Goal: Use online tool/utility: Utilize a website feature to perform a specific function

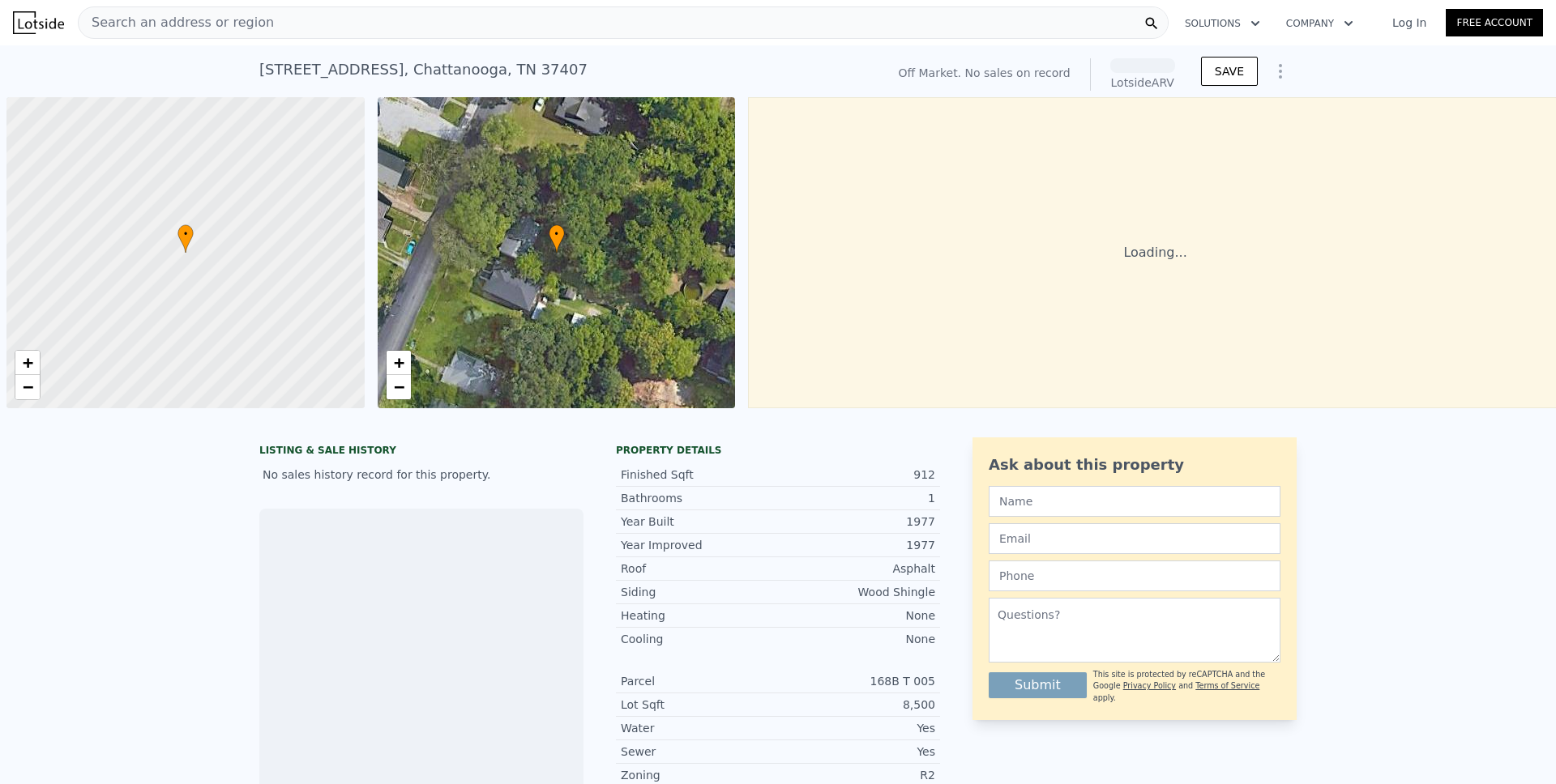
scroll to position [0, 6]
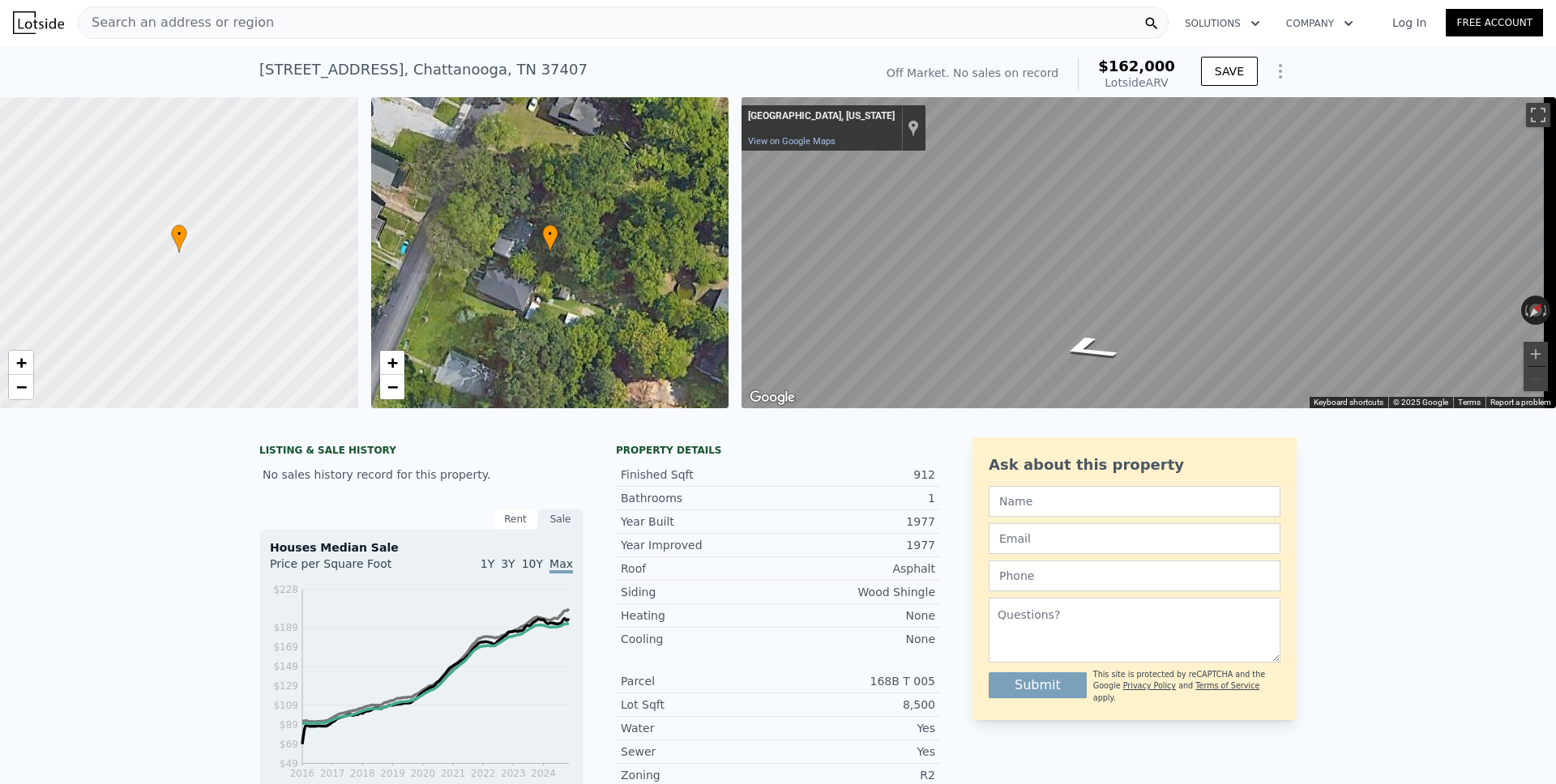
click at [1272, 80] on icon "Show Options" at bounding box center [1281, 72] width 20 height 20
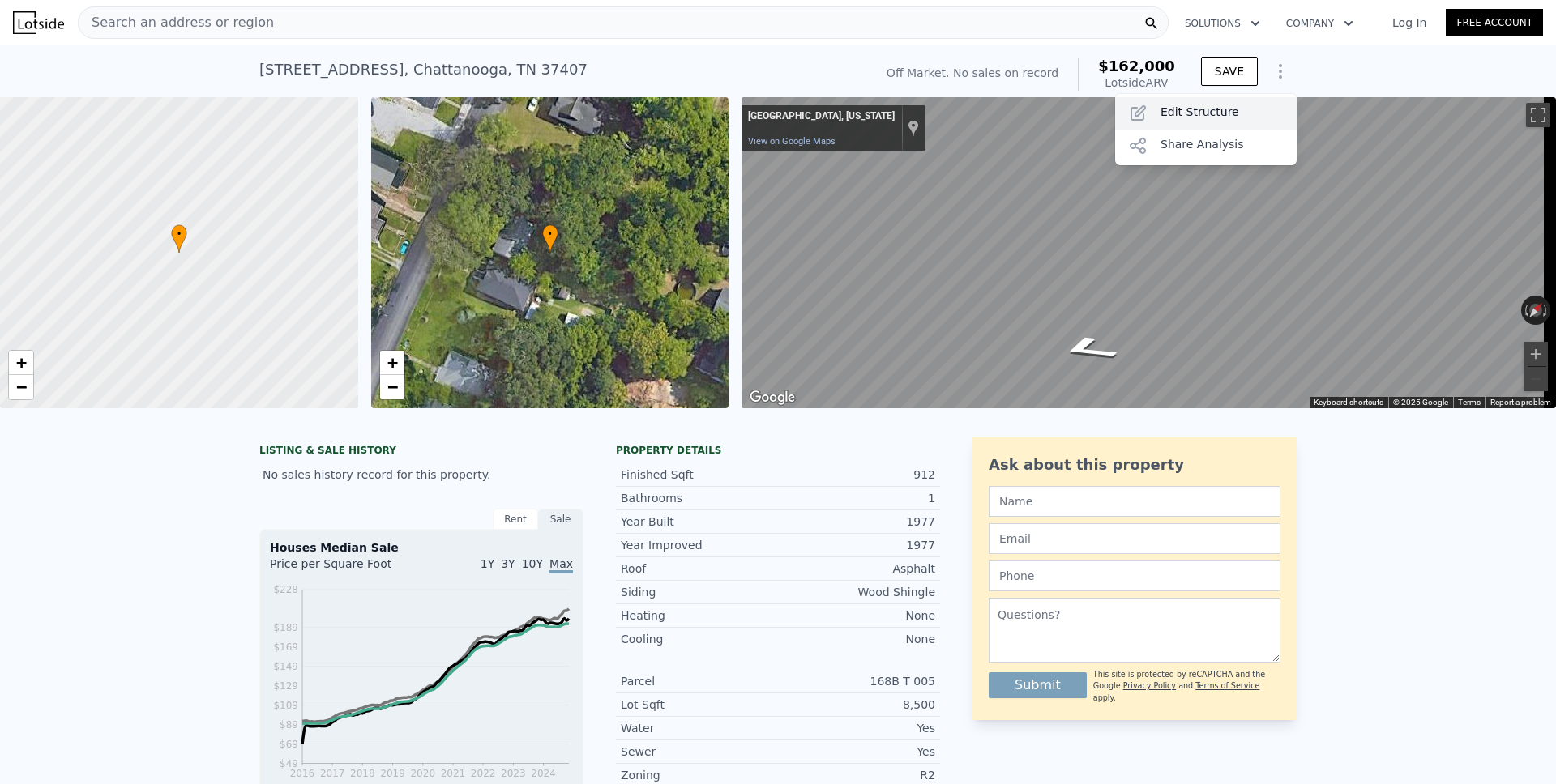
click at [1238, 102] on div "Edit Structure" at bounding box center [1205, 114] width 182 height 32
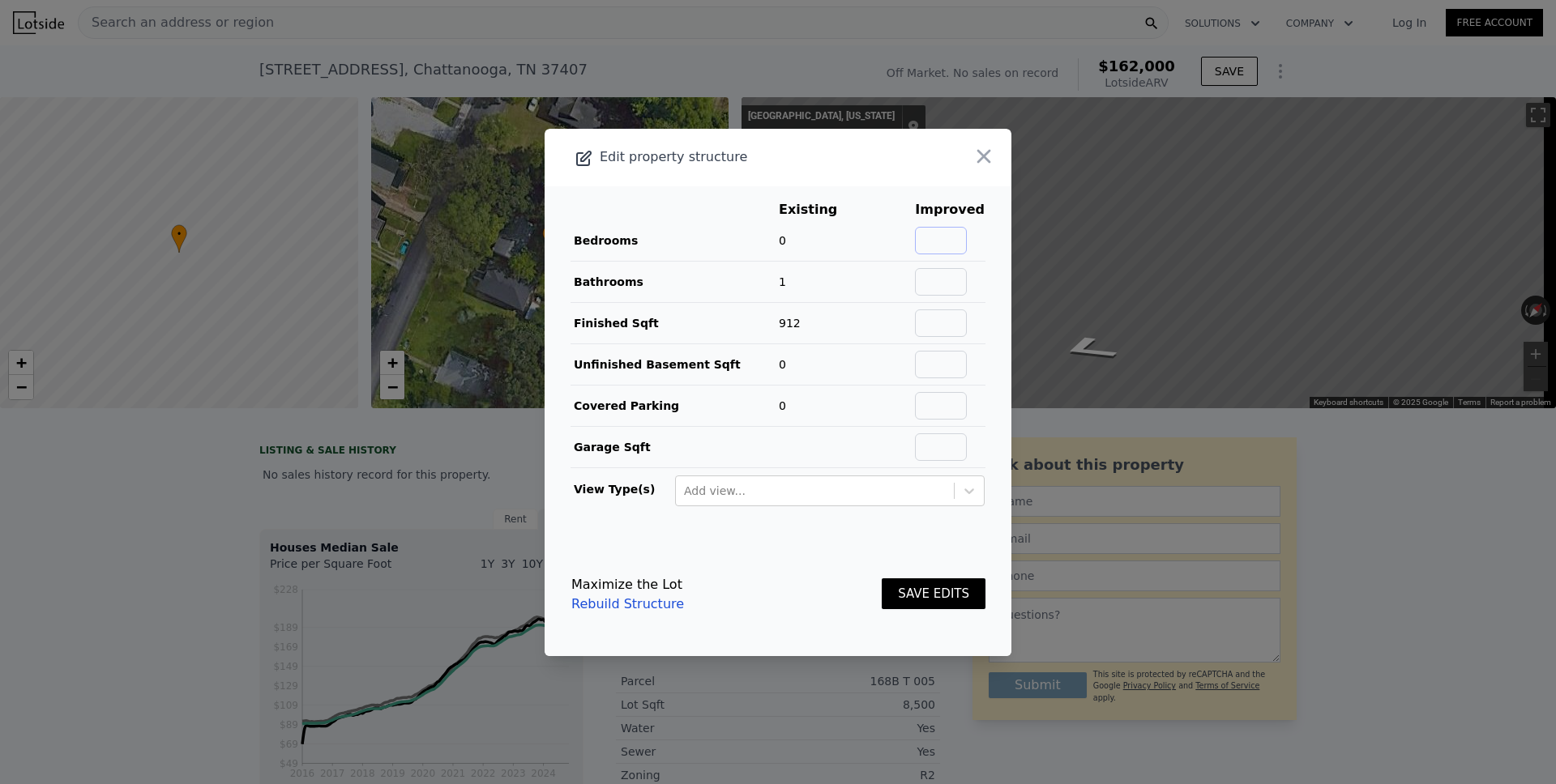
click at [948, 238] on input "text" at bounding box center [941, 240] width 52 height 28
type input "3"
click at [917, 593] on button "SAVE EDITS" at bounding box center [934, 594] width 104 height 31
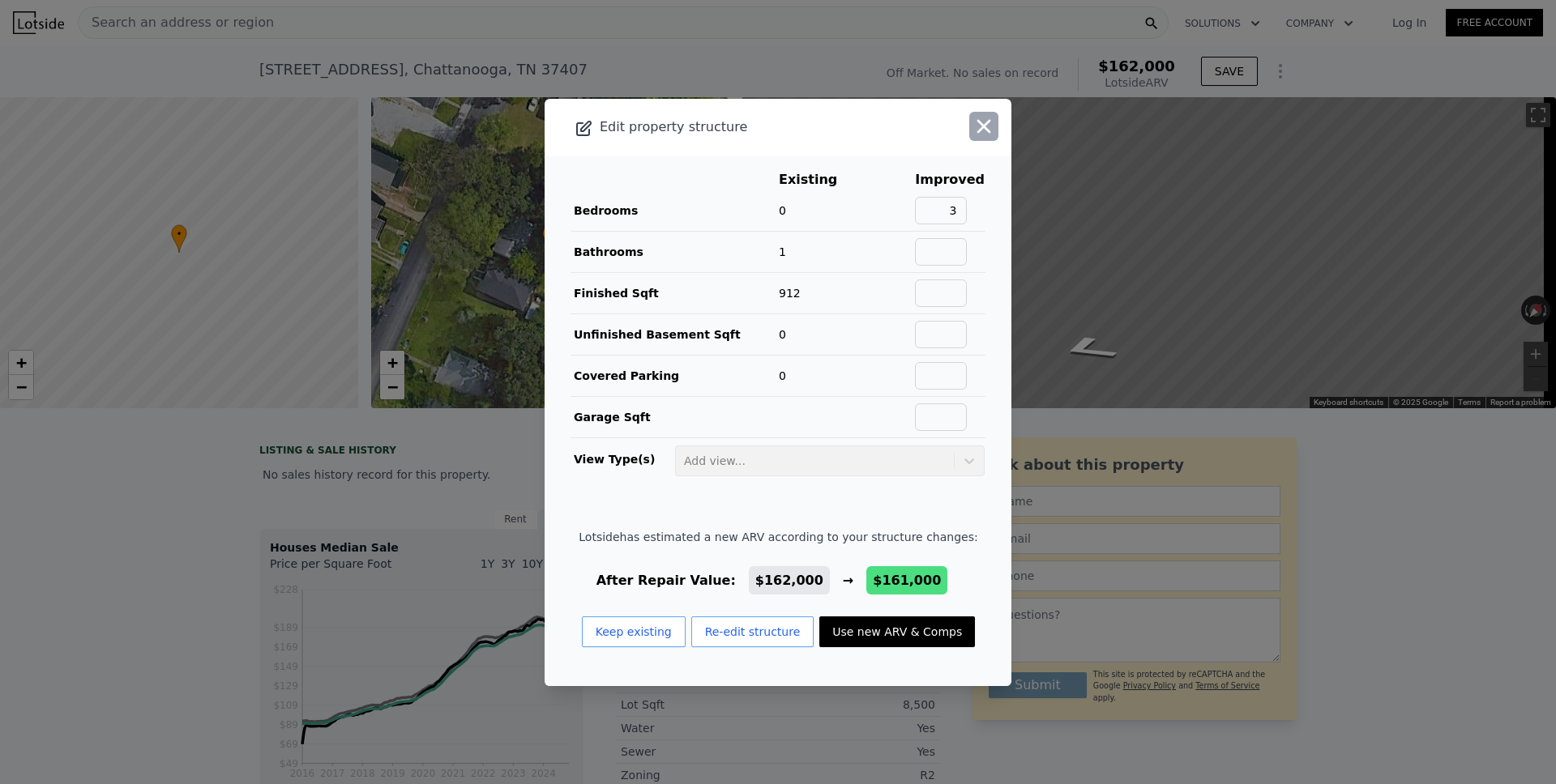
click at [977, 130] on icon "button" at bounding box center [984, 125] width 13 height 13
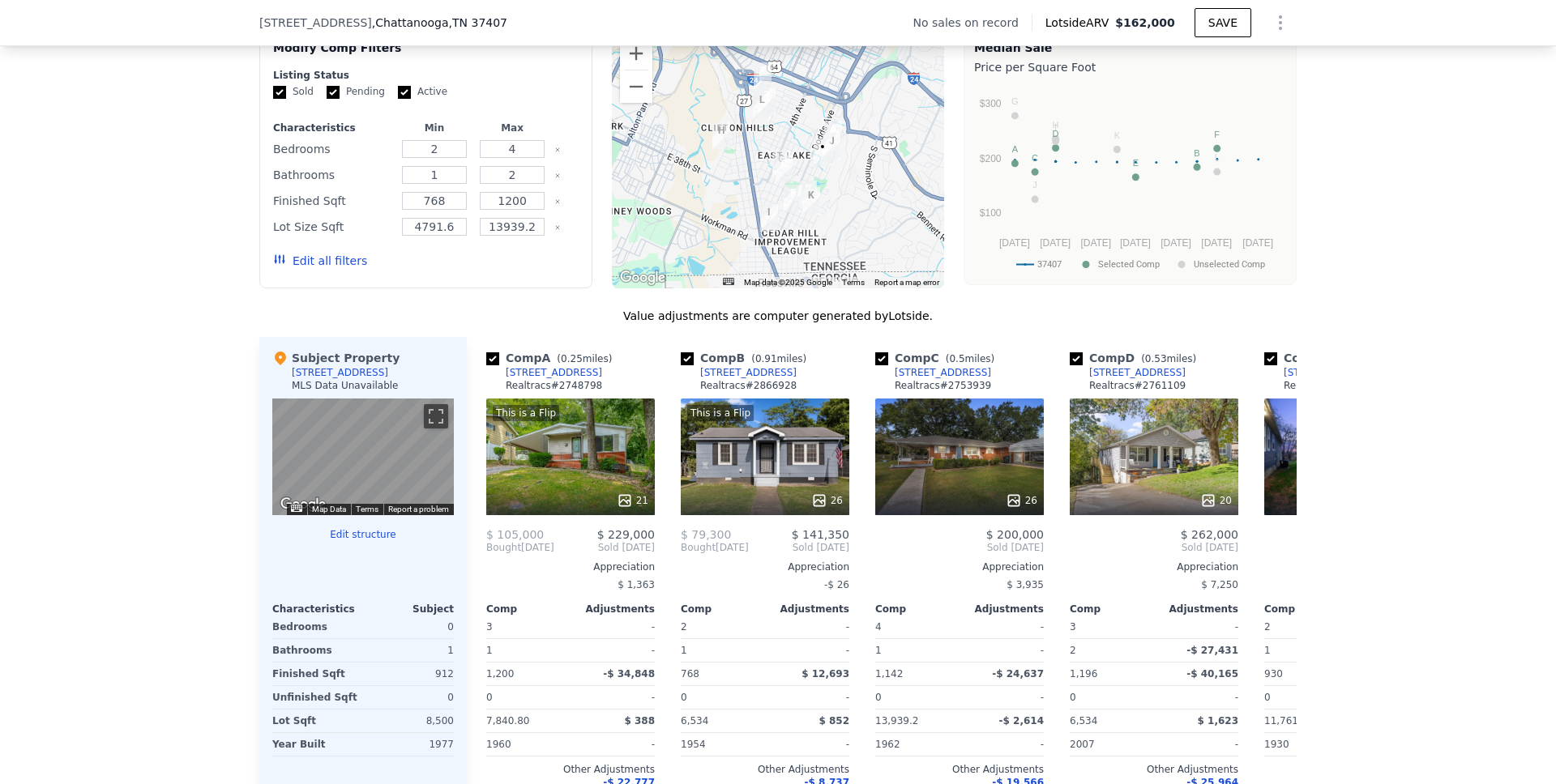
scroll to position [1283, 0]
click at [489, 365] on input "checkbox" at bounding box center [493, 358] width 13 height 13
checkbox input "false"
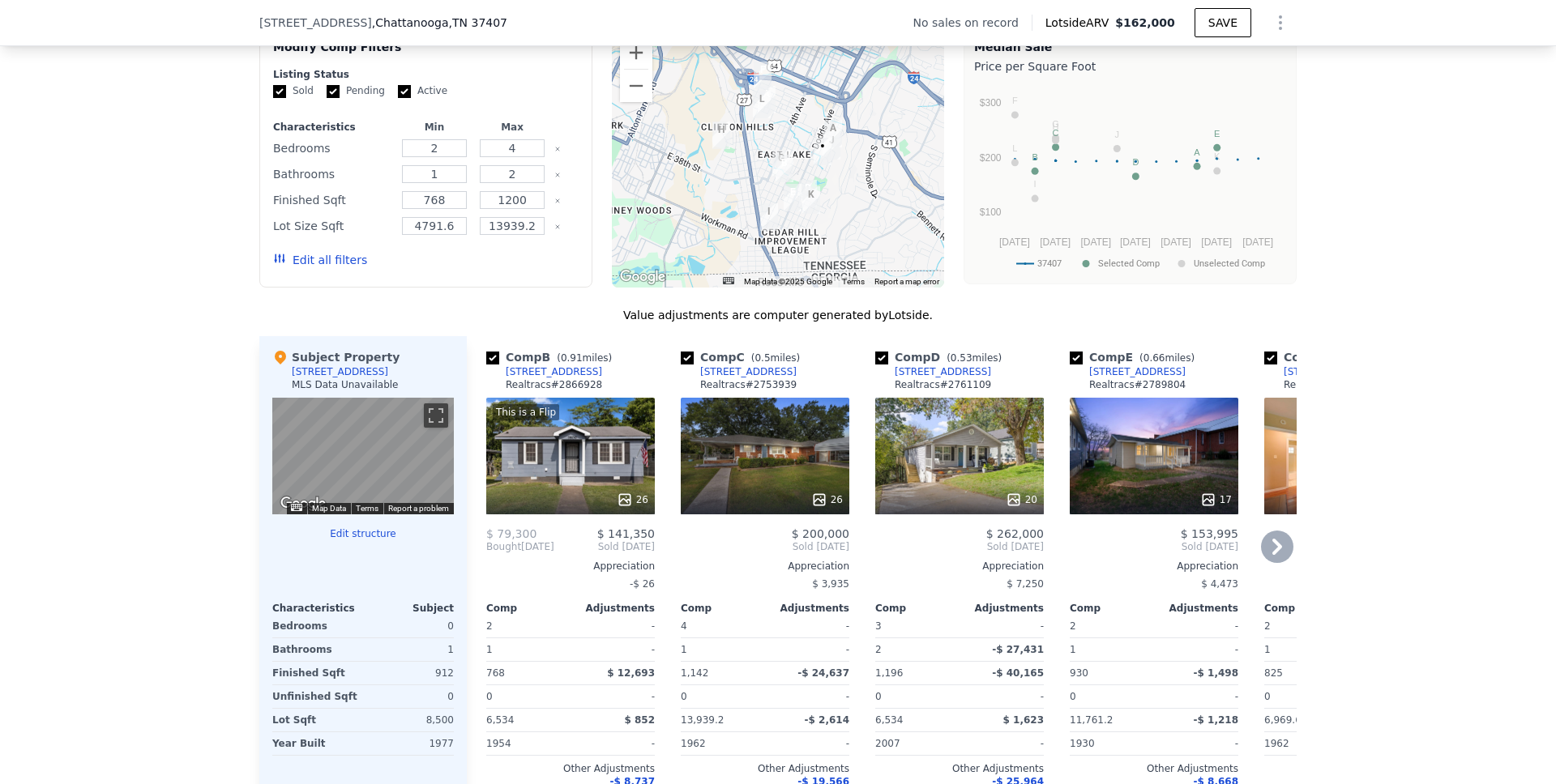
click at [551, 489] on div "This is a Flip 26" at bounding box center [571, 456] width 169 height 117
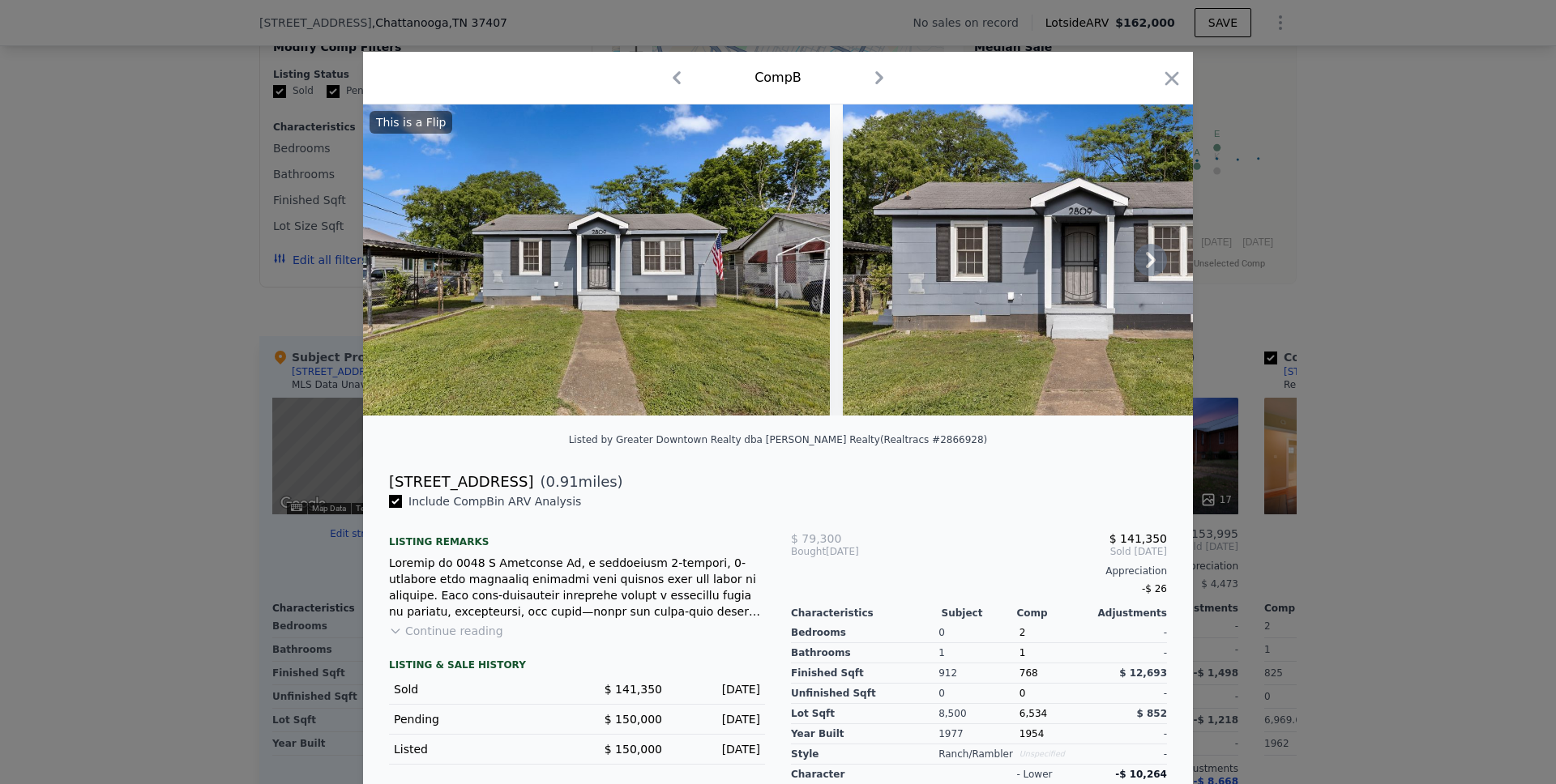
click at [1146, 268] on icon at bounding box center [1151, 260] width 10 height 16
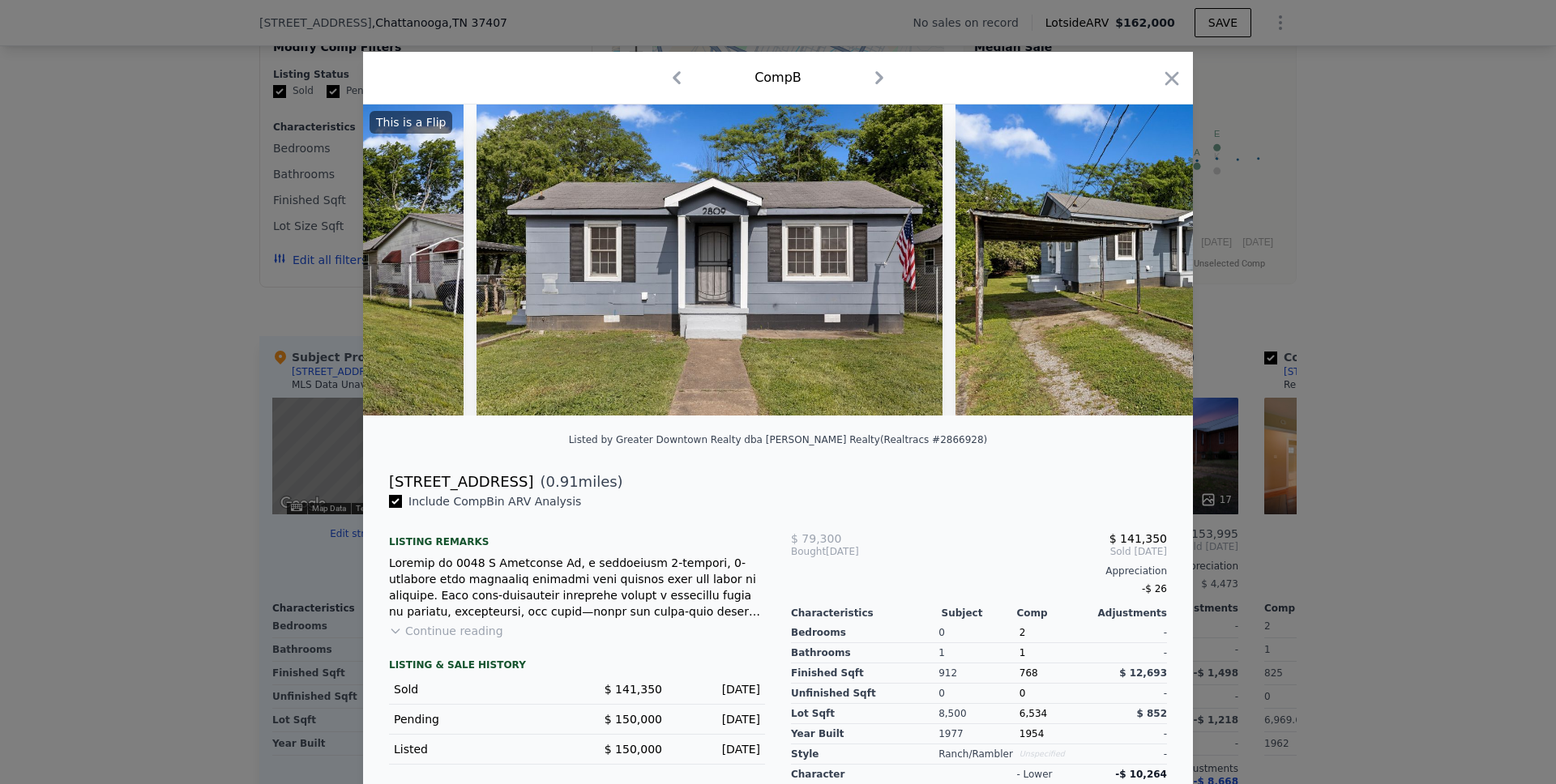
scroll to position [0, 389]
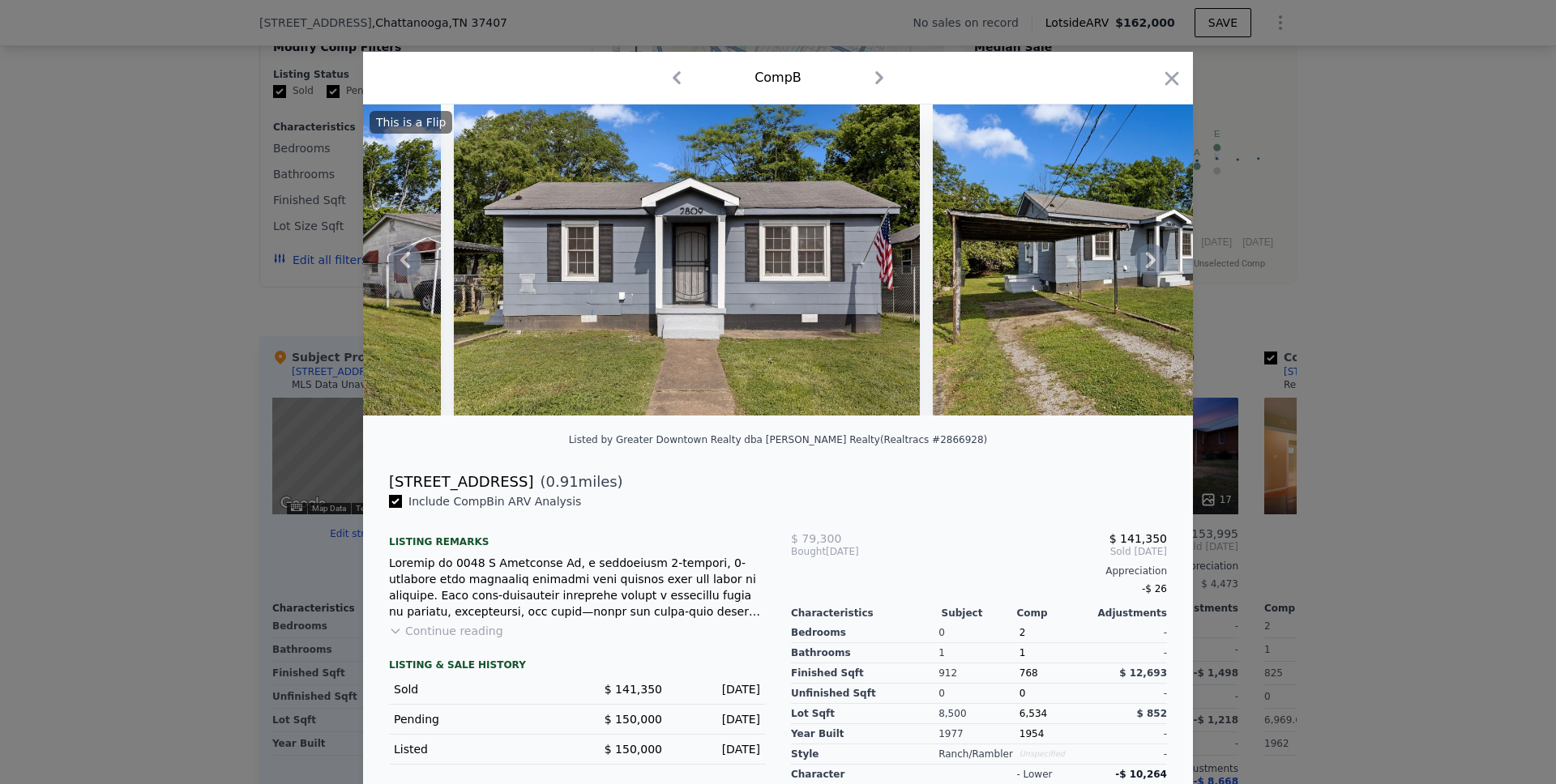
click at [1152, 269] on icon at bounding box center [1151, 260] width 32 height 32
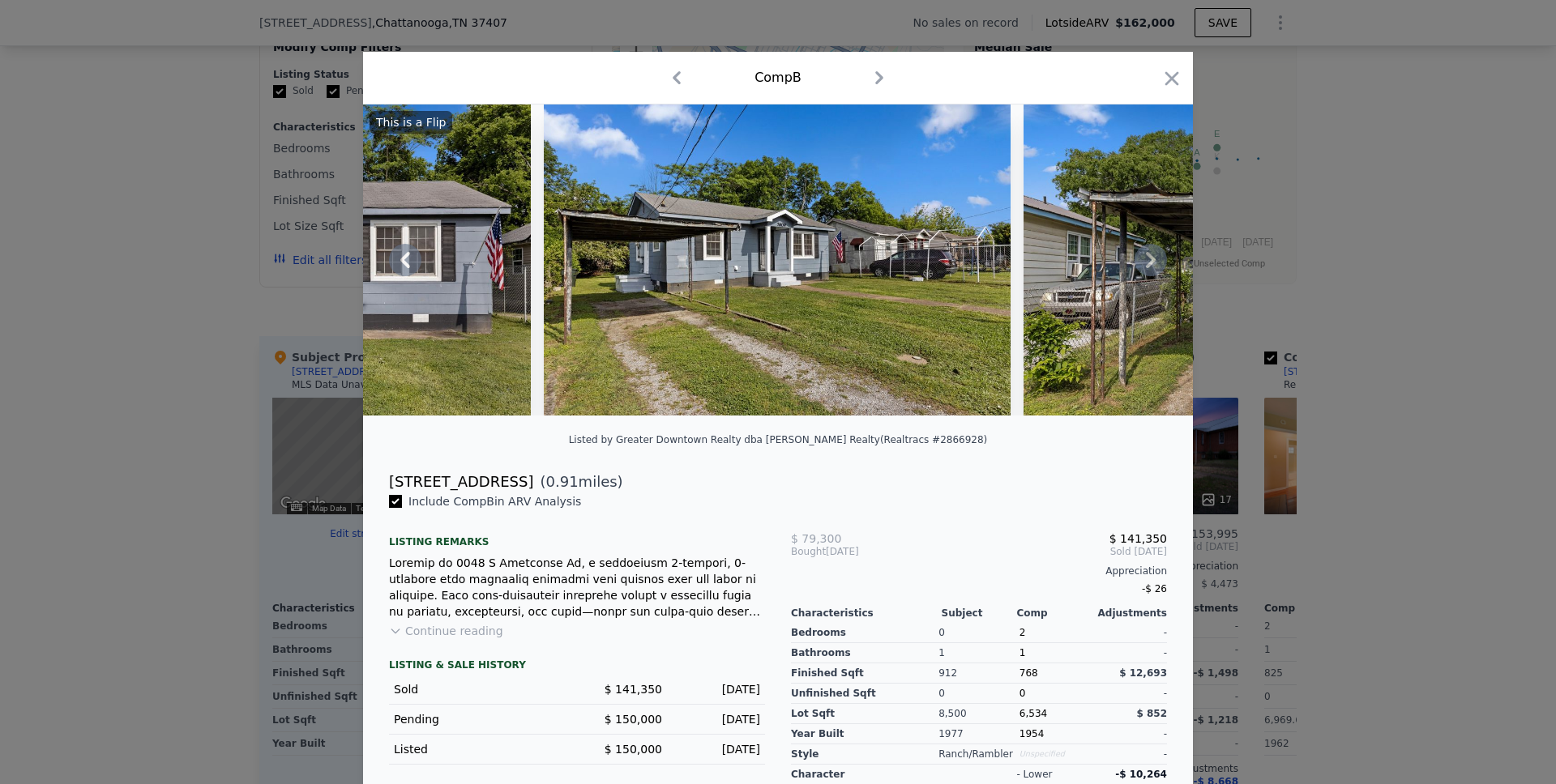
click at [1146, 268] on icon at bounding box center [1151, 260] width 10 height 16
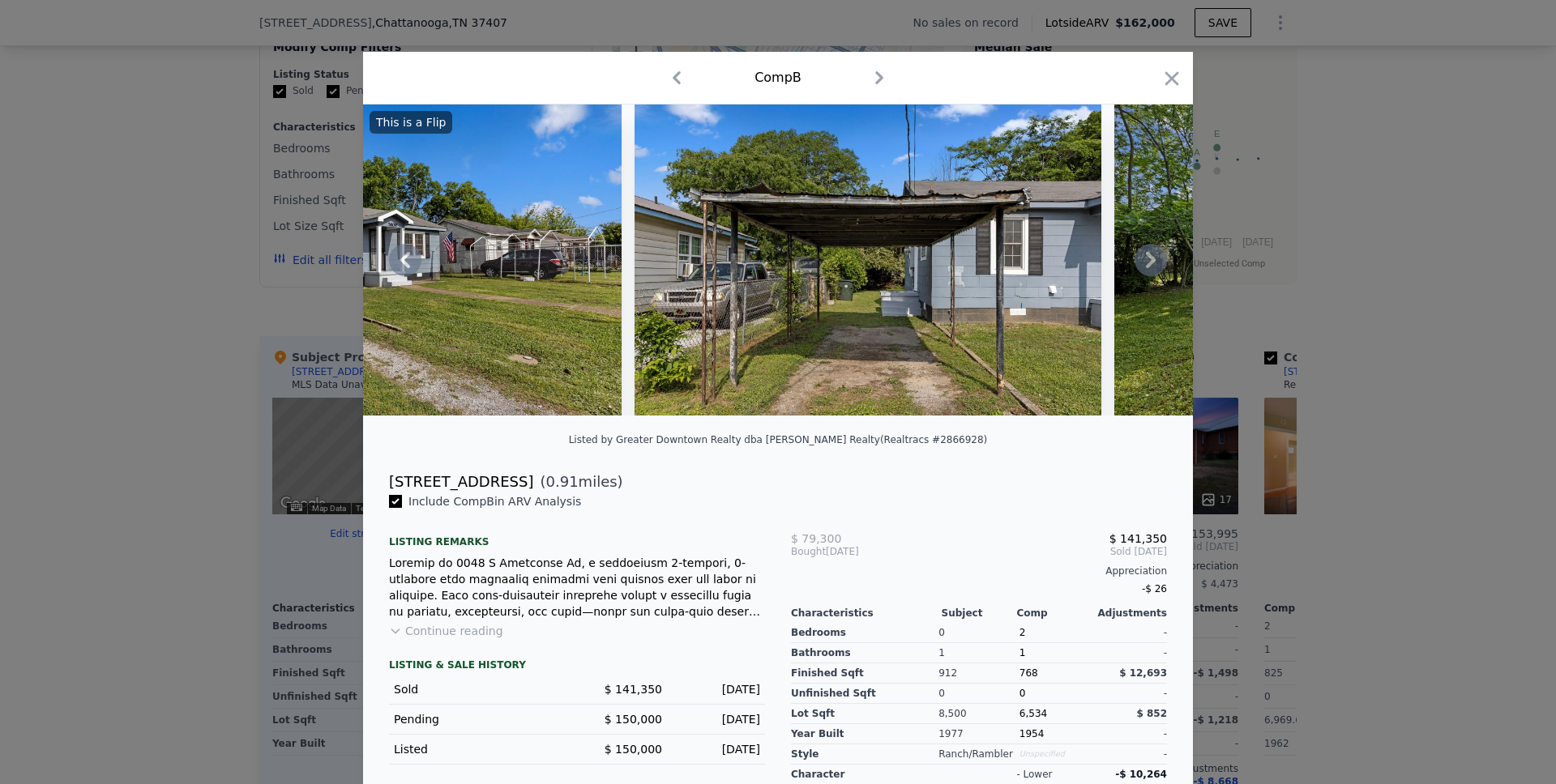
click at [1146, 267] on icon at bounding box center [1151, 260] width 10 height 16
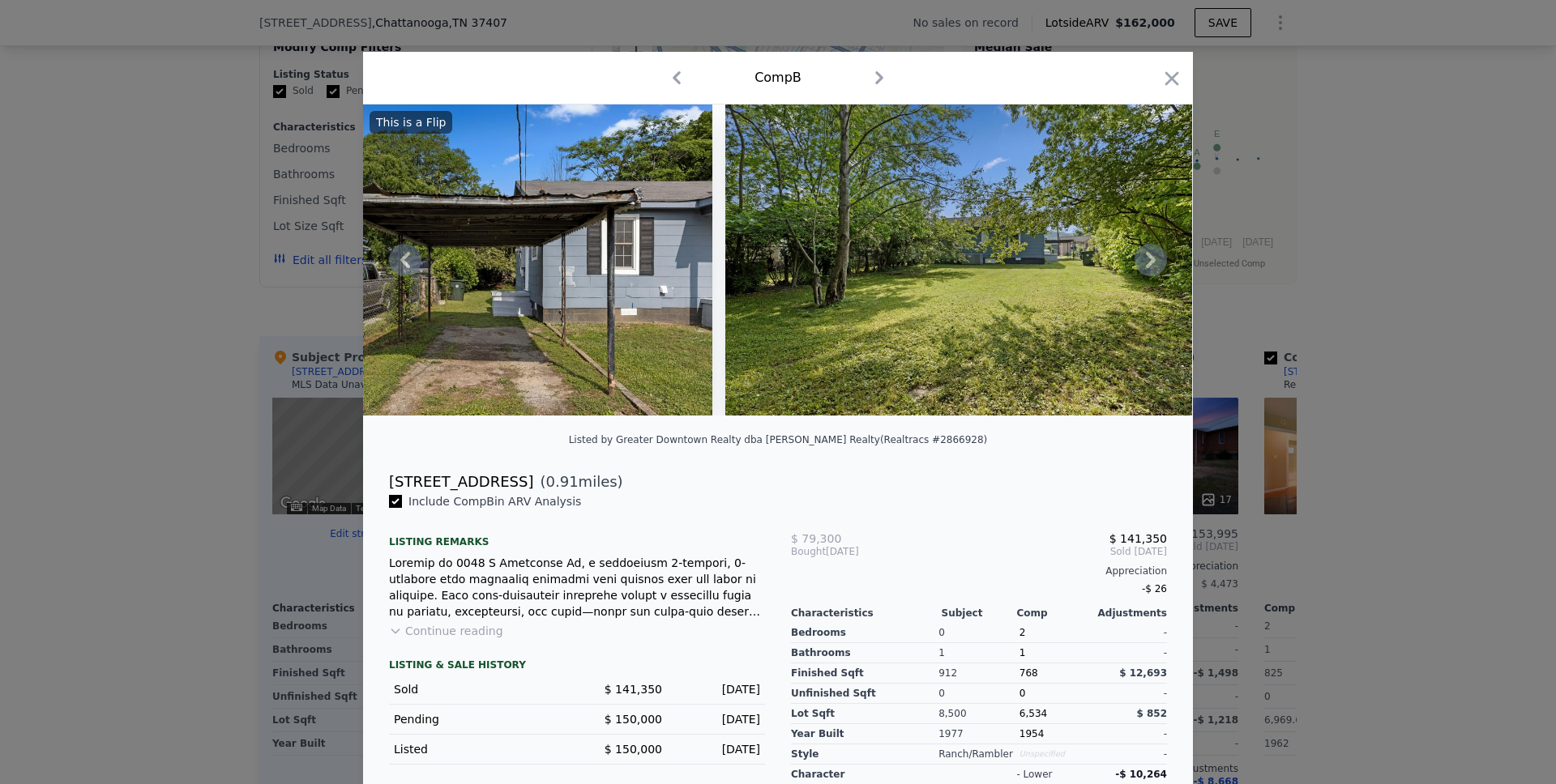
click at [1146, 268] on icon at bounding box center [1151, 260] width 10 height 16
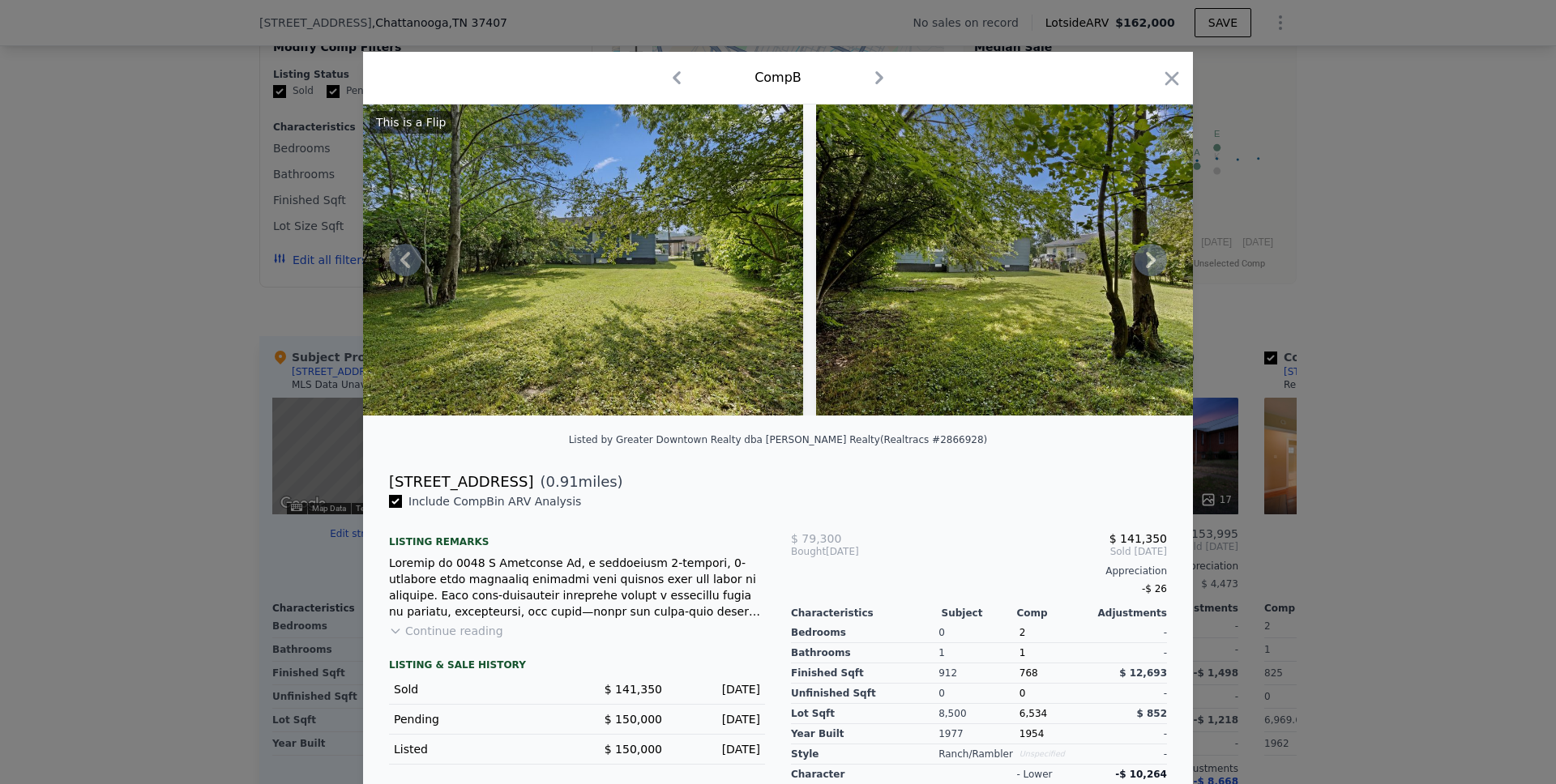
click at [1146, 268] on icon at bounding box center [1151, 260] width 10 height 16
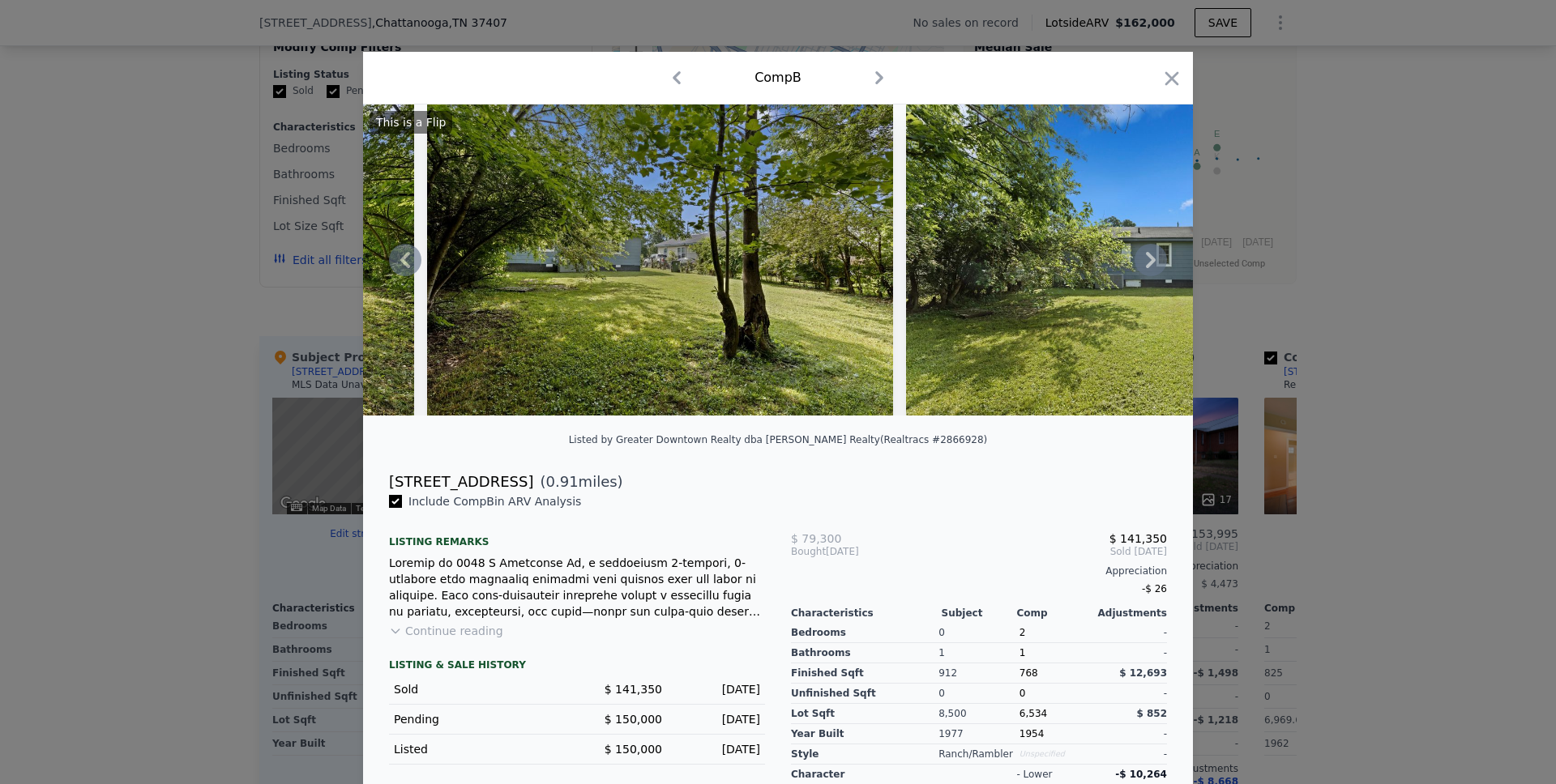
click at [1146, 268] on icon at bounding box center [1151, 260] width 10 height 16
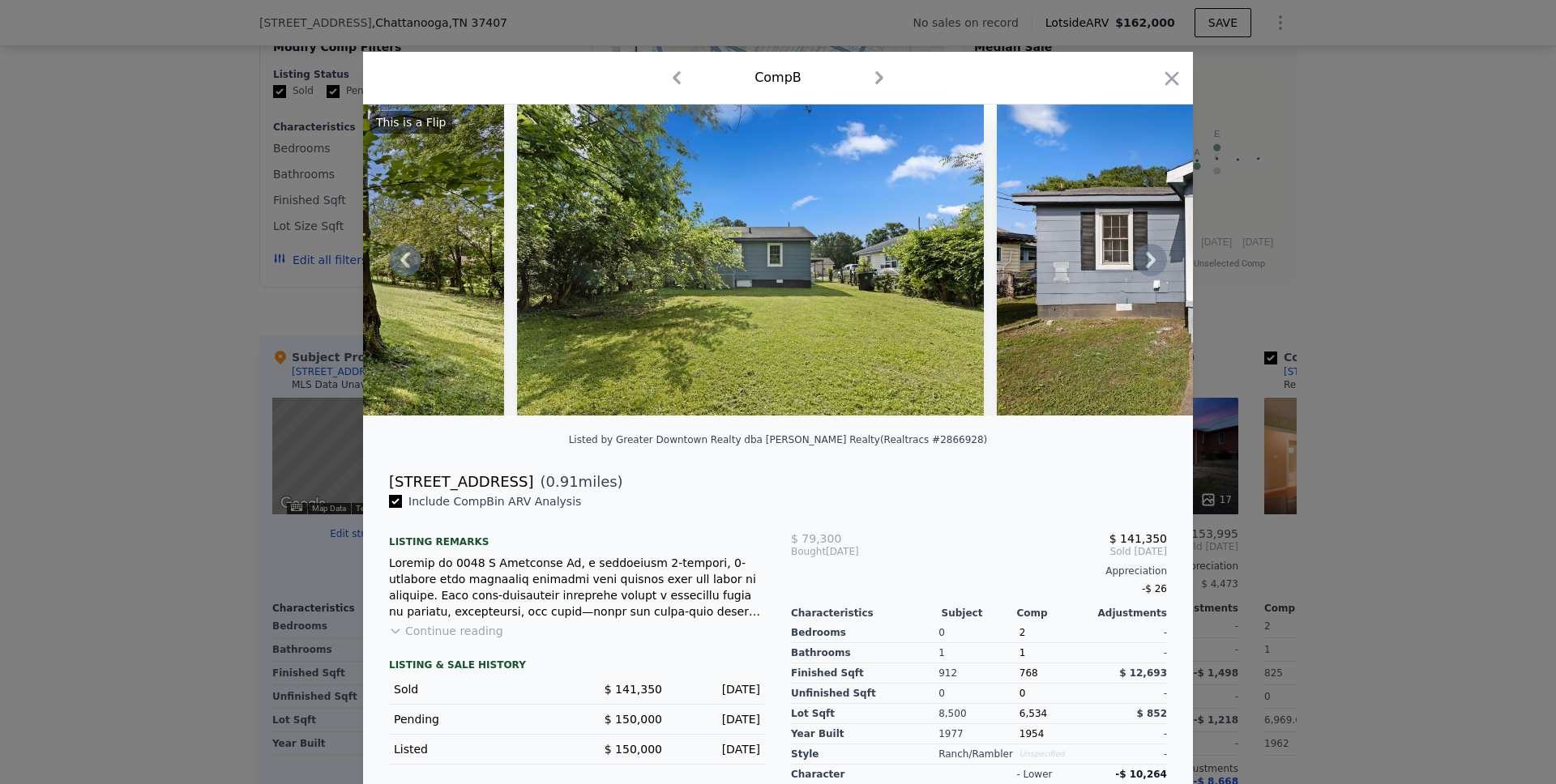
click at [1146, 268] on icon at bounding box center [1151, 260] width 10 height 16
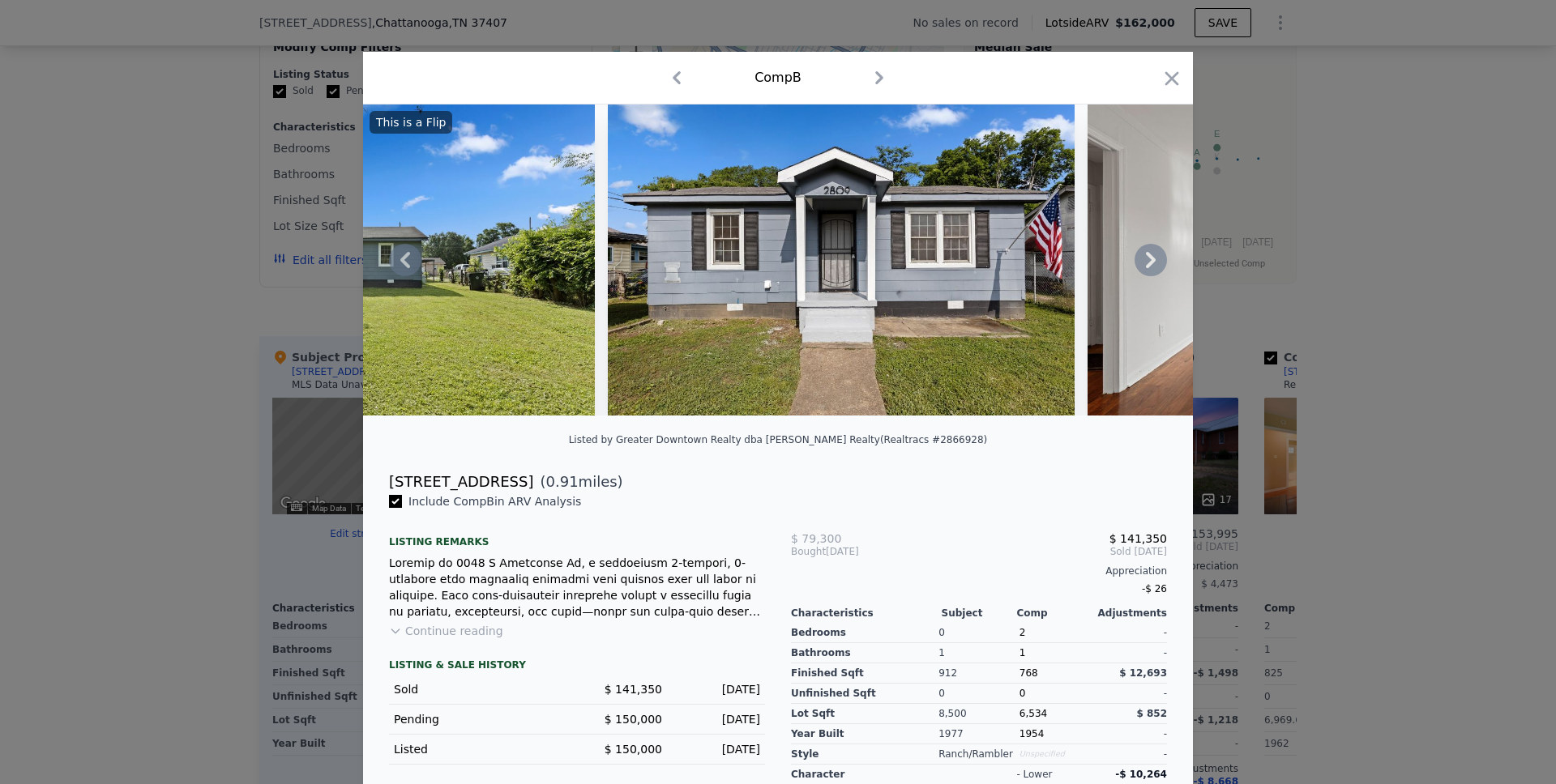
click at [1146, 268] on icon at bounding box center [1151, 260] width 10 height 16
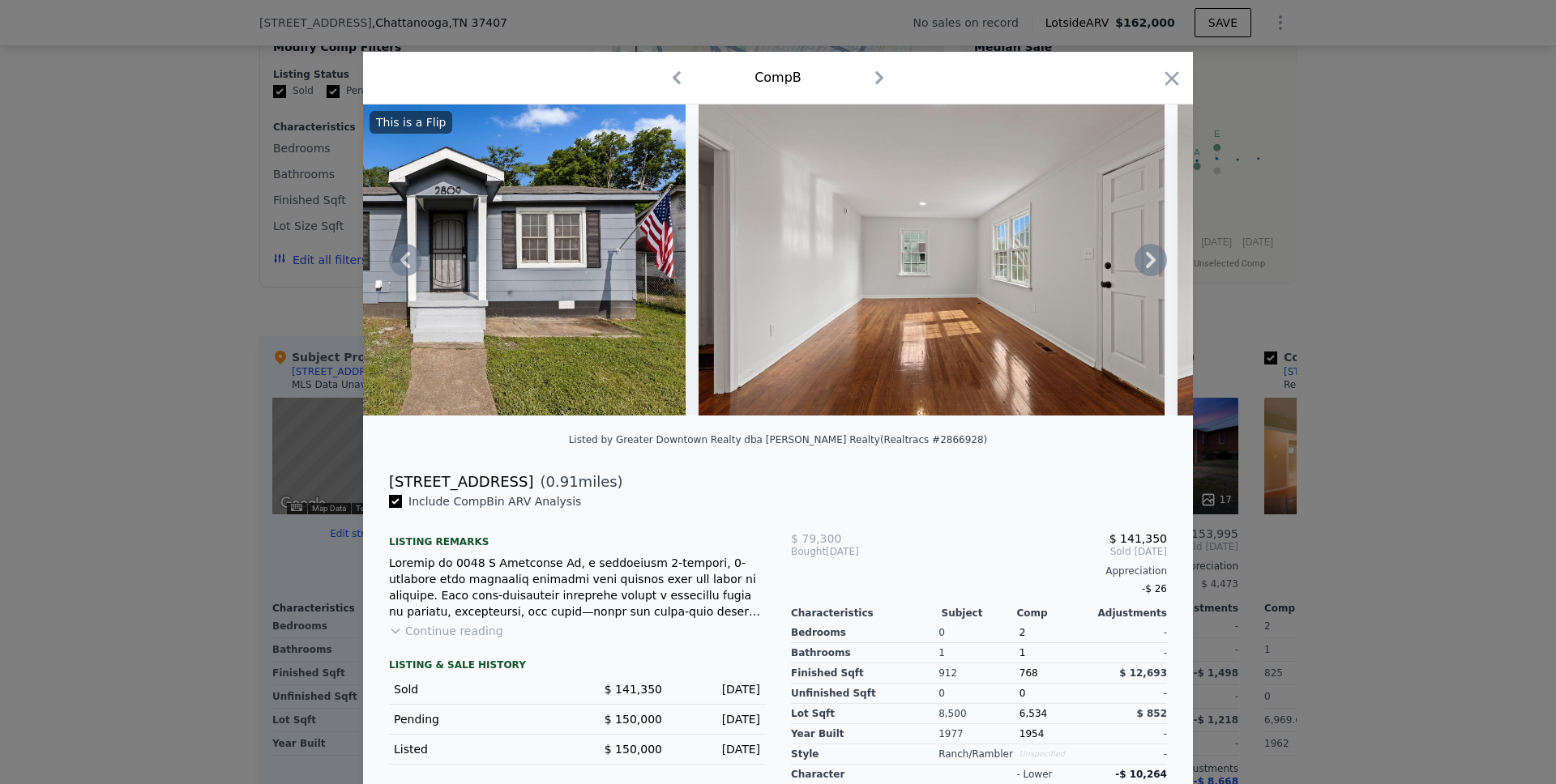
click at [1141, 269] on icon at bounding box center [1151, 260] width 32 height 32
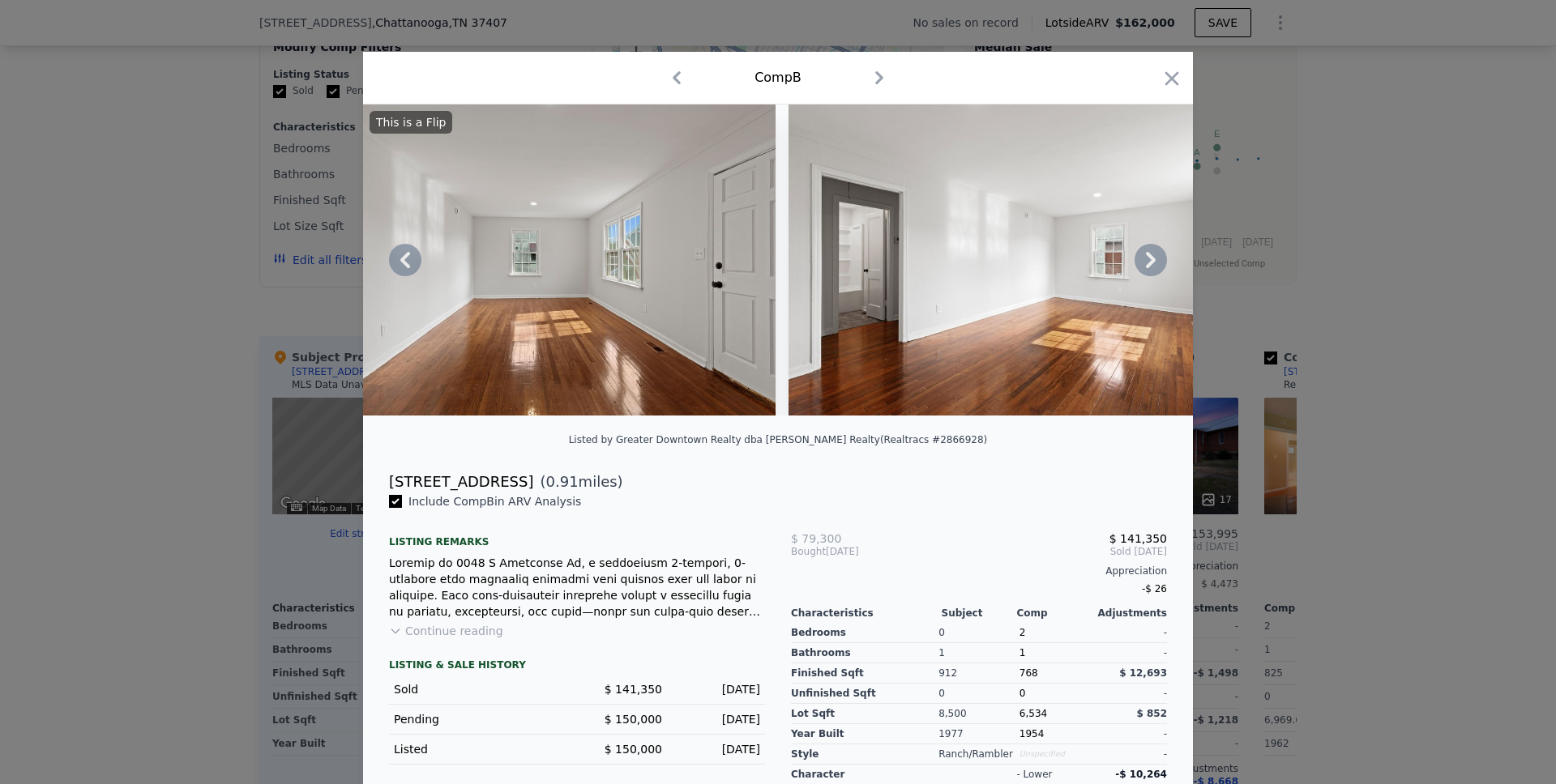
click at [1141, 270] on icon at bounding box center [1151, 260] width 32 height 32
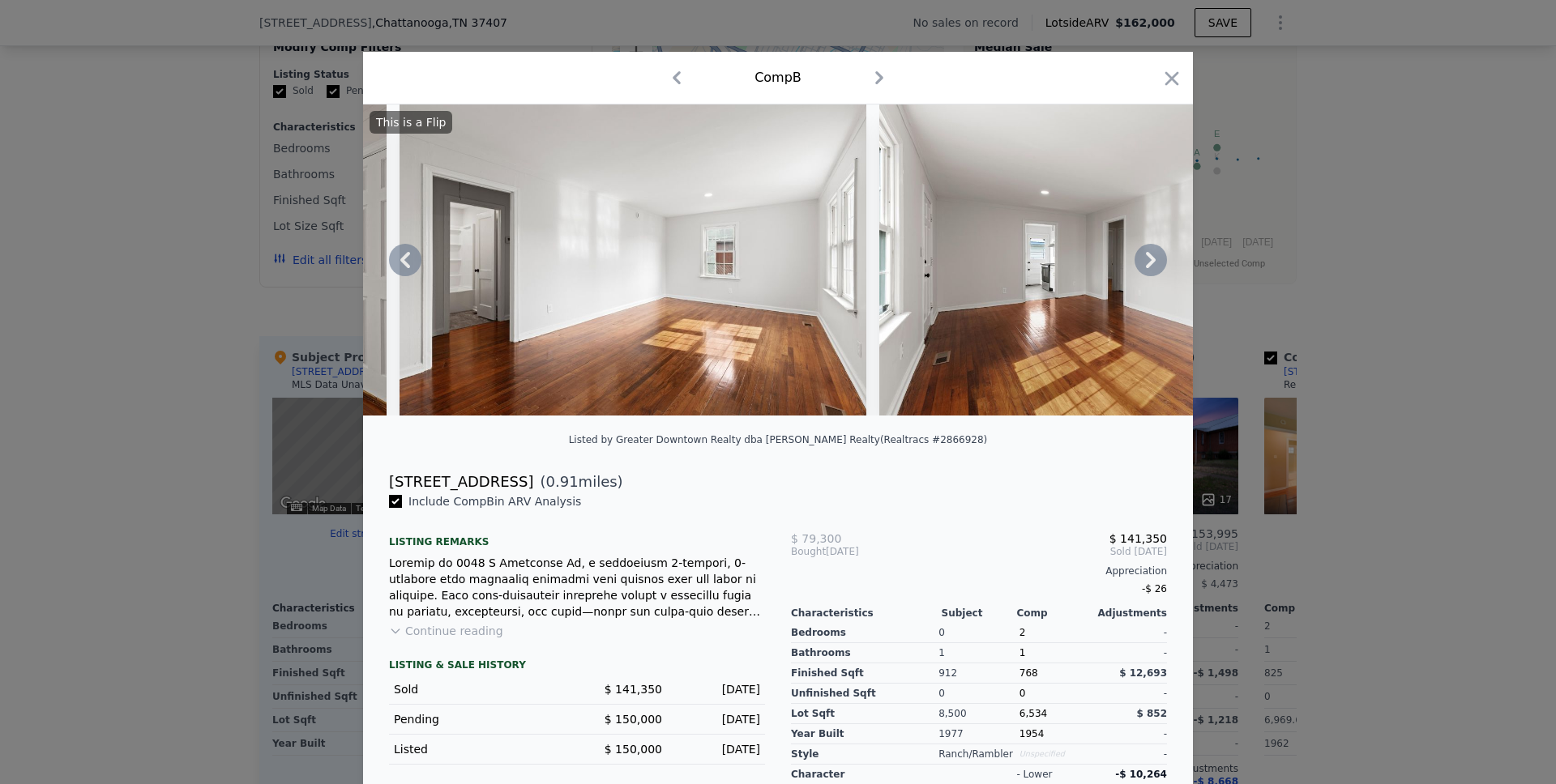
click at [1142, 268] on icon at bounding box center [1151, 260] width 32 height 32
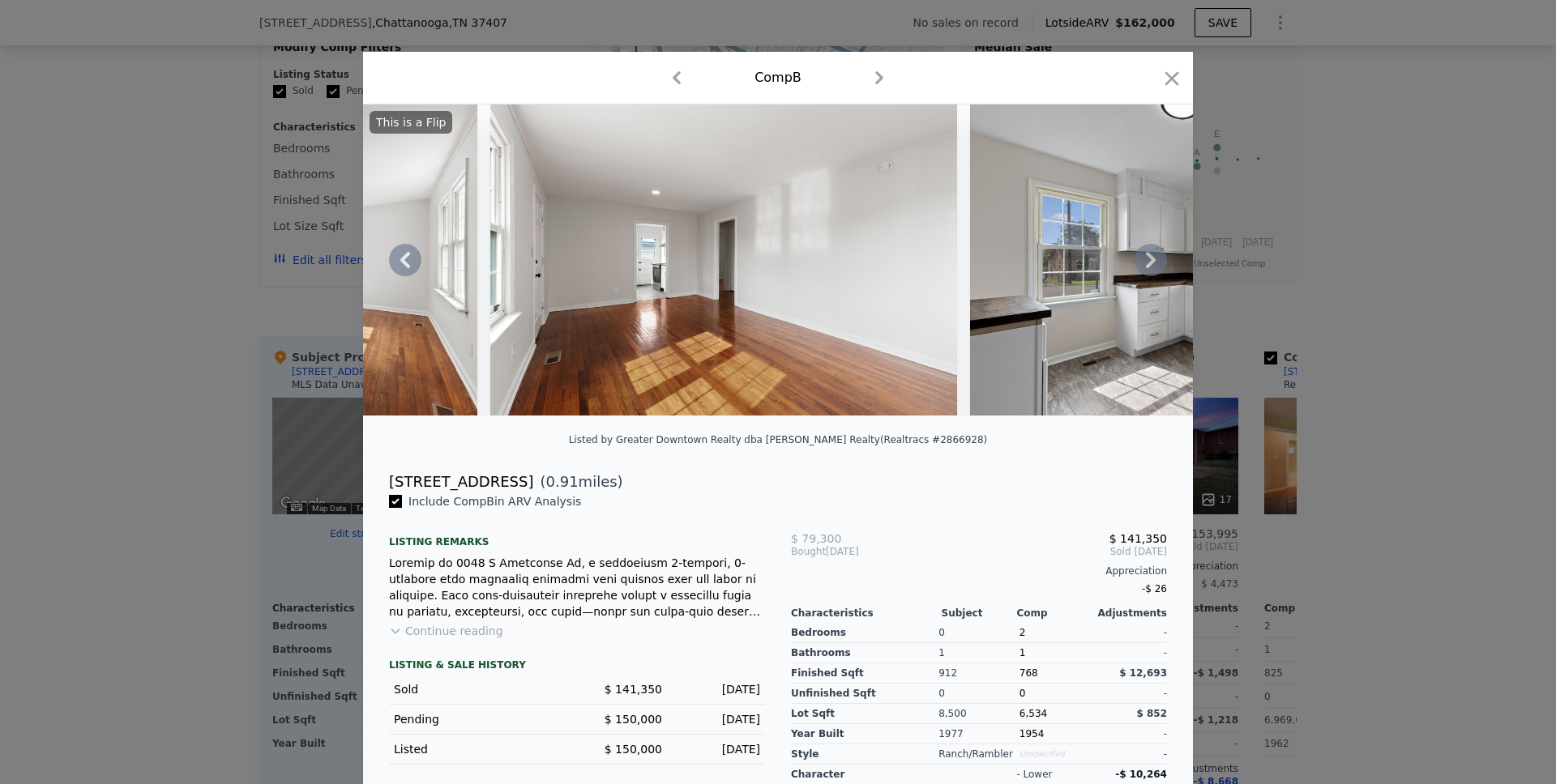
click at [1146, 268] on icon at bounding box center [1151, 260] width 10 height 16
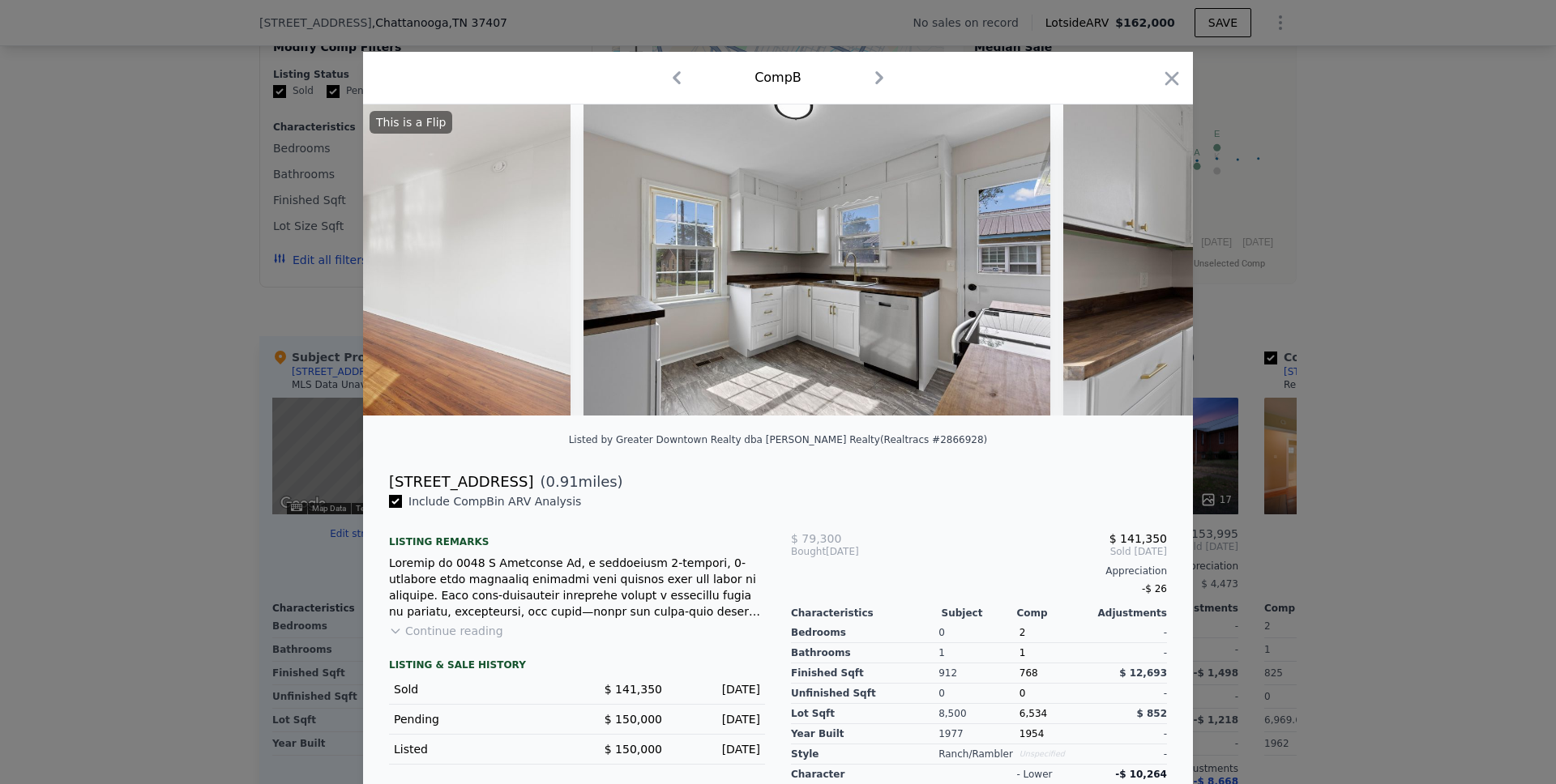
scroll to position [0, 5058]
click at [1171, 81] on icon "button" at bounding box center [1171, 78] width 22 height 22
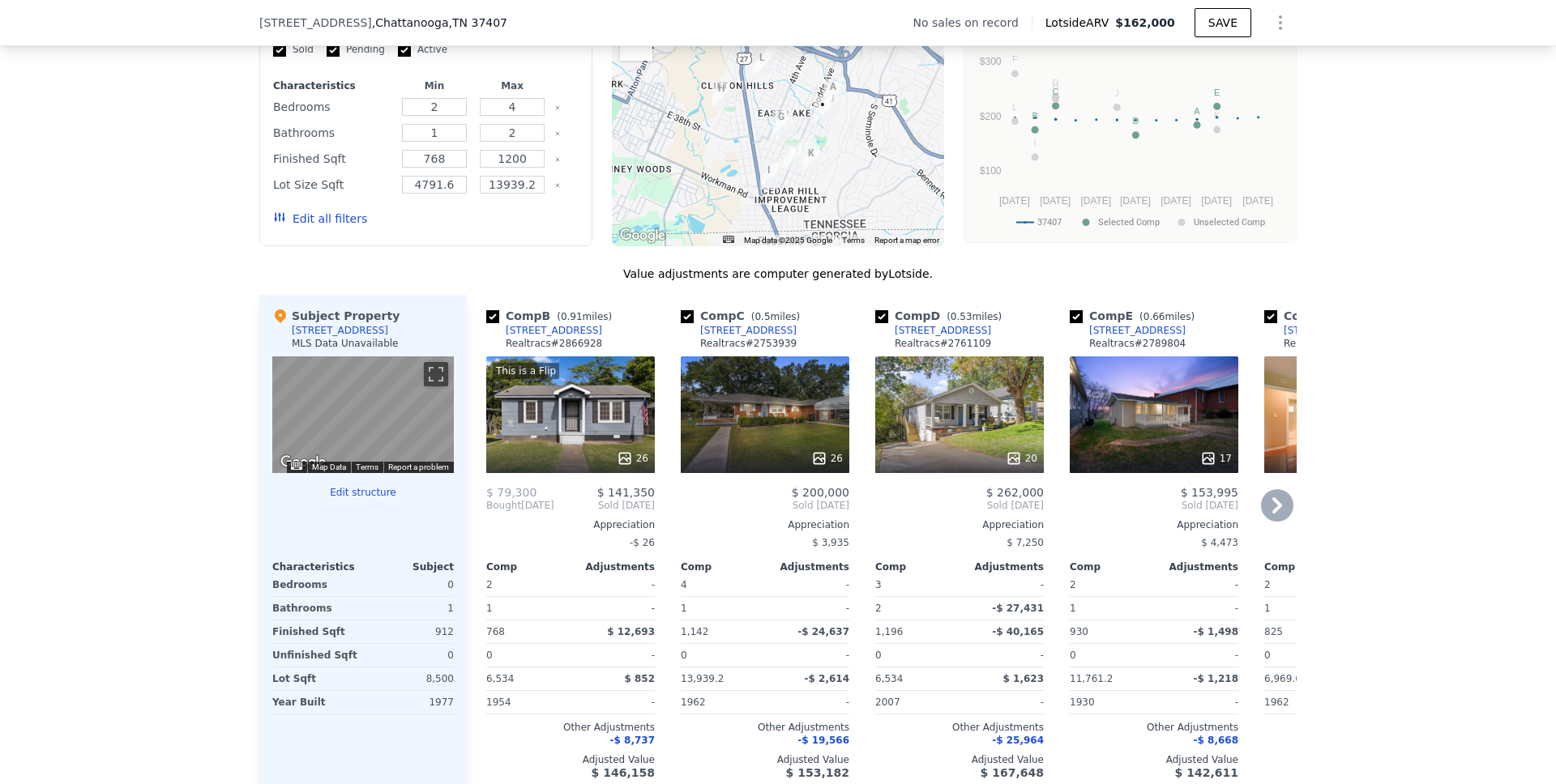
scroll to position [1325, 0]
click at [681, 323] on input "checkbox" at bounding box center [687, 316] width 13 height 13
checkbox input "false"
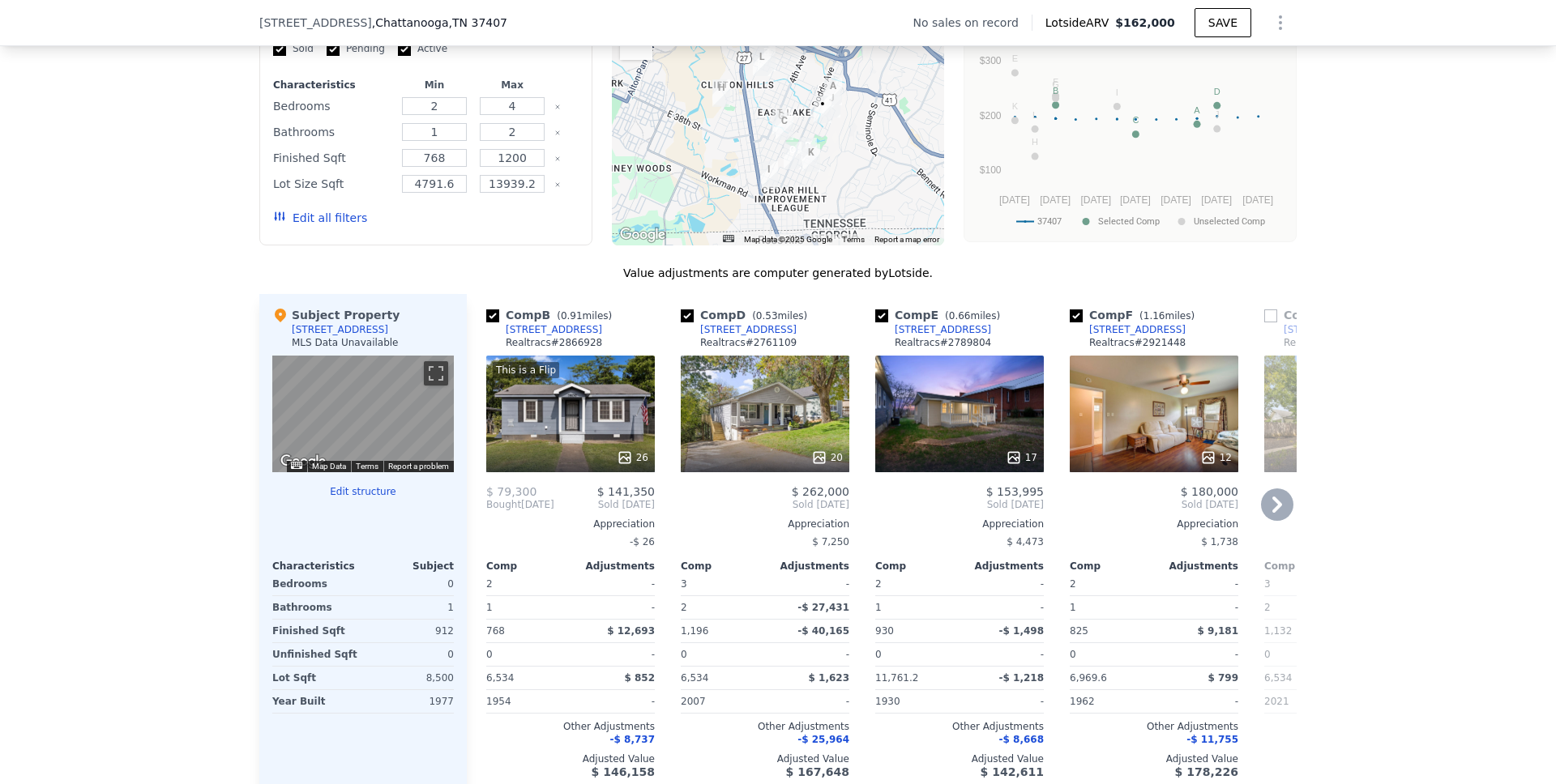
click at [681, 323] on input "checkbox" at bounding box center [687, 316] width 13 height 13
checkbox input "false"
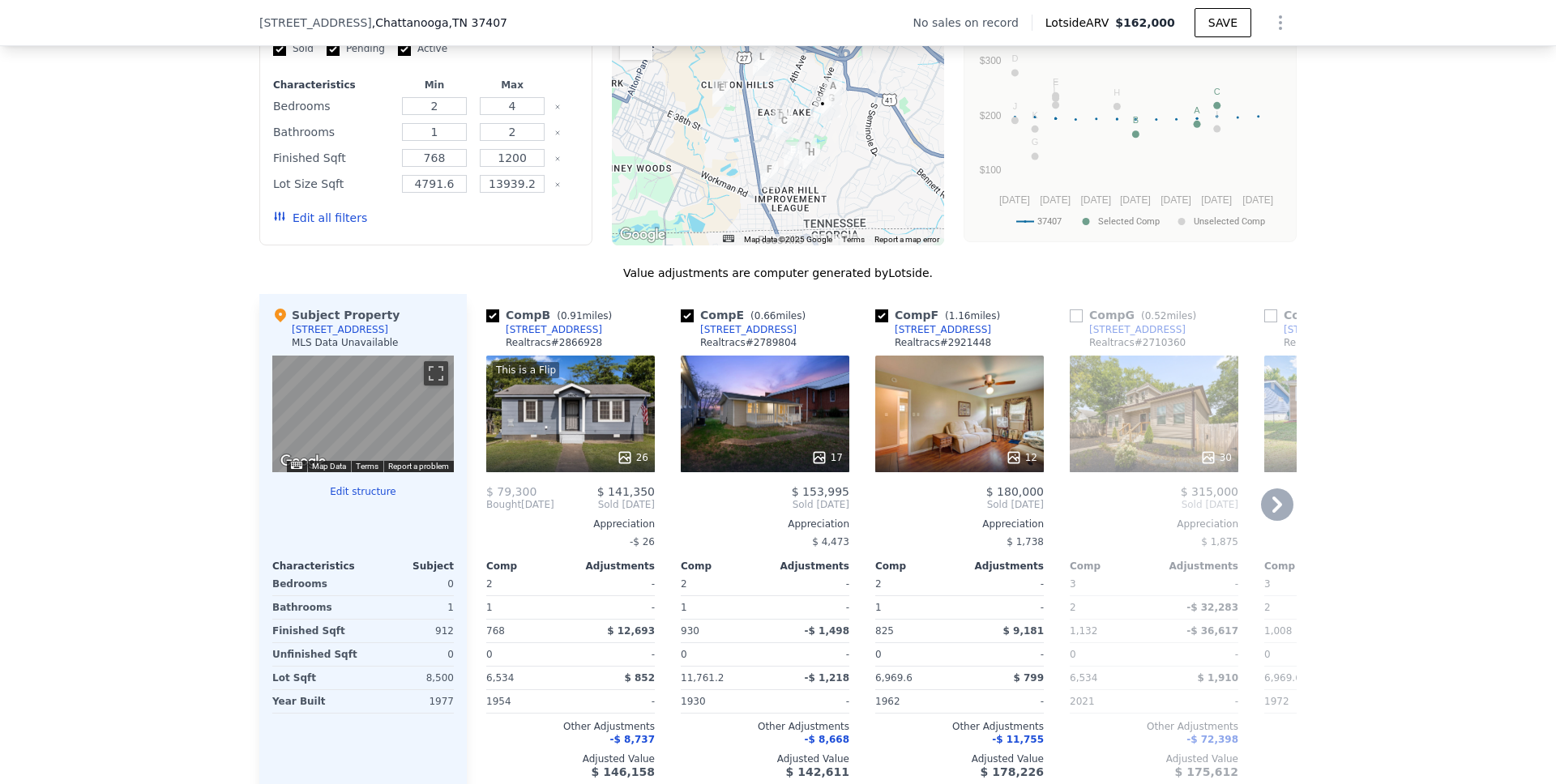
click at [1273, 513] on icon at bounding box center [1277, 505] width 10 height 16
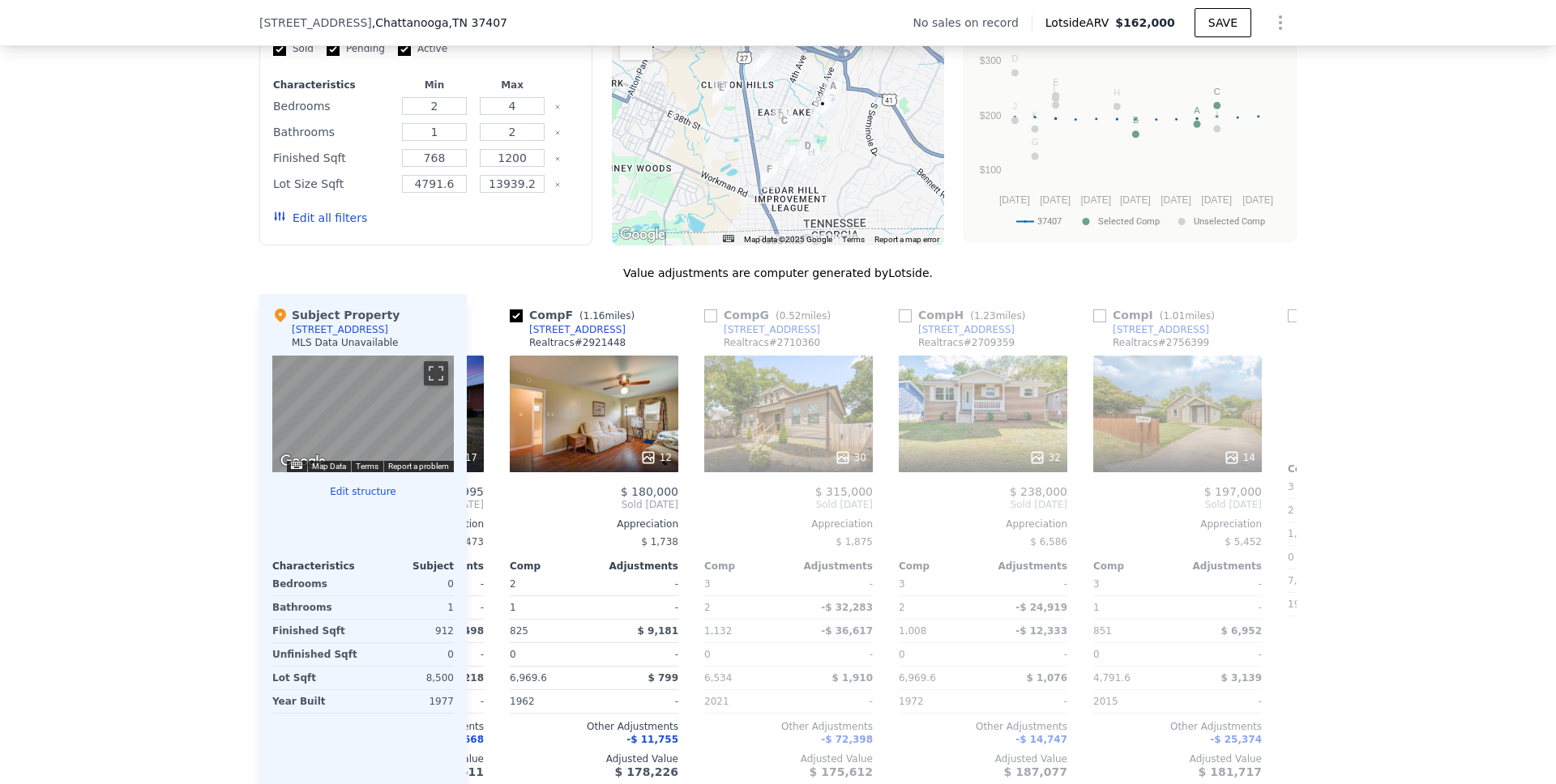
scroll to position [0, 389]
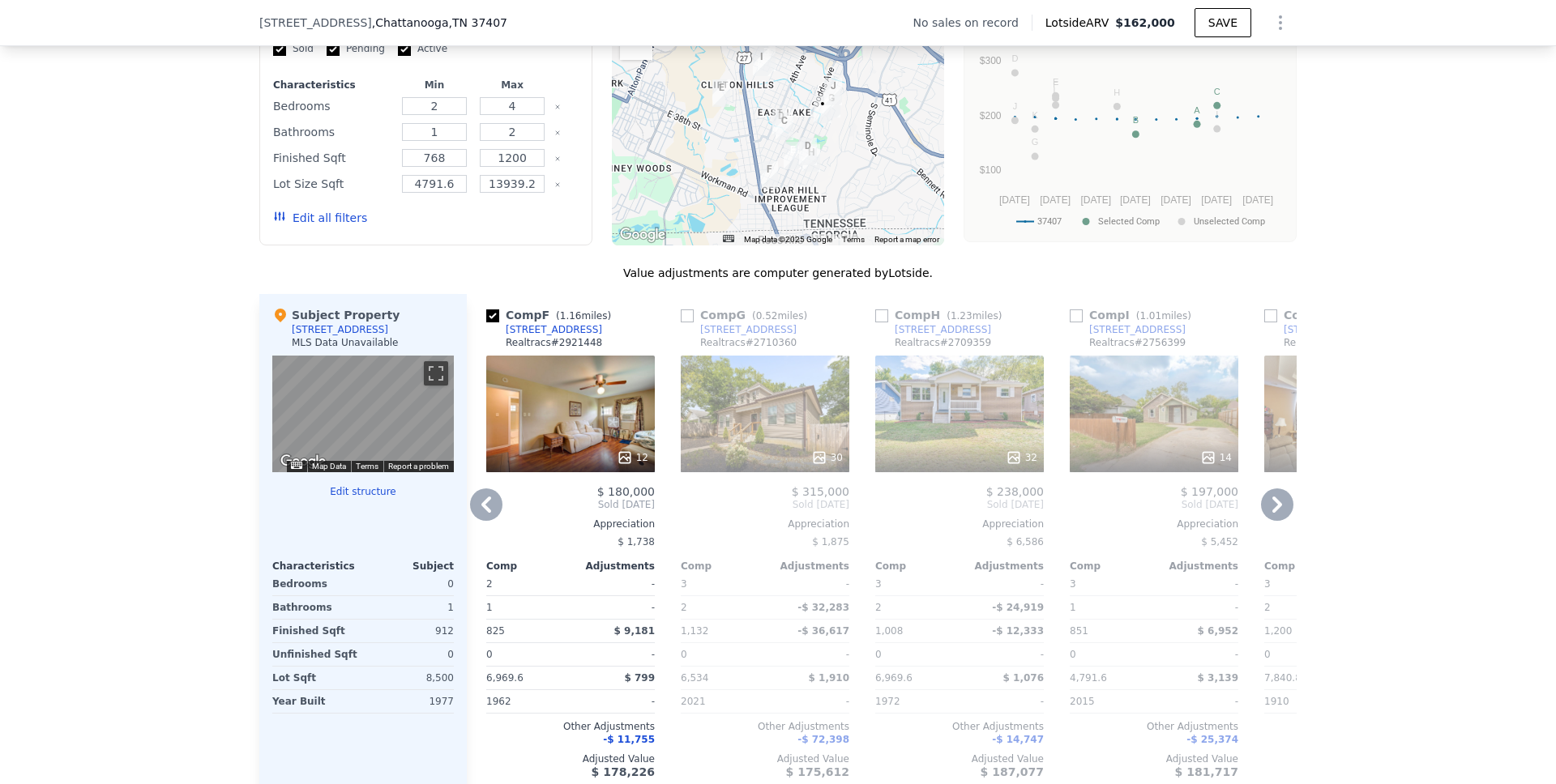
click at [1273, 513] on icon at bounding box center [1277, 505] width 10 height 16
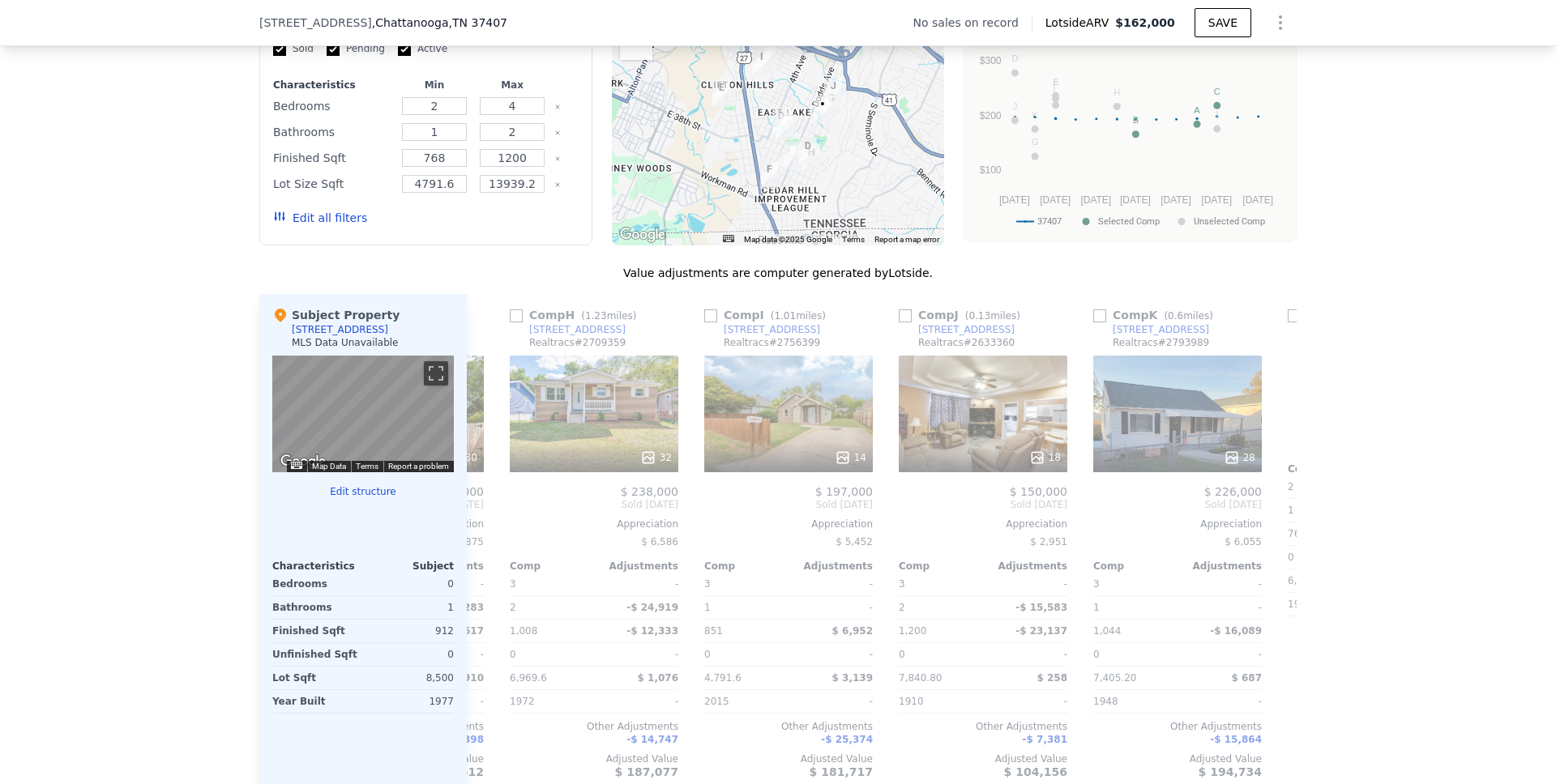
scroll to position [0, 778]
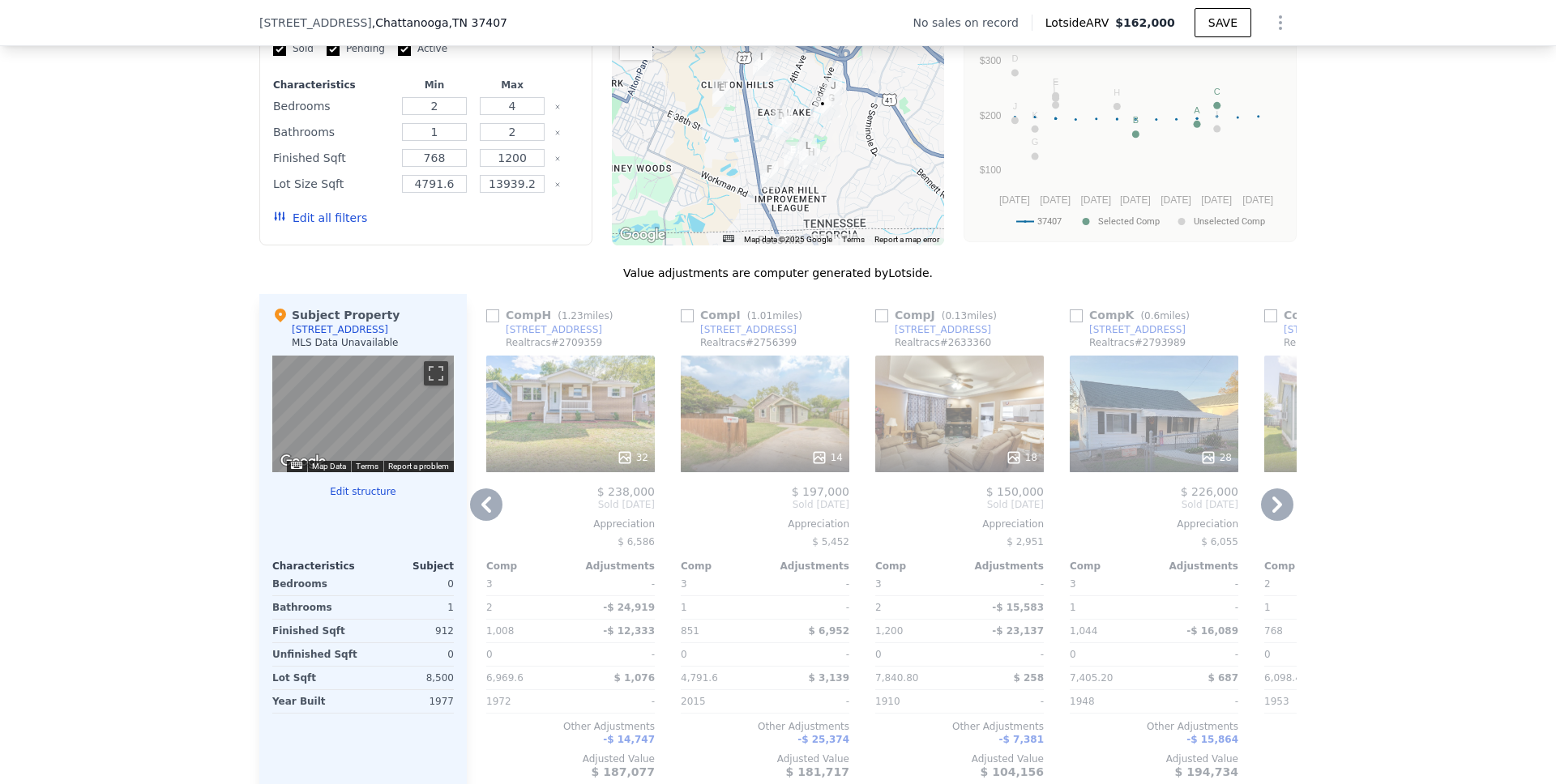
click at [1071, 323] on input "checkbox" at bounding box center [1076, 316] width 13 height 13
checkbox input "true"
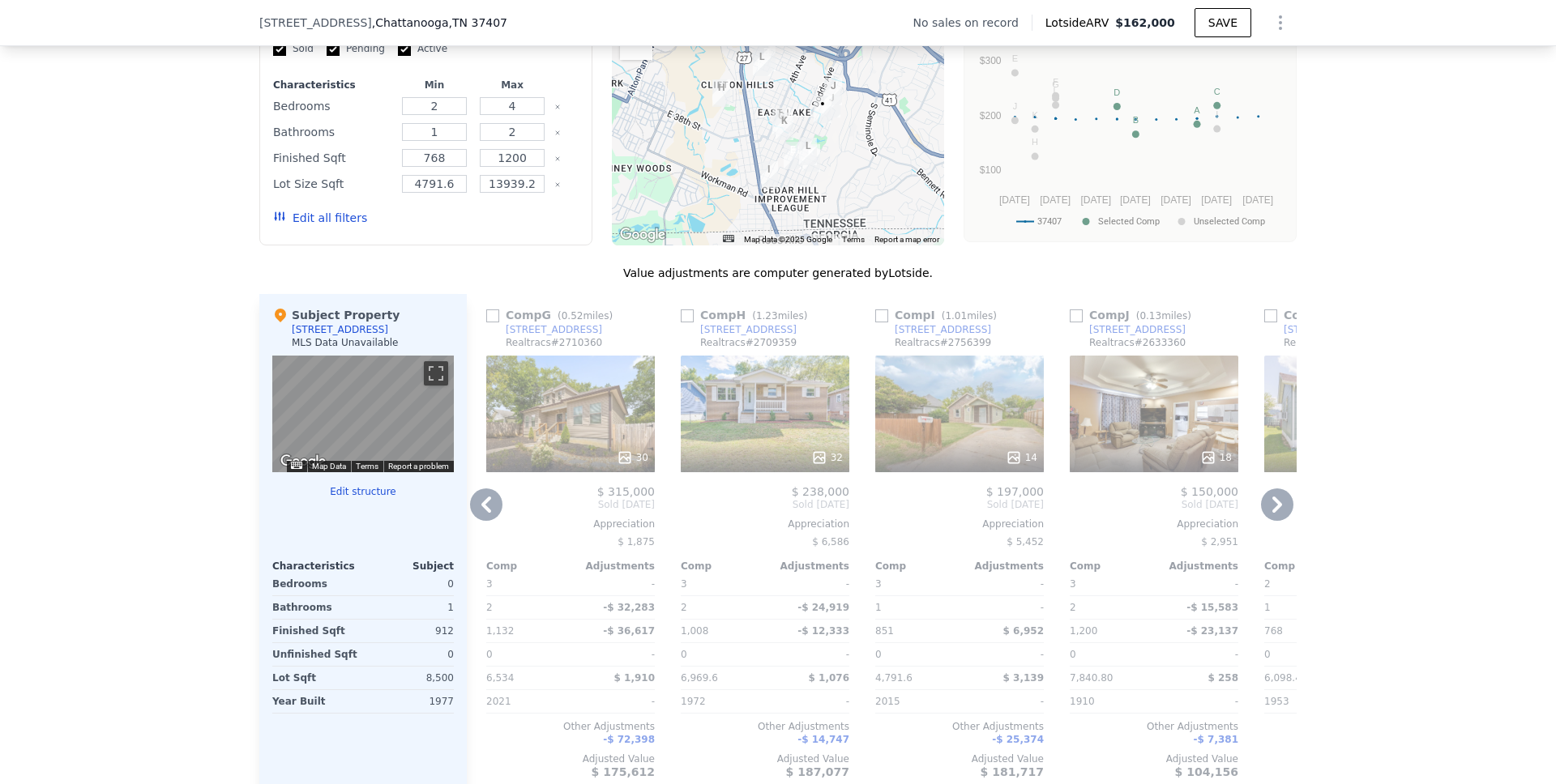
click at [1273, 513] on icon at bounding box center [1277, 505] width 10 height 16
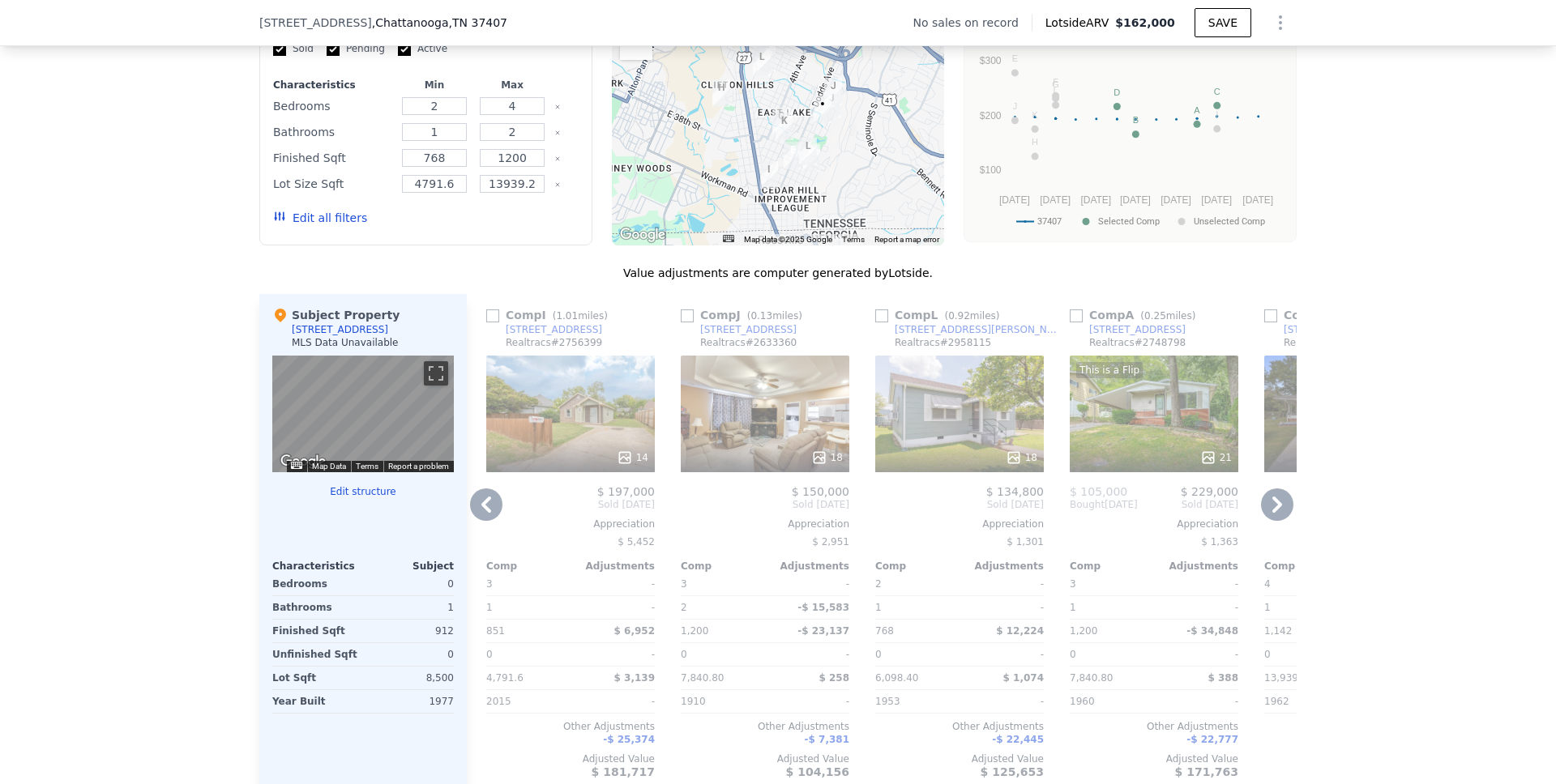
click at [1273, 513] on icon at bounding box center [1277, 505] width 10 height 16
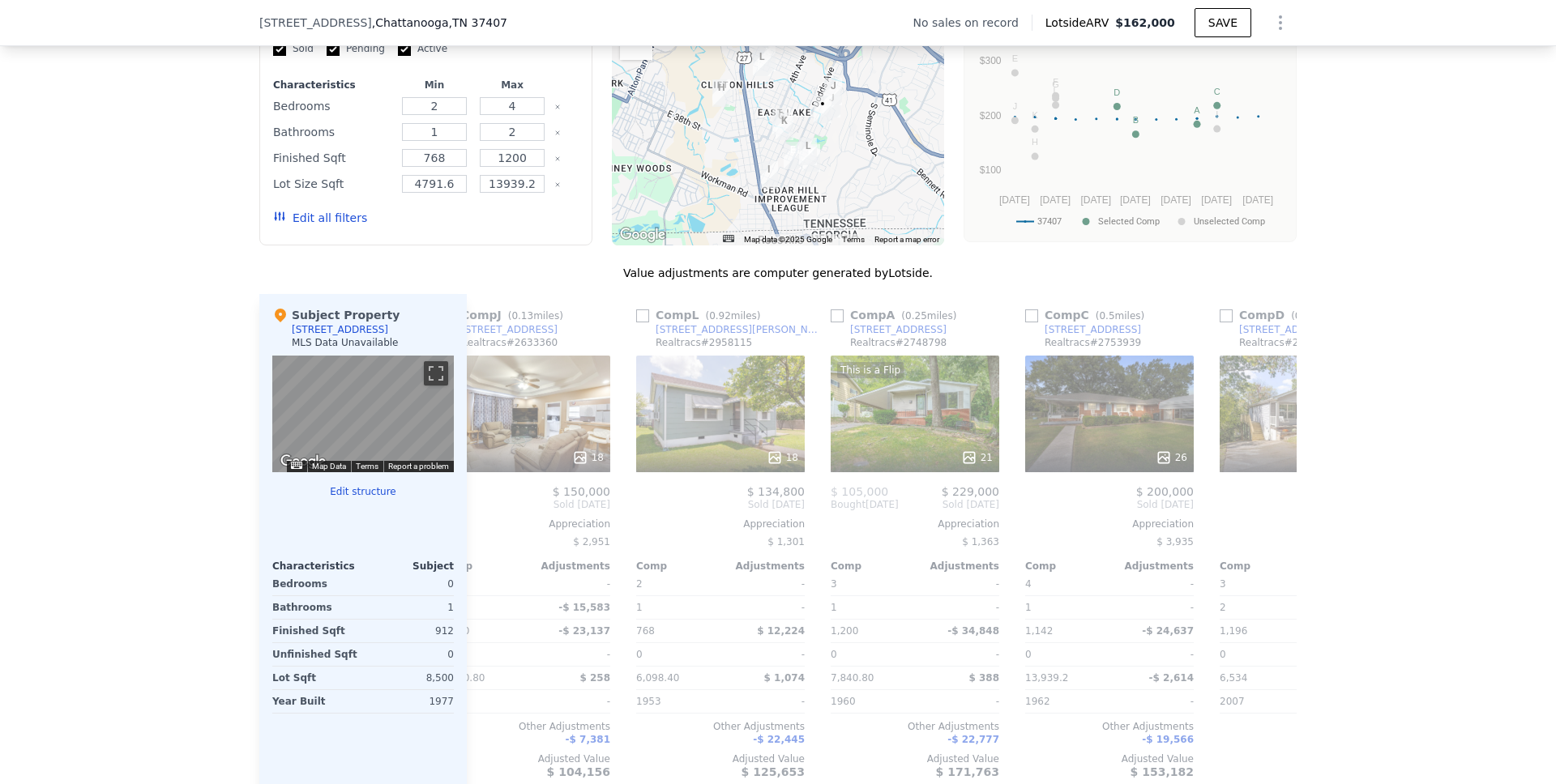
scroll to position [0, 1543]
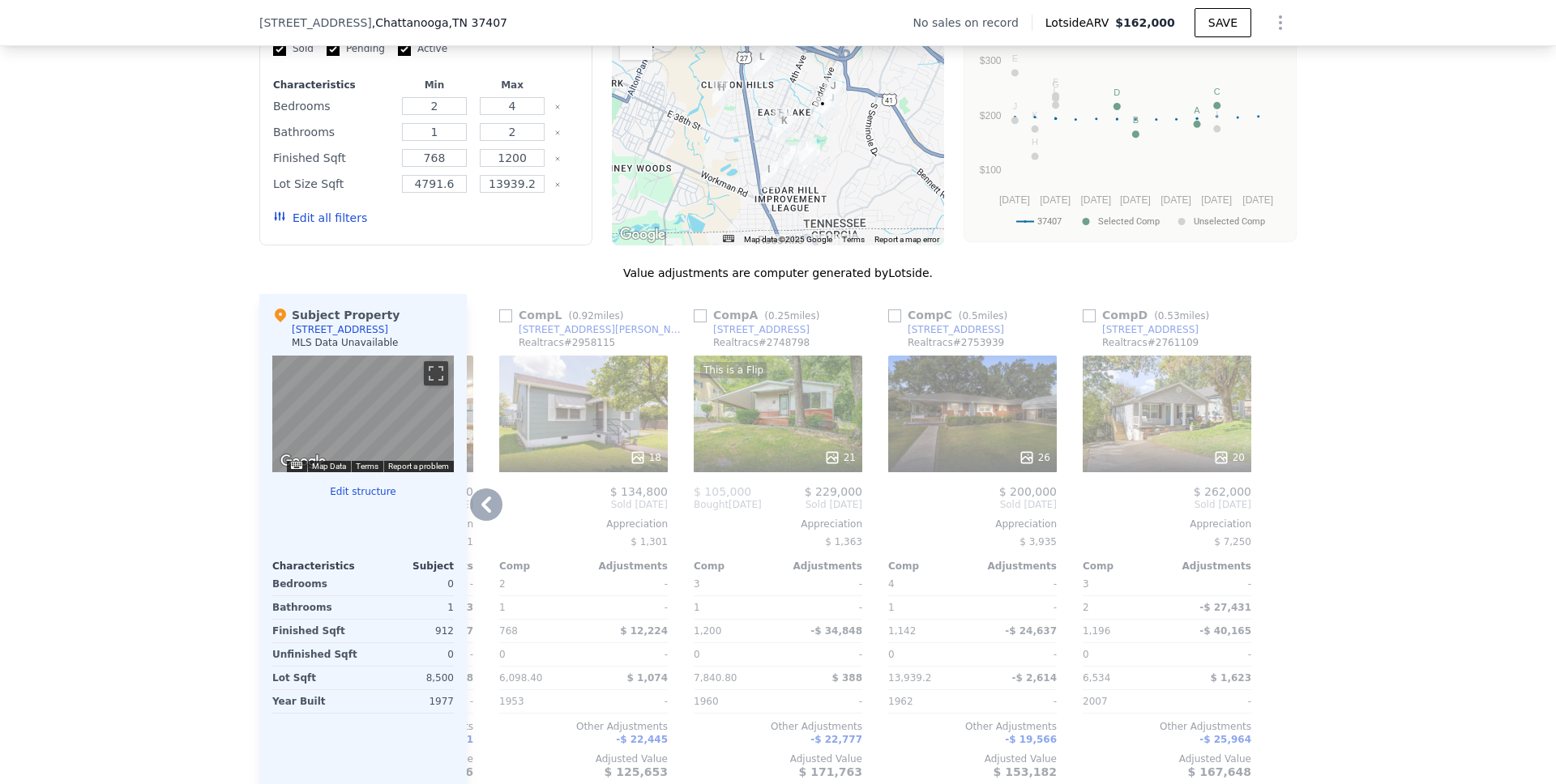
click at [478, 512] on icon at bounding box center [486, 505] width 32 height 32
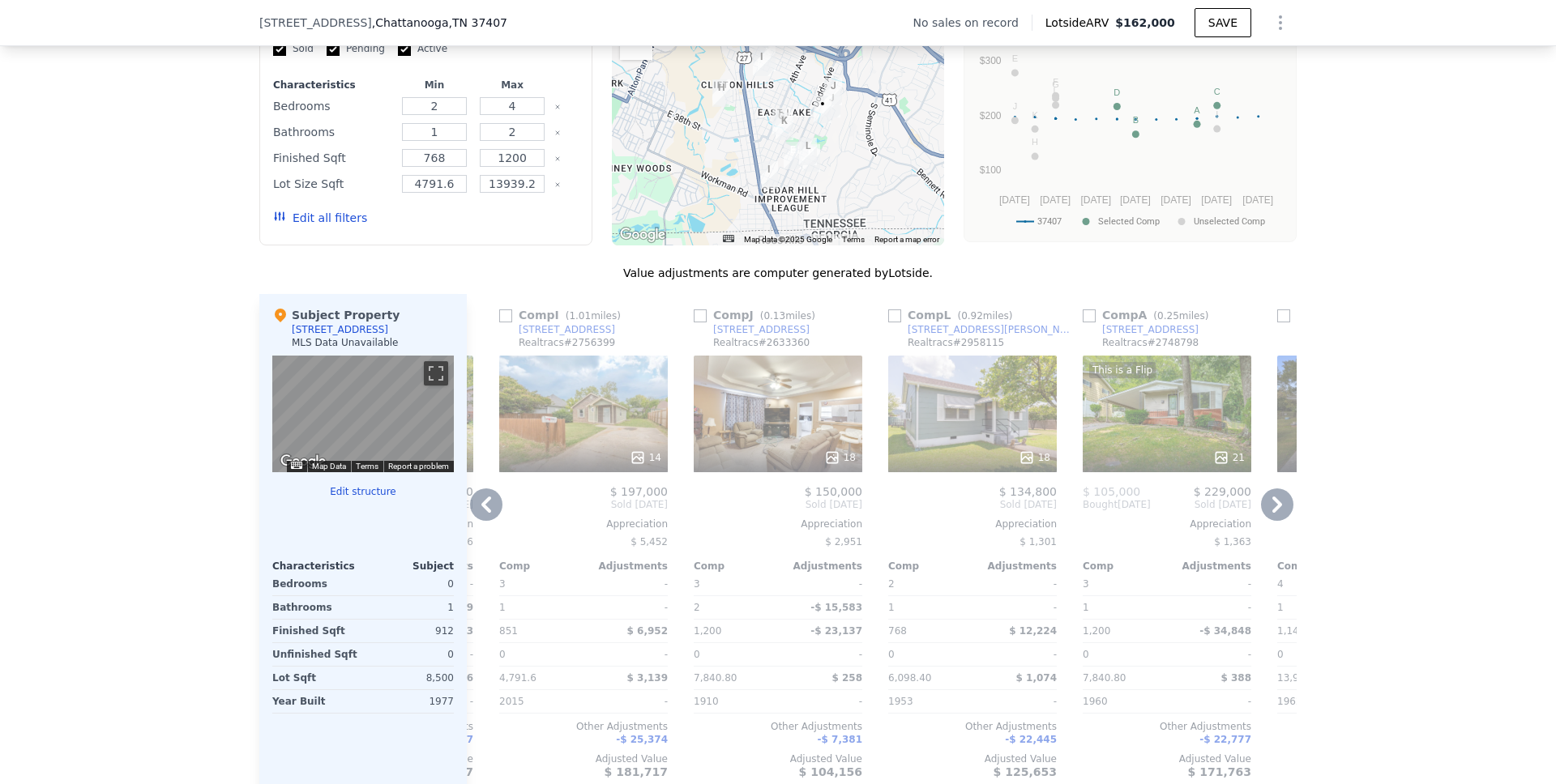
click at [481, 518] on icon at bounding box center [486, 505] width 32 height 32
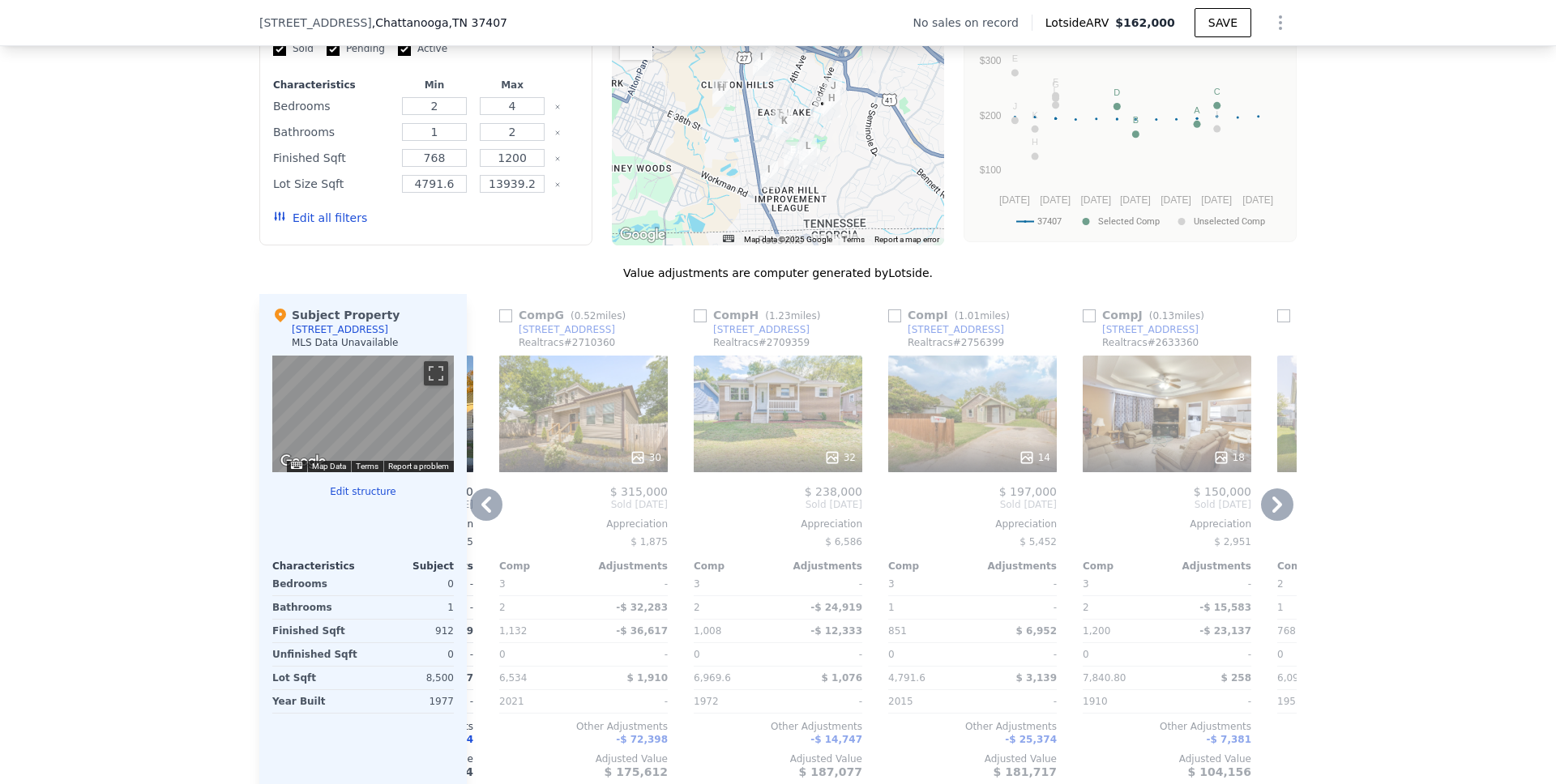
click at [483, 518] on icon at bounding box center [486, 505] width 32 height 32
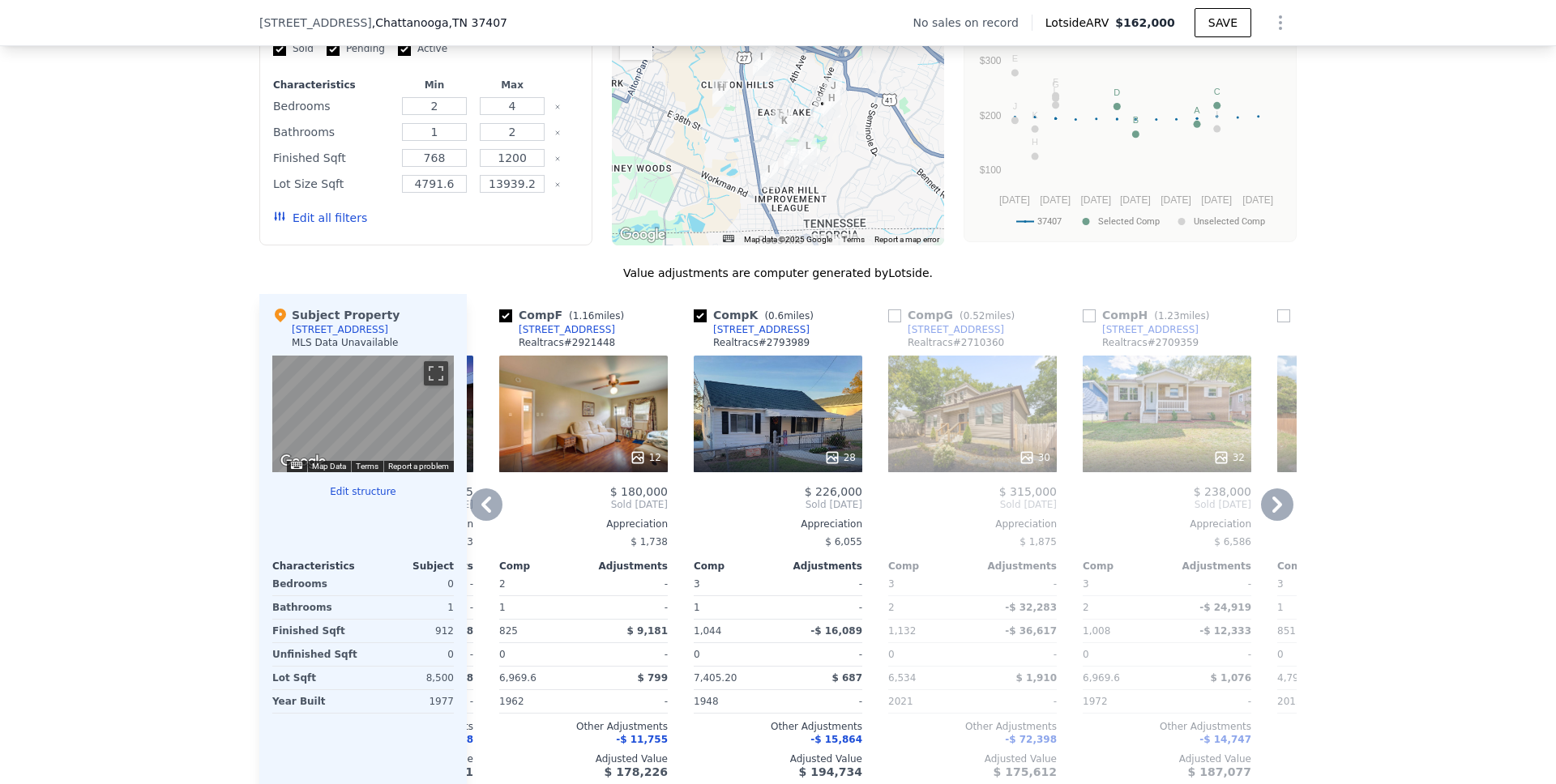
click at [481, 513] on icon at bounding box center [486, 505] width 10 height 16
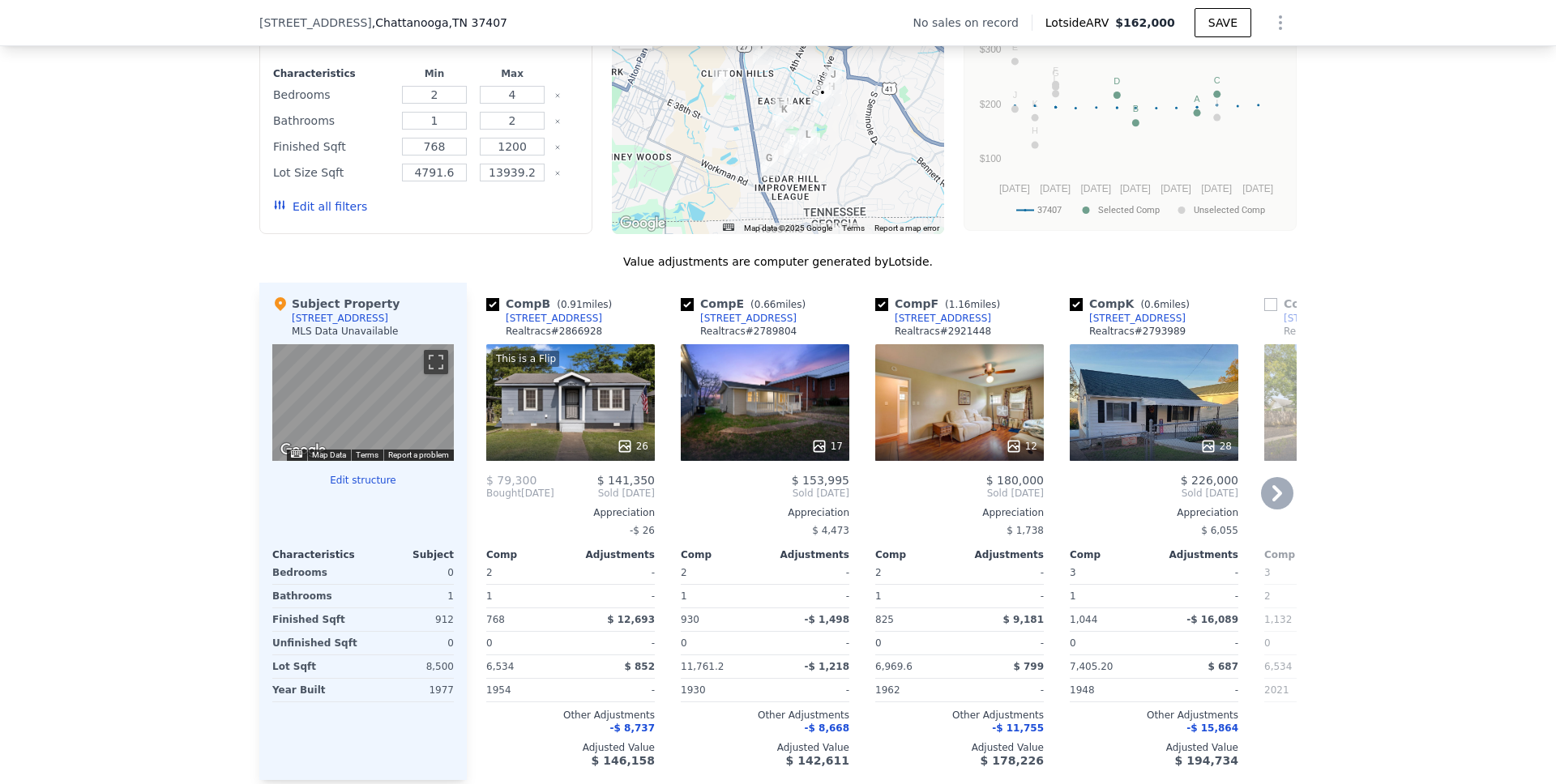
scroll to position [1338, 0]
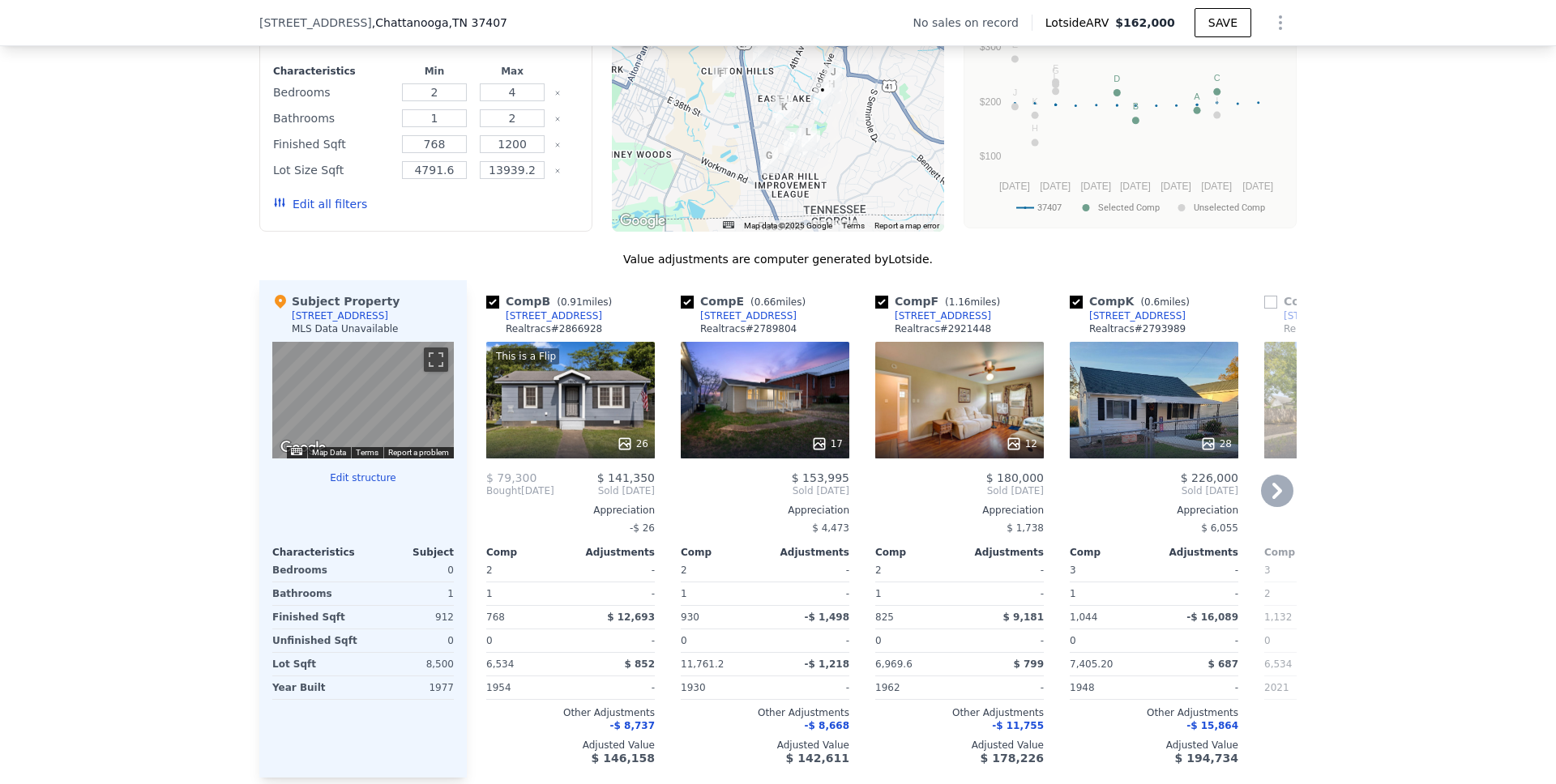
click at [488, 308] on input "checkbox" at bounding box center [493, 302] width 13 height 13
checkbox input "false"
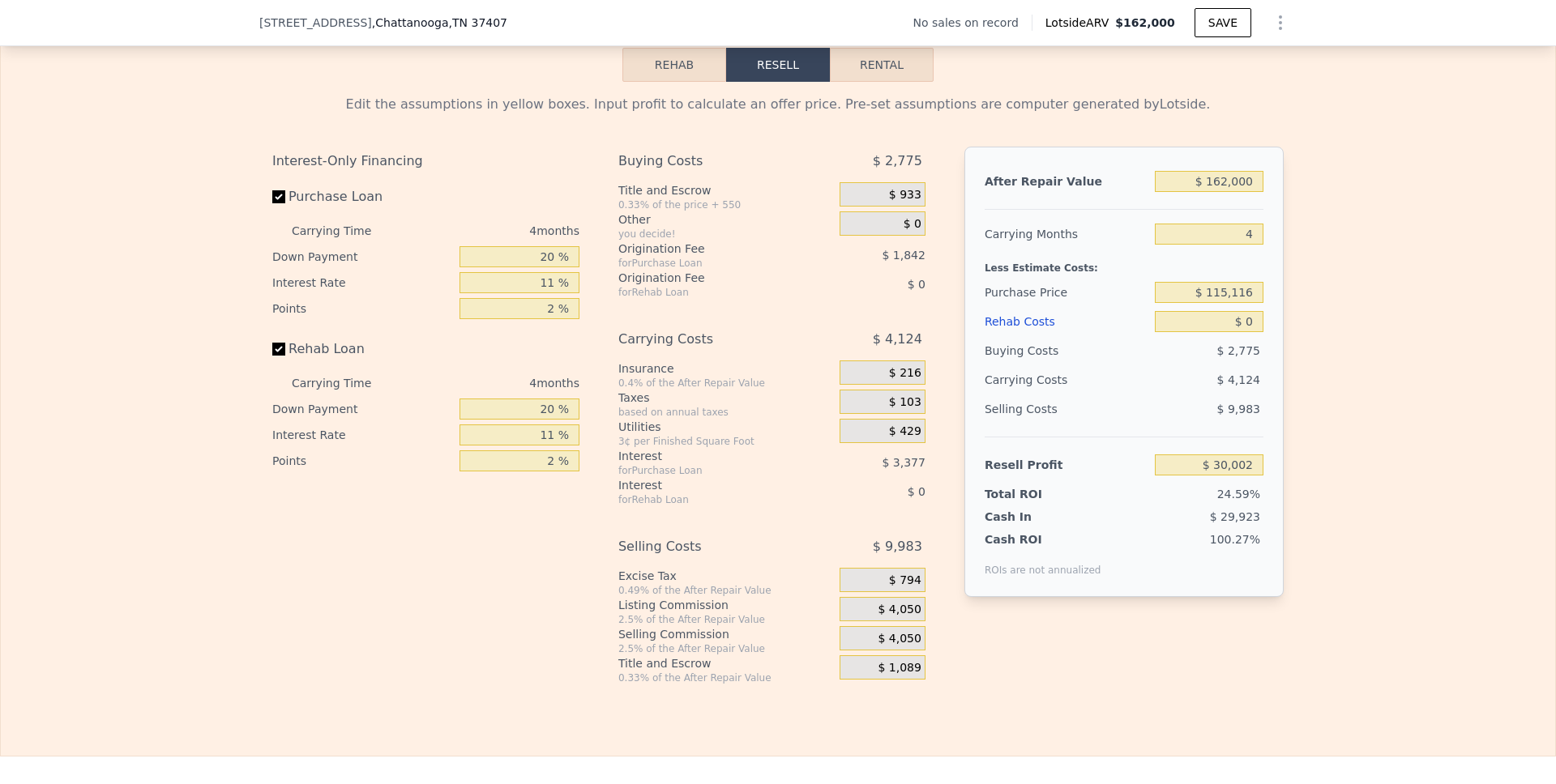
scroll to position [2037, 0]
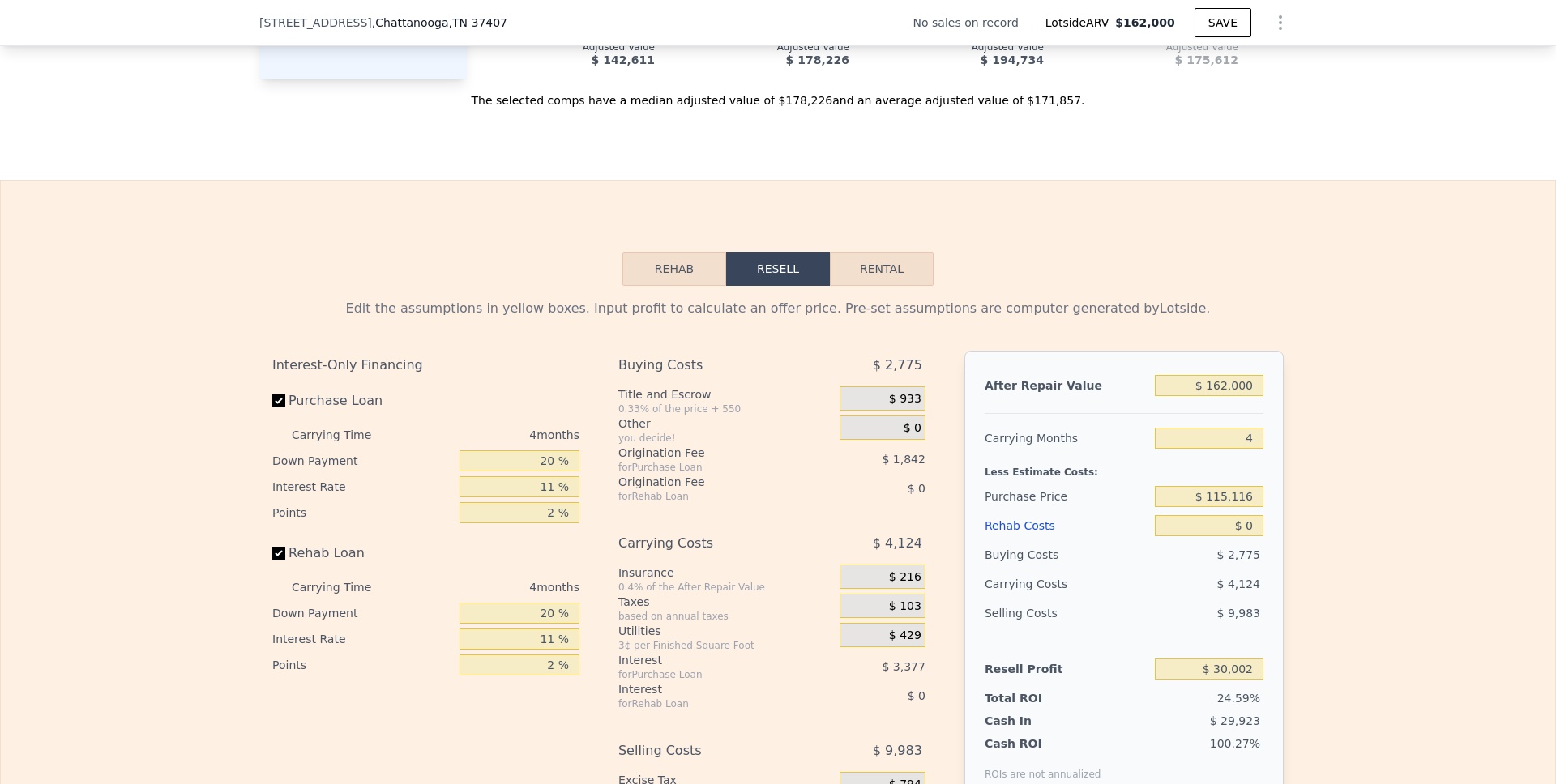
click at [887, 286] on button "Rental" at bounding box center [882, 269] width 104 height 34
select select "30"
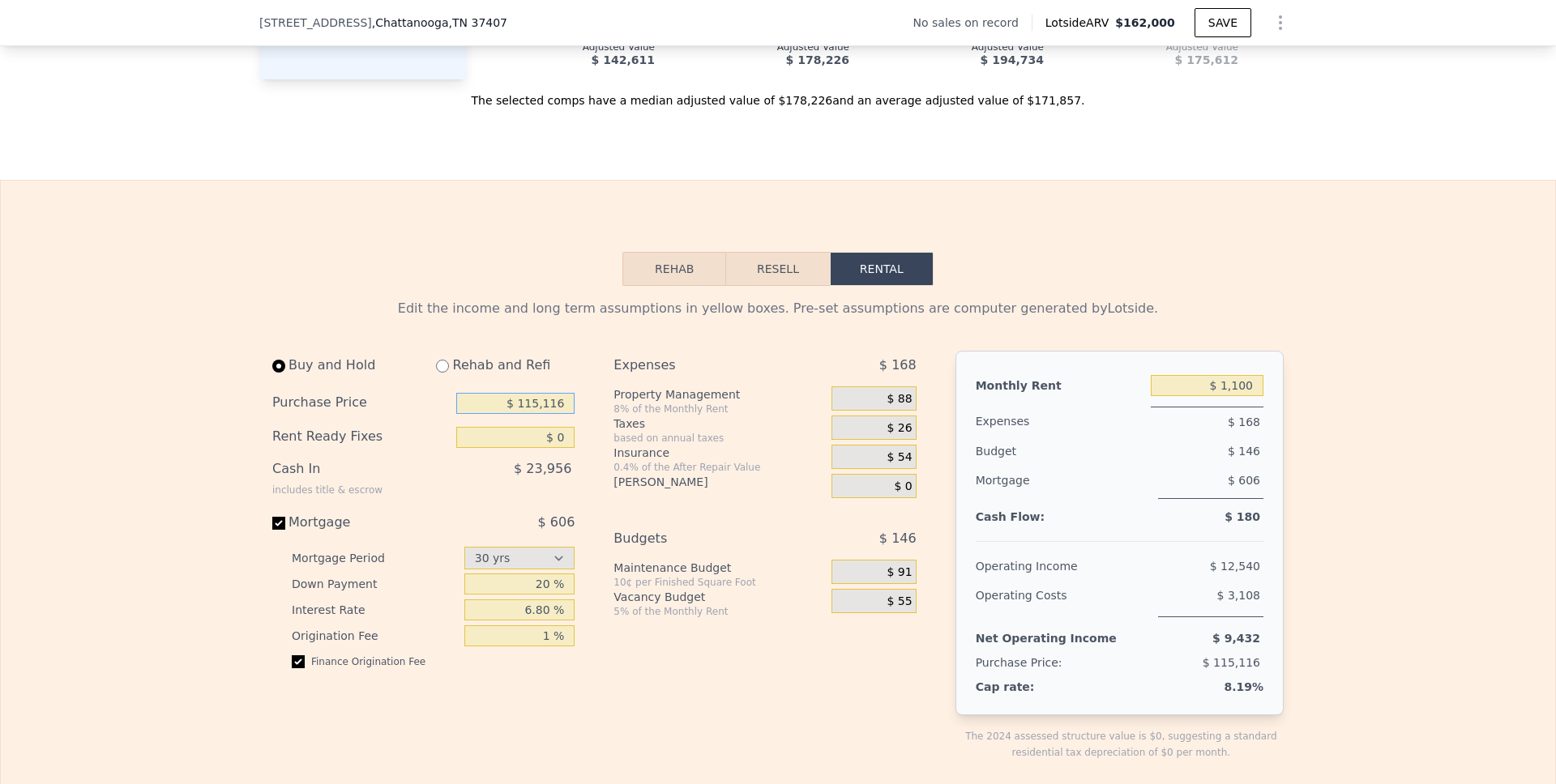
drag, startPoint x: 524, startPoint y: 427, endPoint x: 533, endPoint y: 427, distance: 9.0
click at [533, 414] on input "$ 115,116" at bounding box center [515, 404] width 118 height 21
click at [530, 414] on input "$ 115,116" at bounding box center [515, 404] width 118 height 21
click at [531, 414] on input "$ 115,116" at bounding box center [515, 404] width 118 height 21
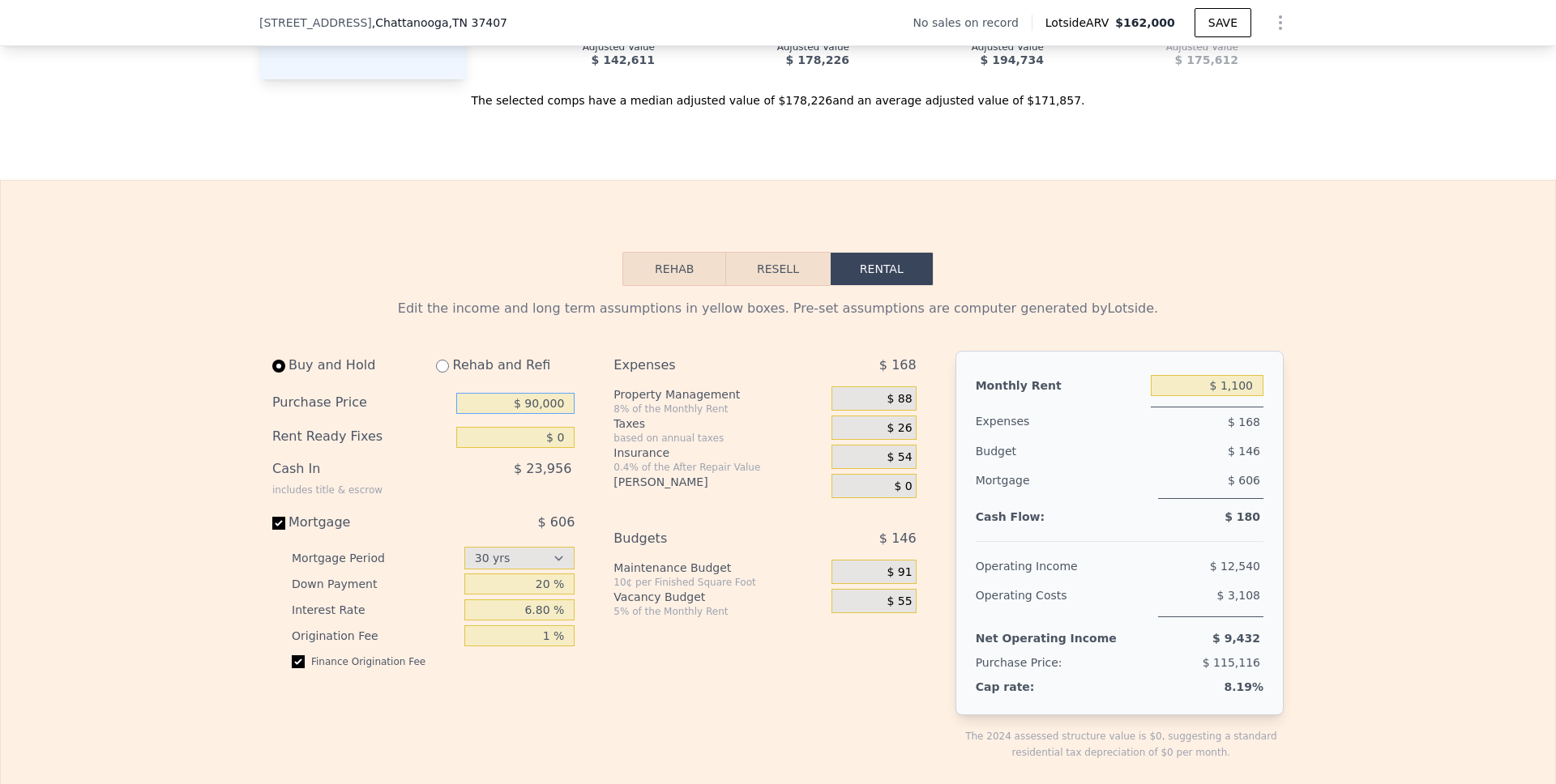
type input "$ 90,000"
click at [555, 448] on input "$ 0" at bounding box center [515, 438] width 118 height 21
click at [557, 448] on input "$ 0" at bounding box center [515, 438] width 118 height 21
type input "$ 10,000"
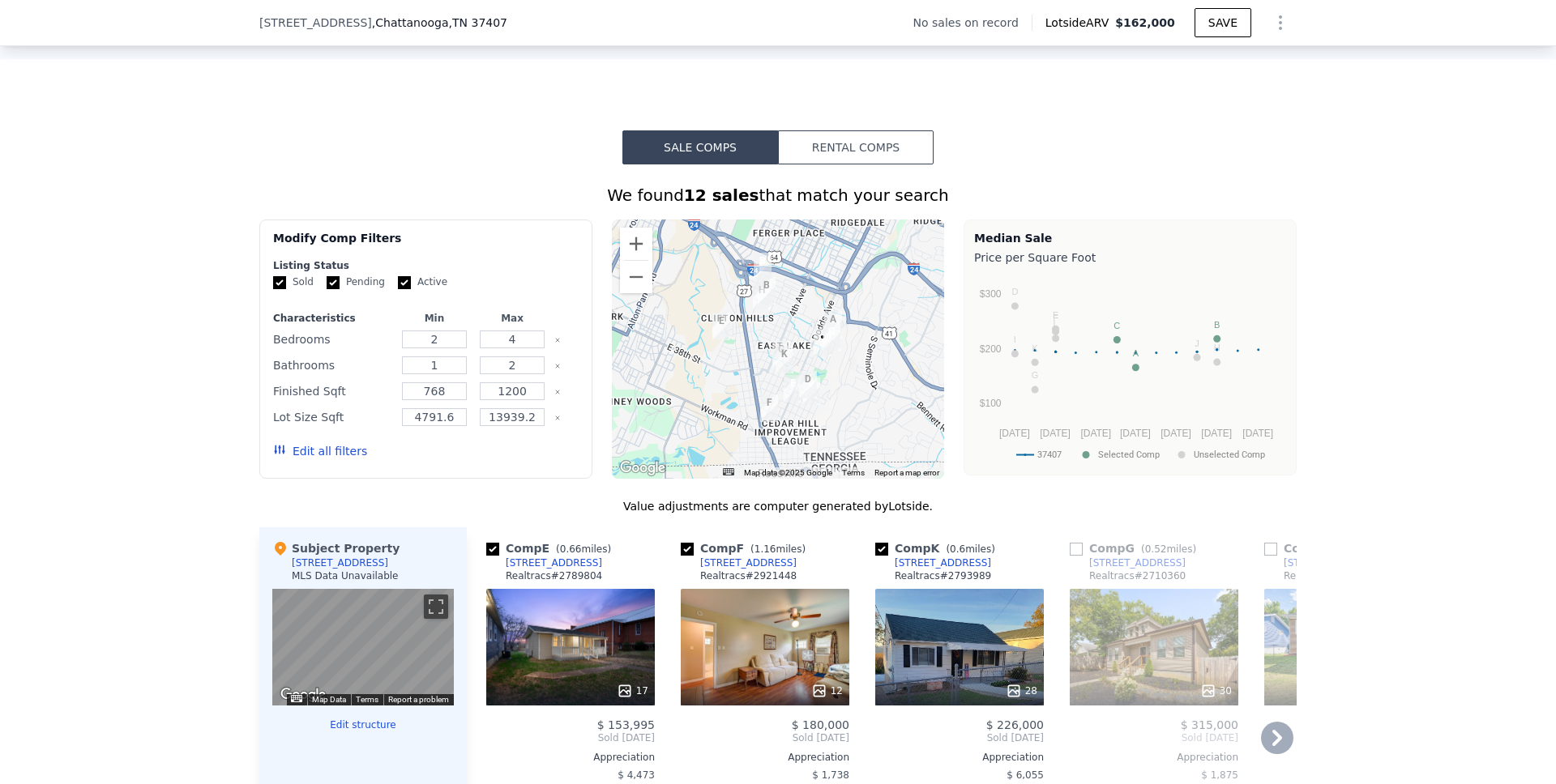
scroll to position [1077, 0]
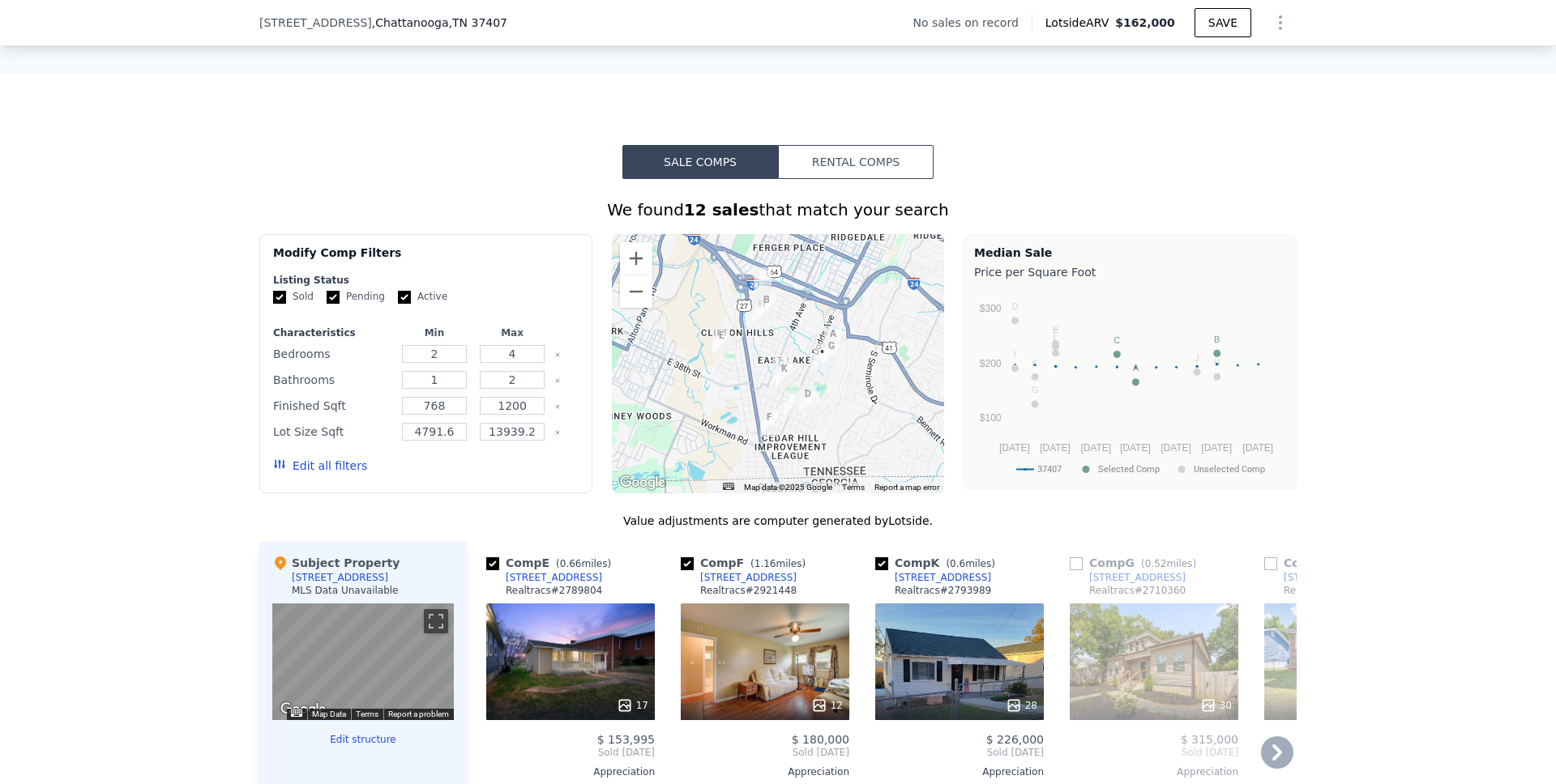
click at [883, 179] on button "Rental Comps" at bounding box center [856, 162] width 156 height 34
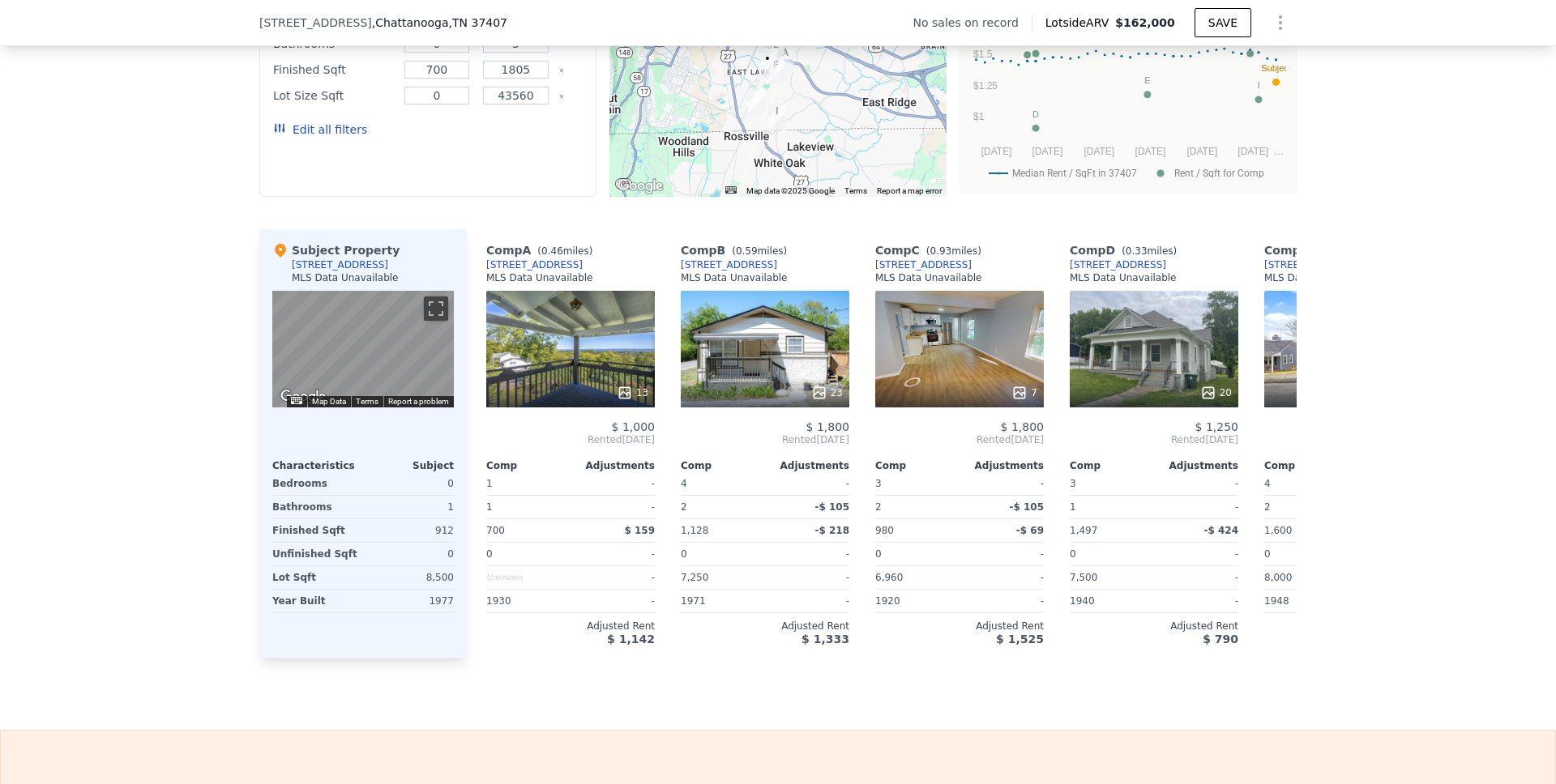
scroll to position [1388, 0]
click at [1264, 434] on div "$ 1,775" at bounding box center [1349, 427] width 169 height 13
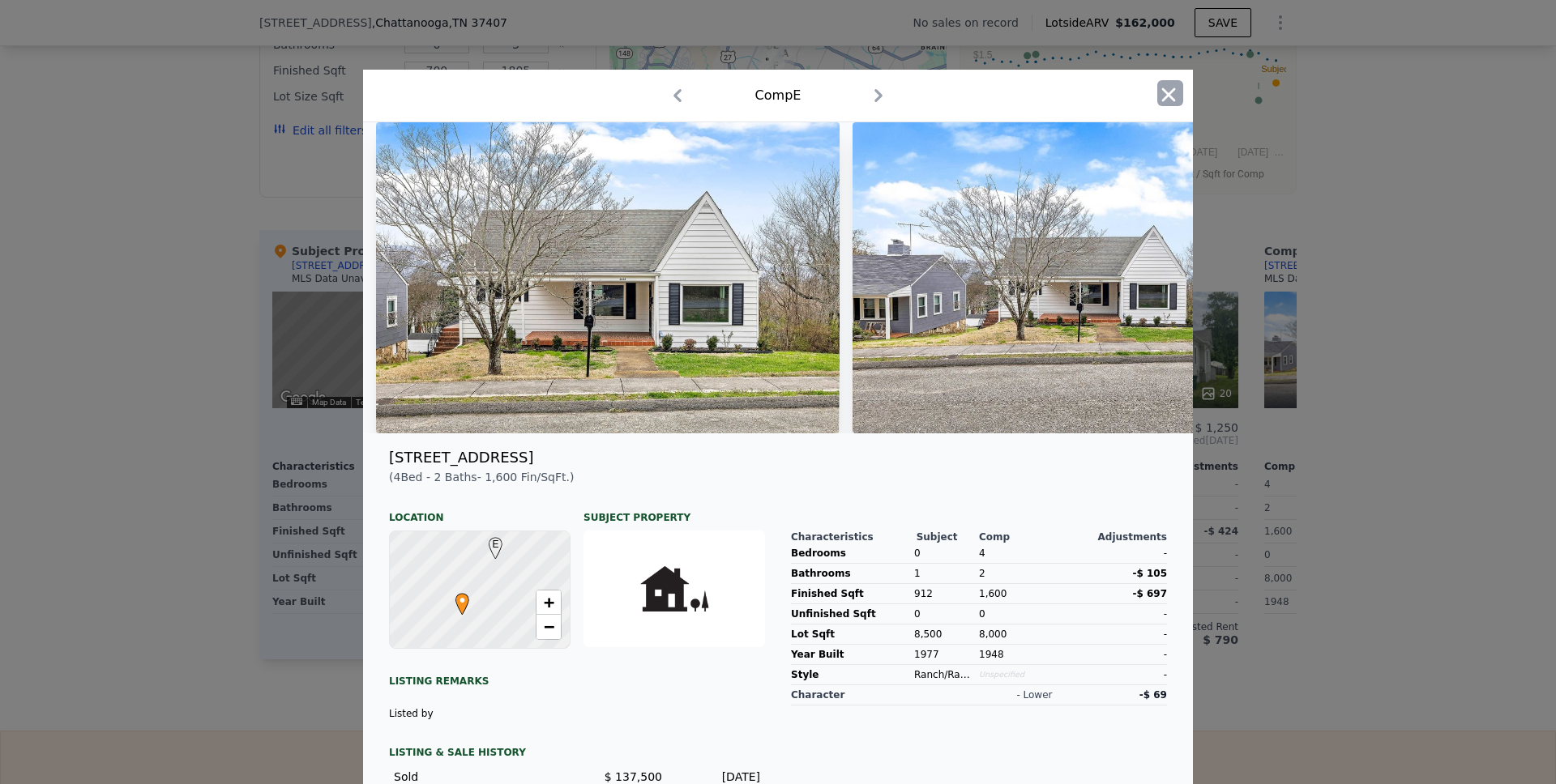
click at [1166, 93] on icon "button" at bounding box center [1169, 94] width 13 height 13
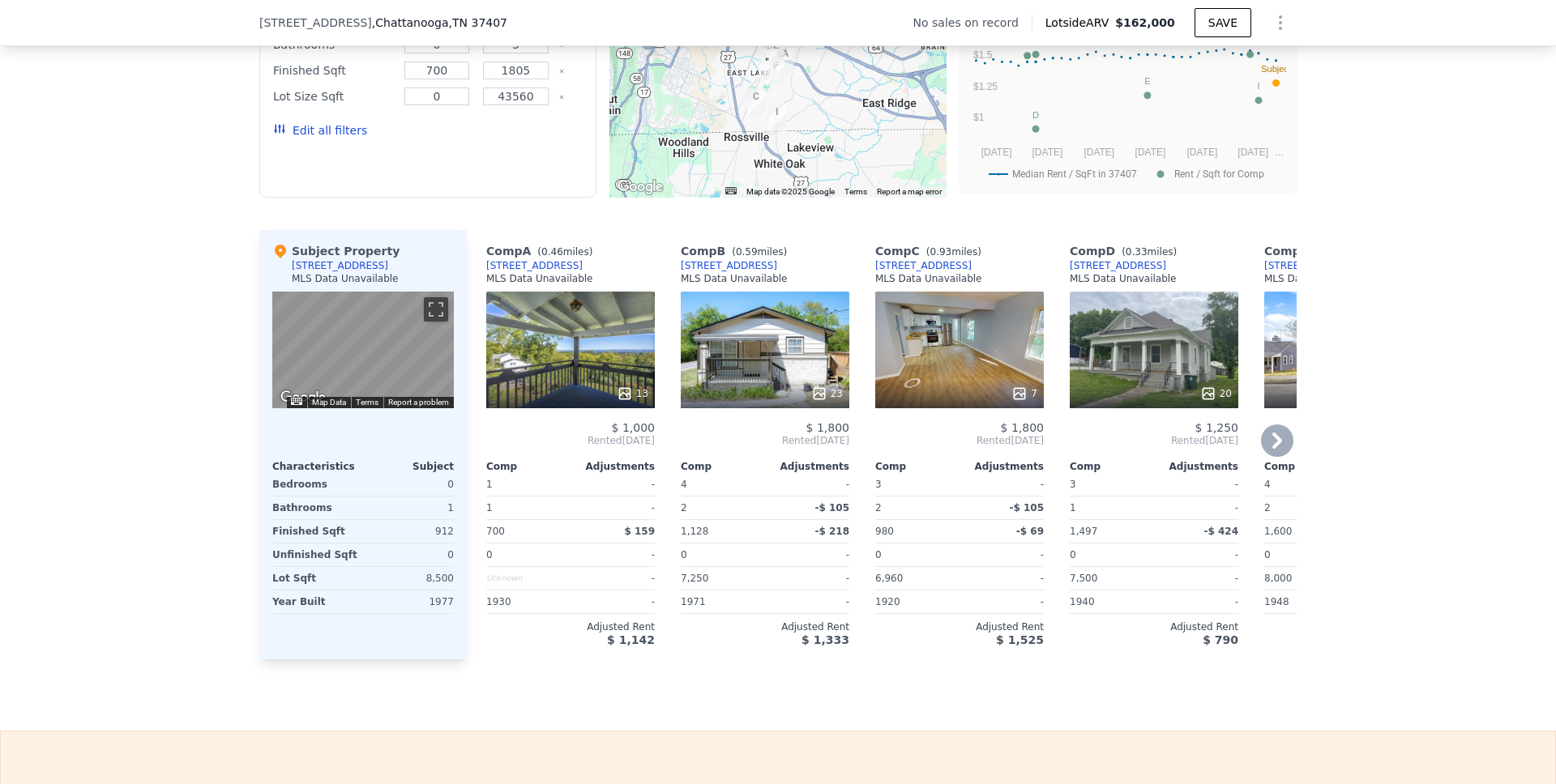
click at [1269, 457] on icon at bounding box center [1277, 441] width 32 height 32
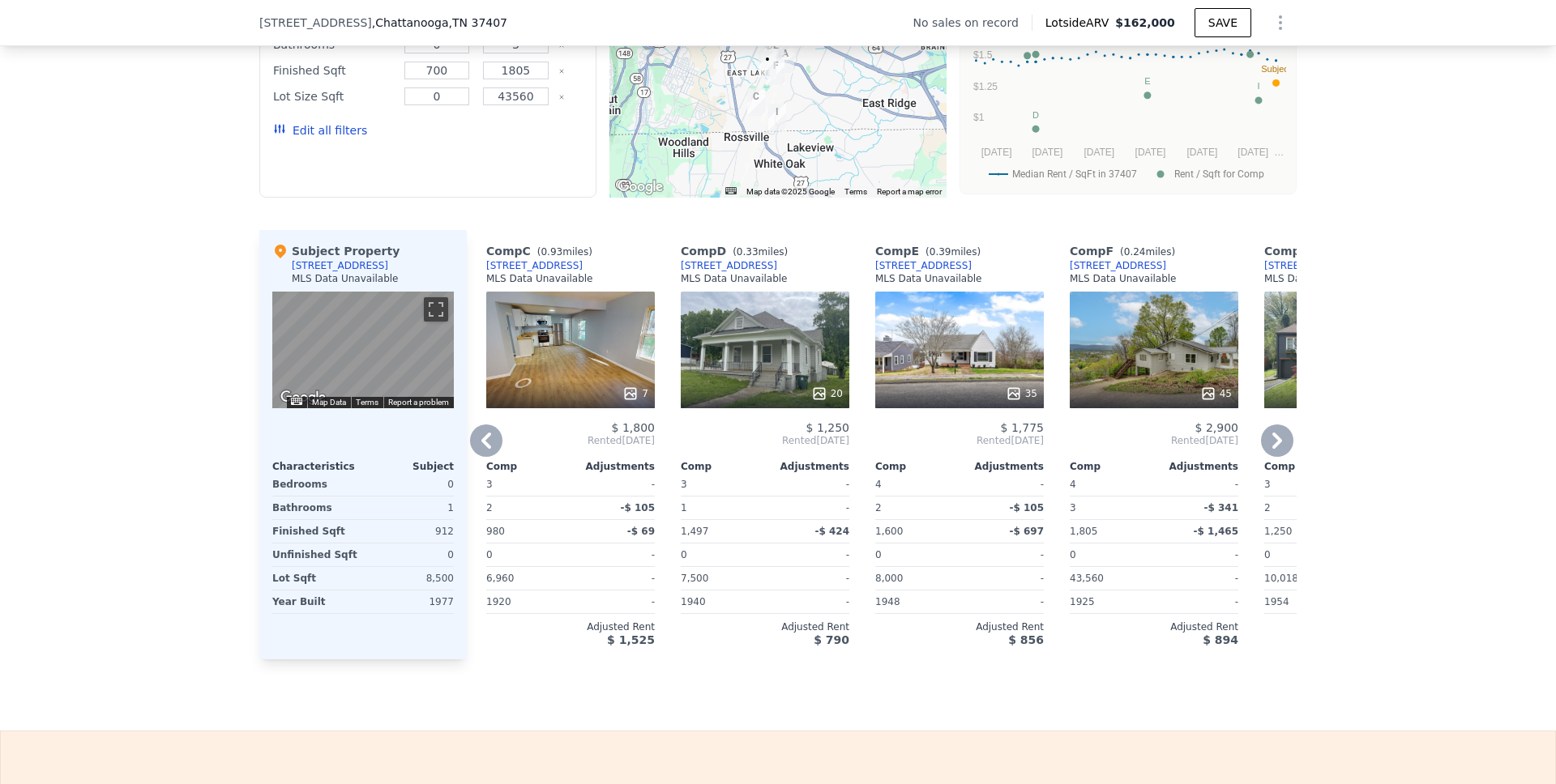
click at [1273, 449] on icon at bounding box center [1277, 441] width 10 height 16
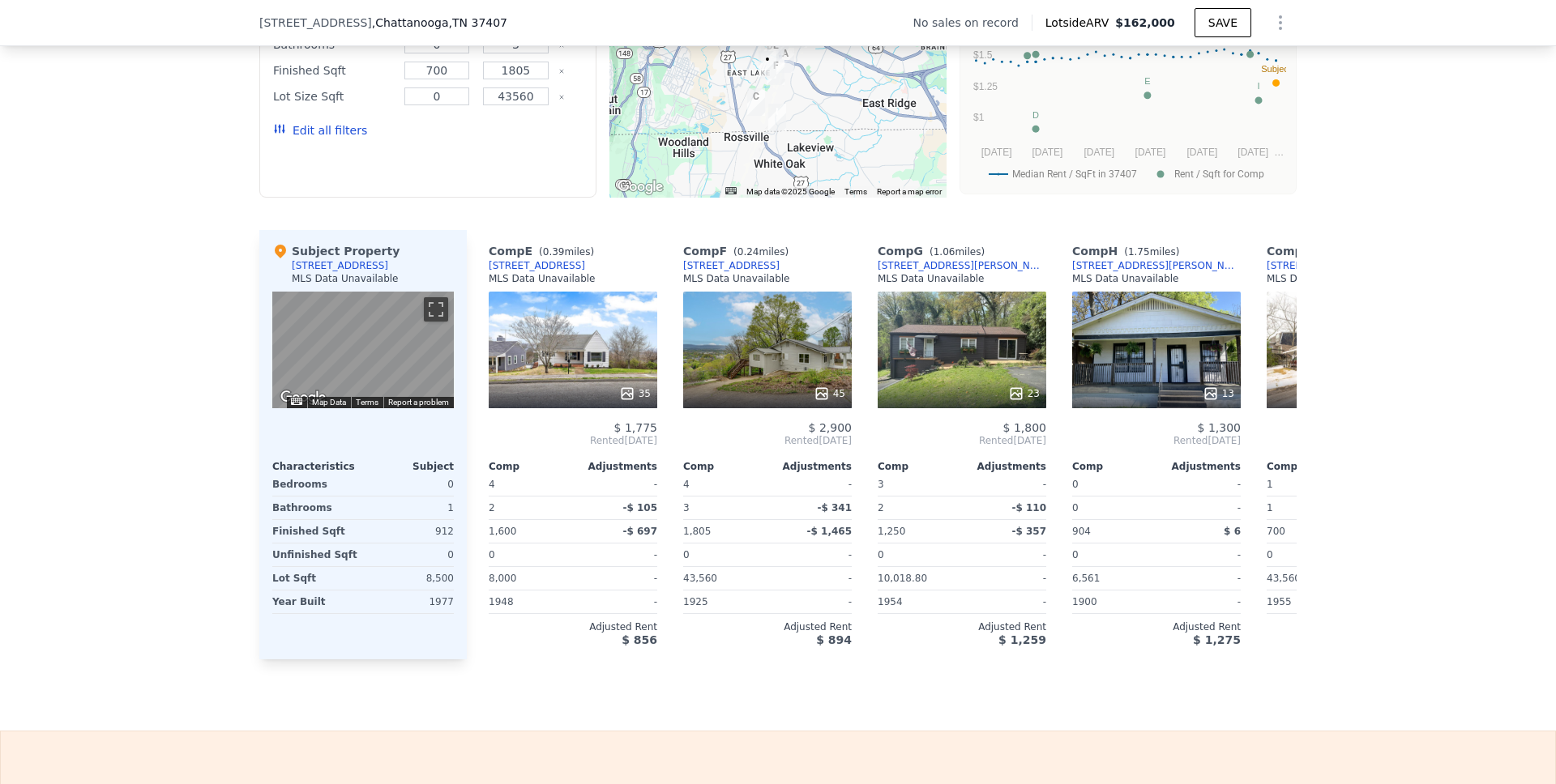
scroll to position [0, 778]
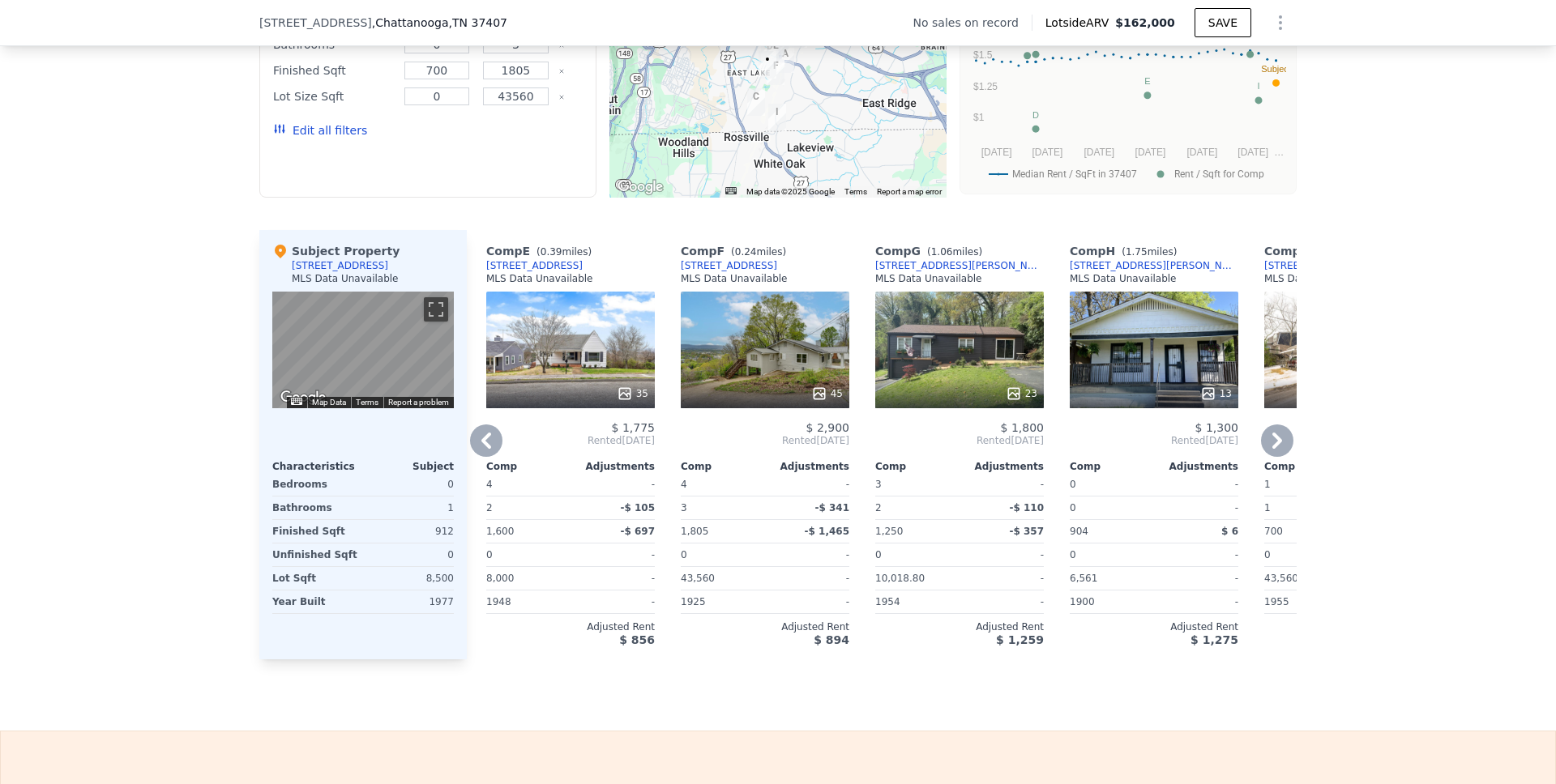
click at [1270, 453] on icon at bounding box center [1277, 441] width 32 height 32
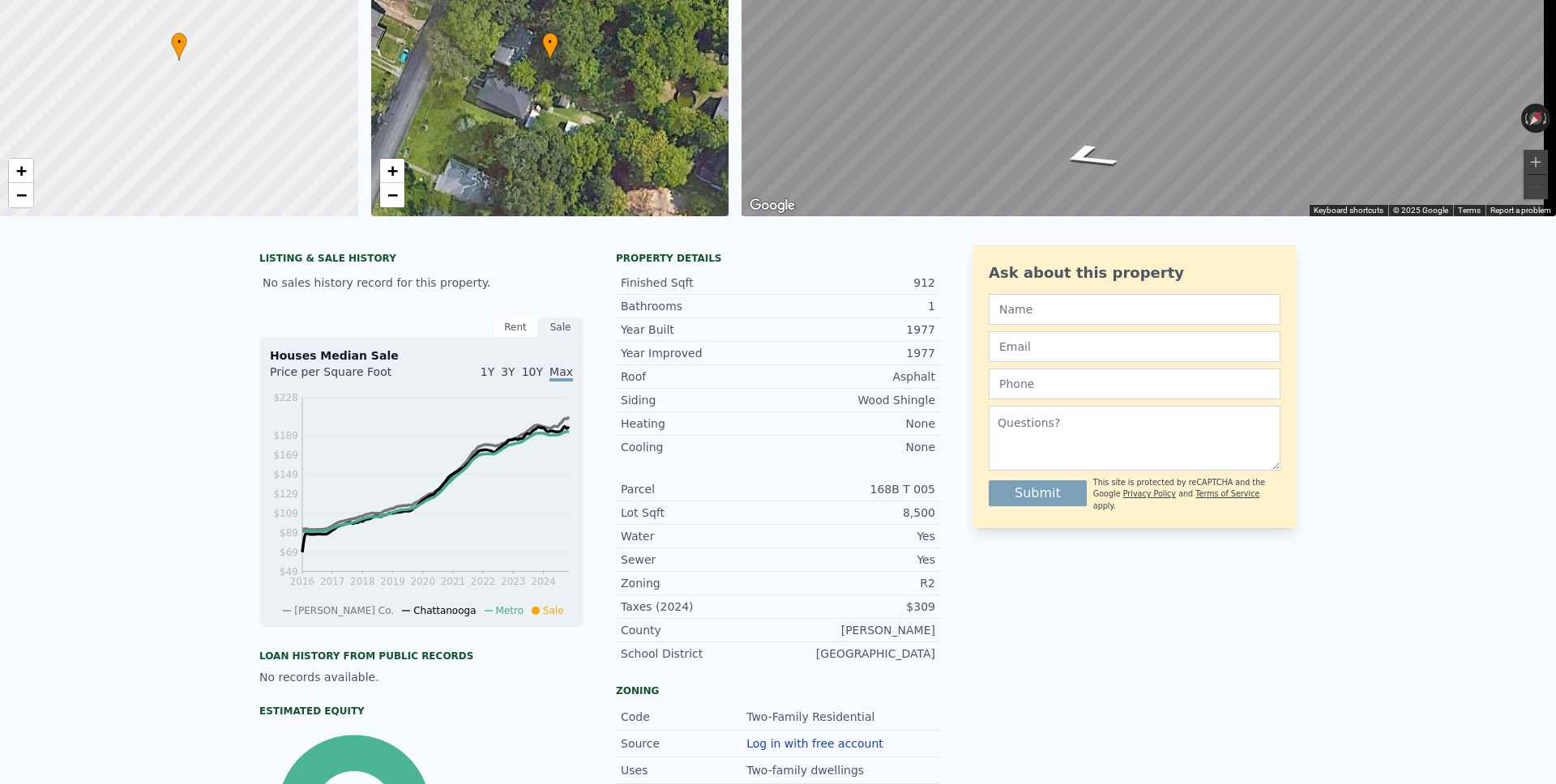
scroll to position [0, 0]
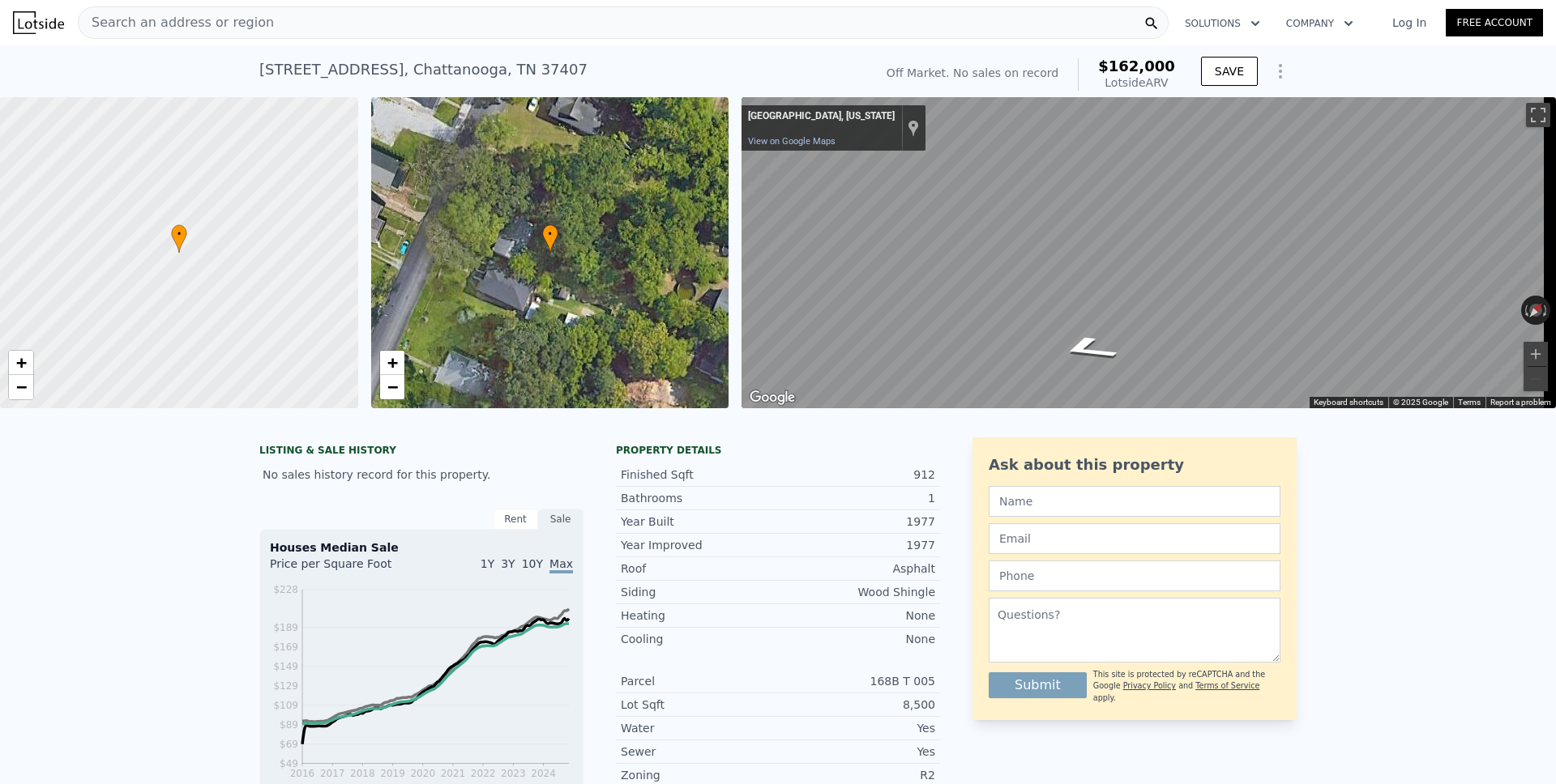
click at [1273, 73] on icon "Show Options" at bounding box center [1281, 72] width 20 height 20
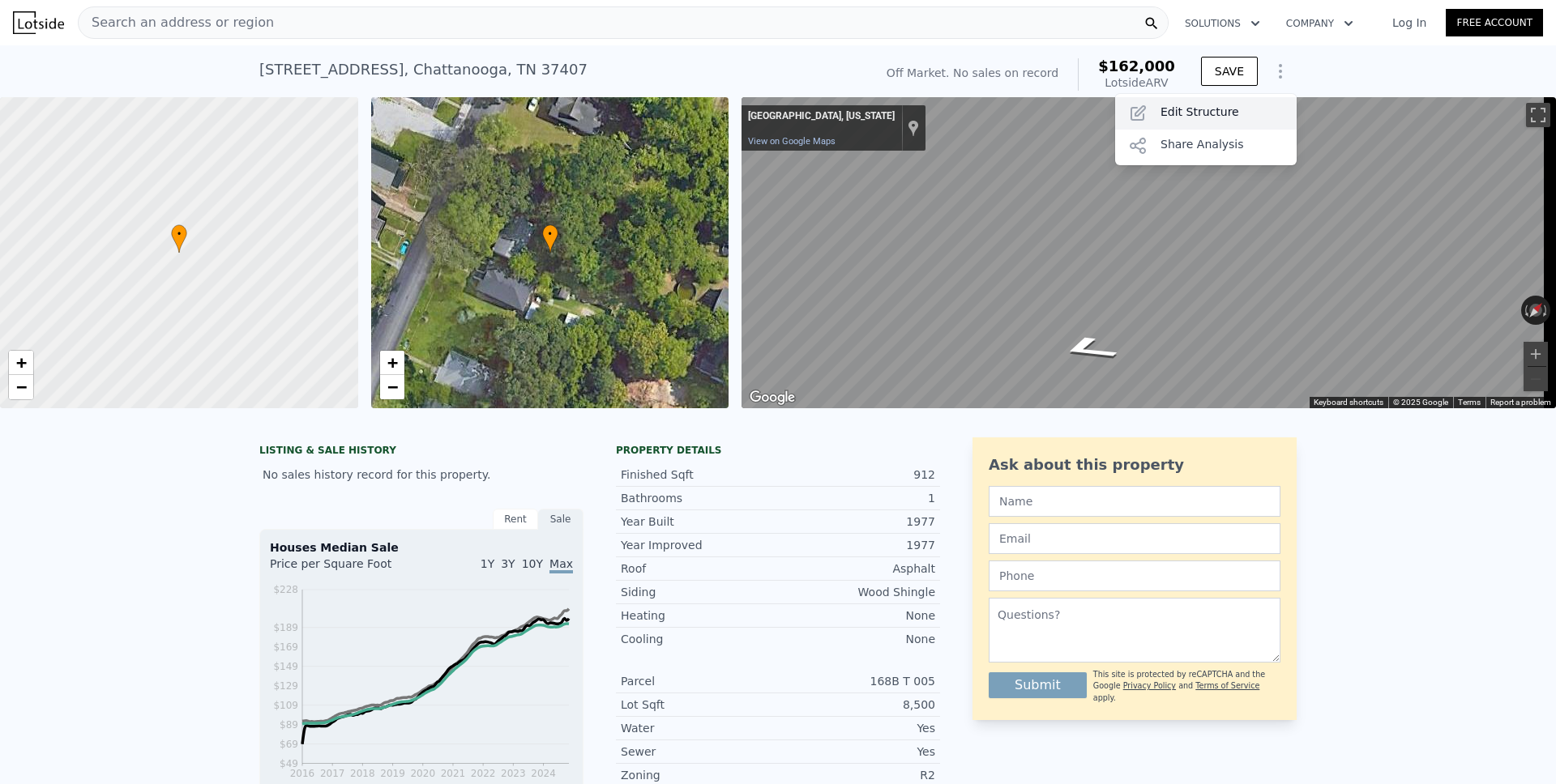
click at [1205, 117] on div "Edit Structure" at bounding box center [1205, 114] width 182 height 32
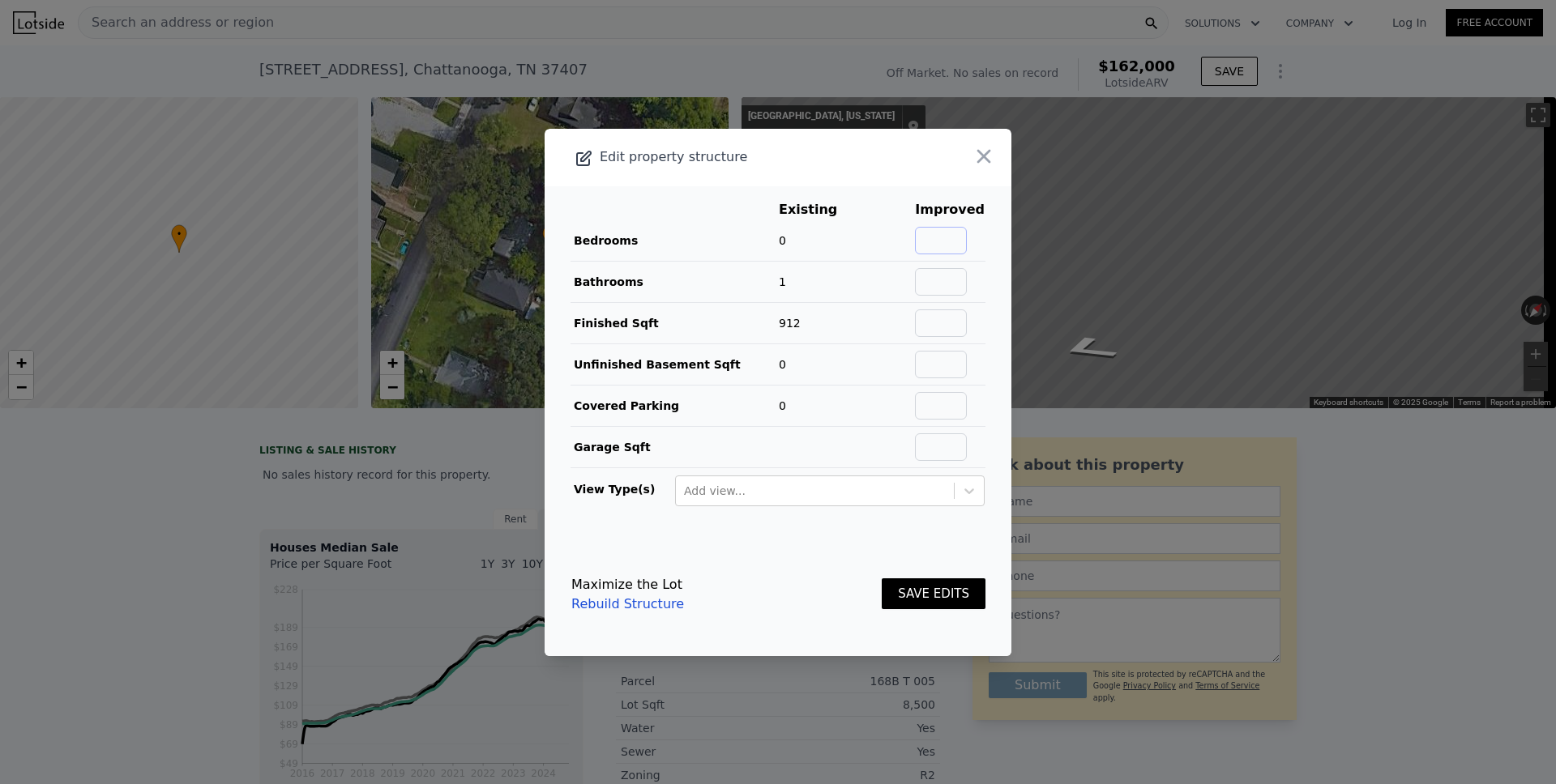
click at [951, 244] on input "text" at bounding box center [941, 240] width 52 height 28
type input "3"
drag, startPoint x: 924, startPoint y: 595, endPoint x: 930, endPoint y: 586, distance: 10.8
click at [924, 596] on button "SAVE EDITS" at bounding box center [934, 594] width 104 height 31
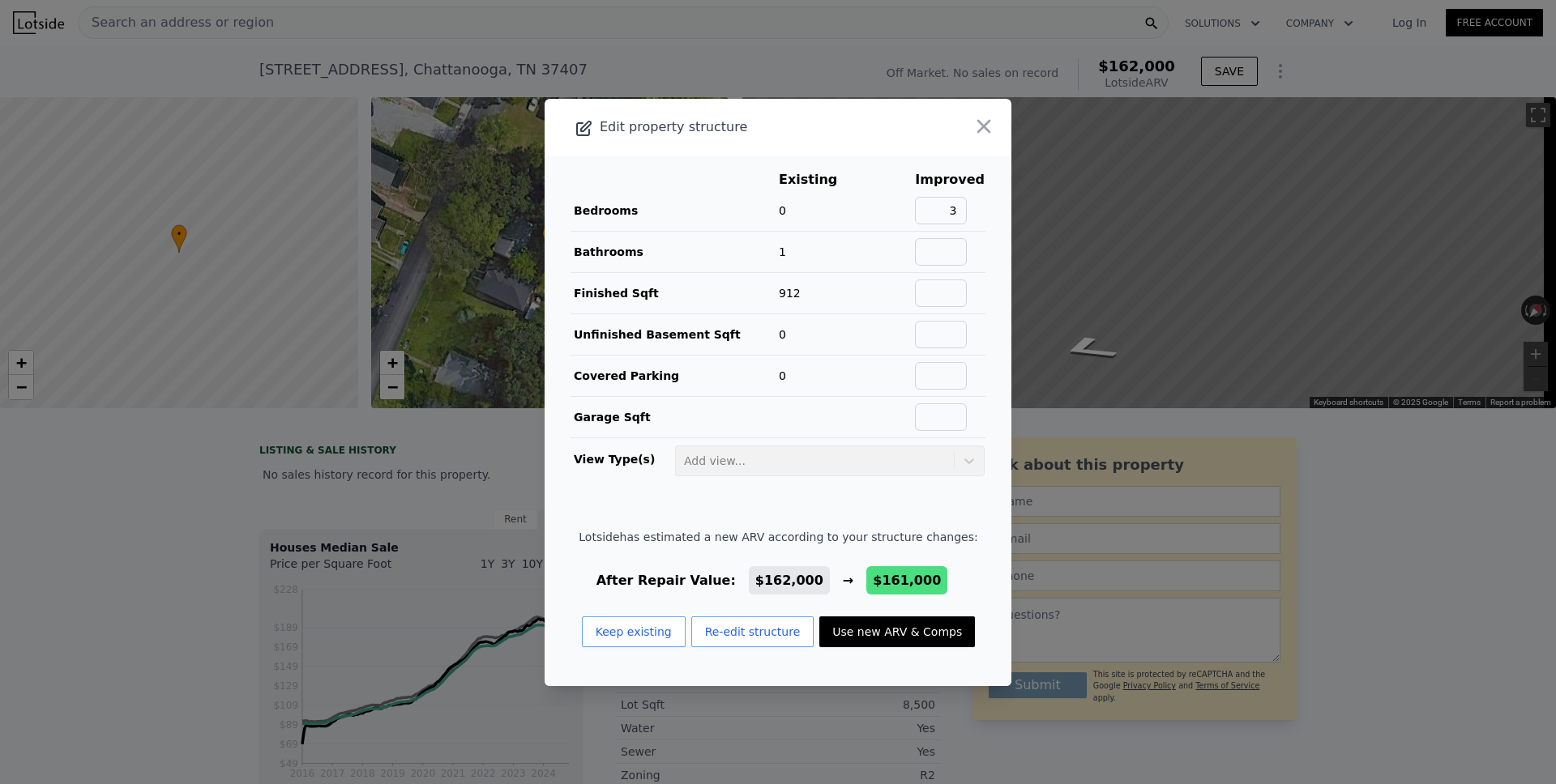
click at [877, 629] on button "Use new ARV & Comps" at bounding box center [897, 632] width 156 height 30
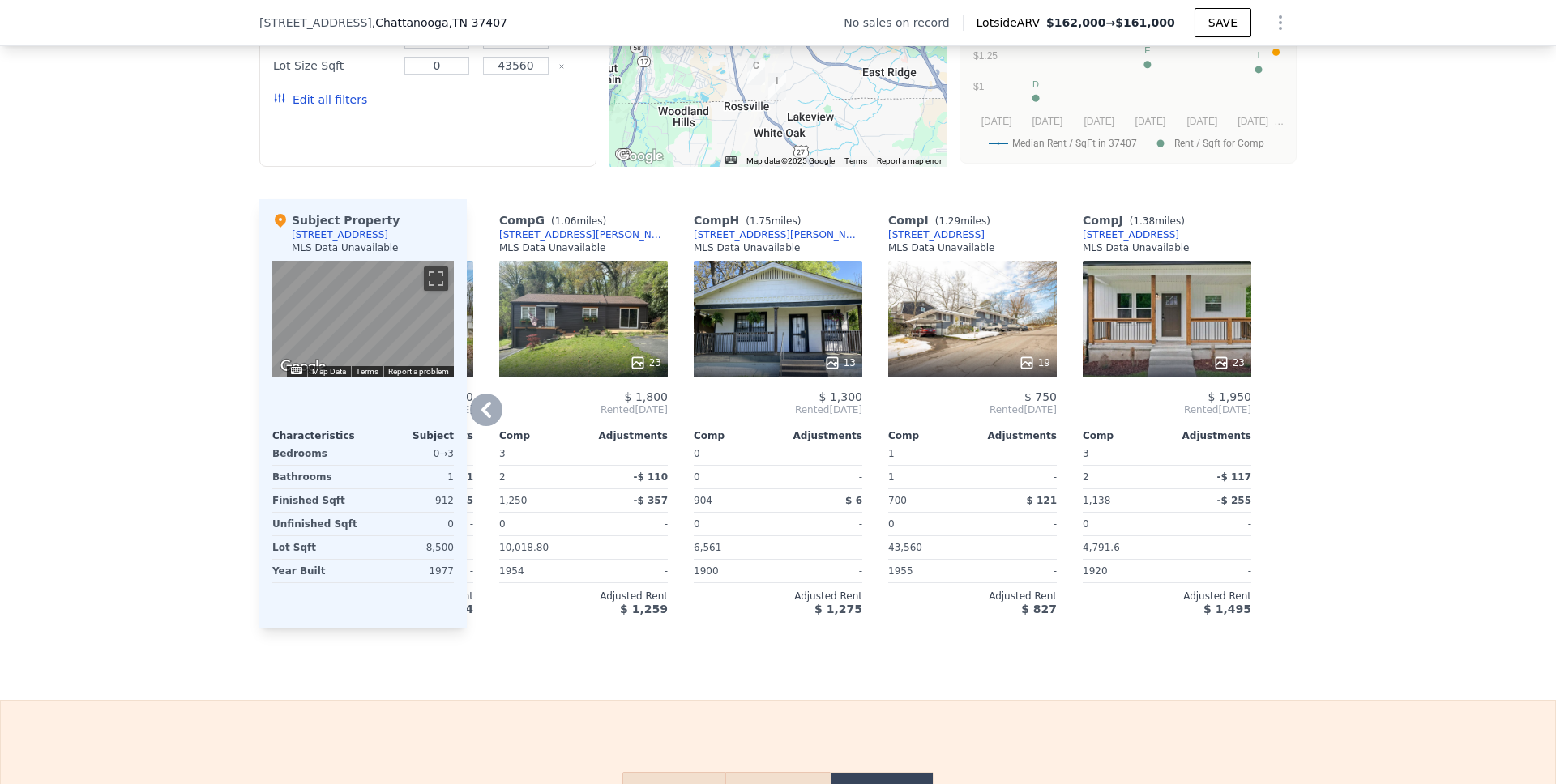
scroll to position [1331, 0]
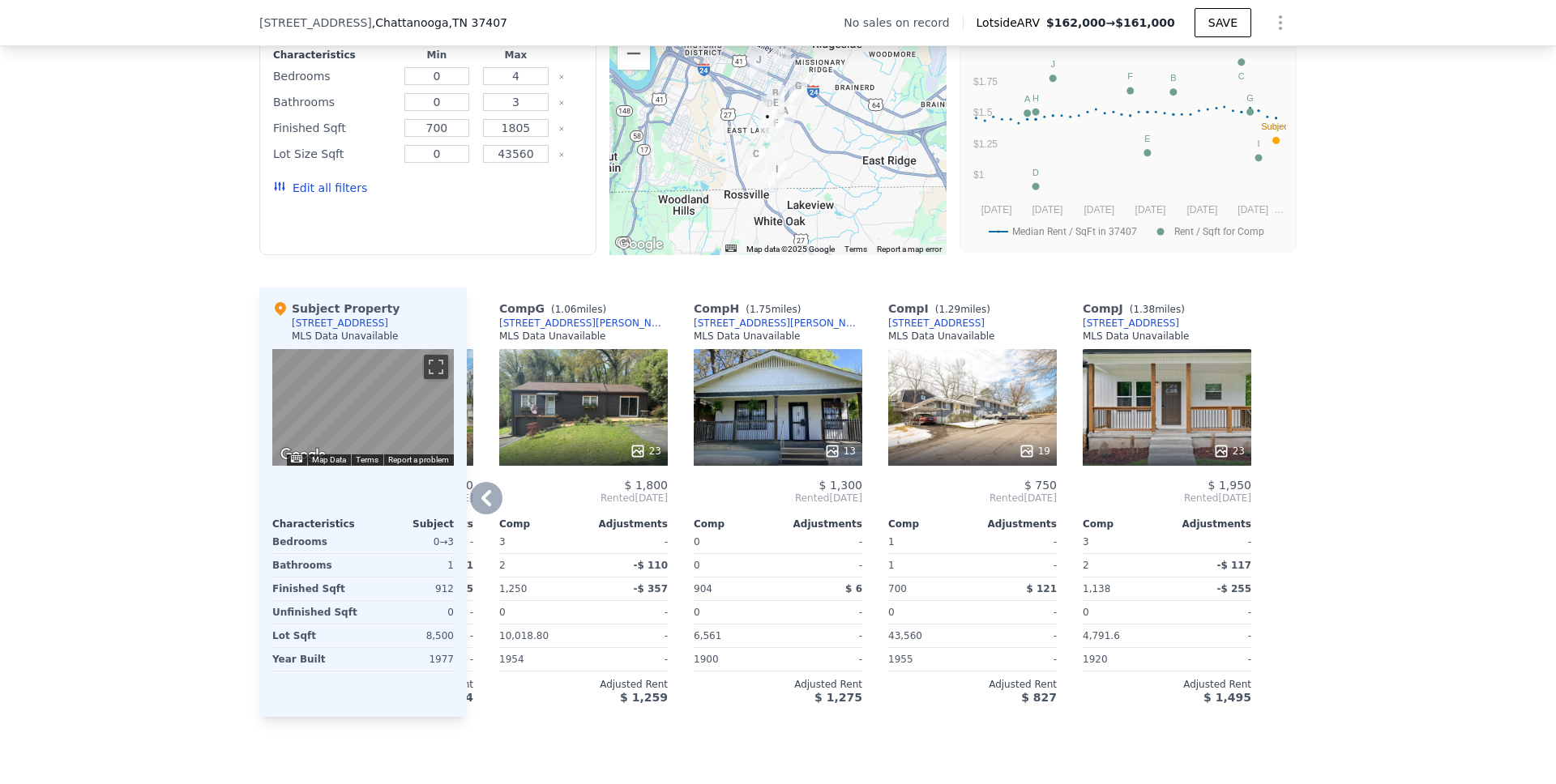
click at [483, 505] on icon at bounding box center [486, 498] width 10 height 16
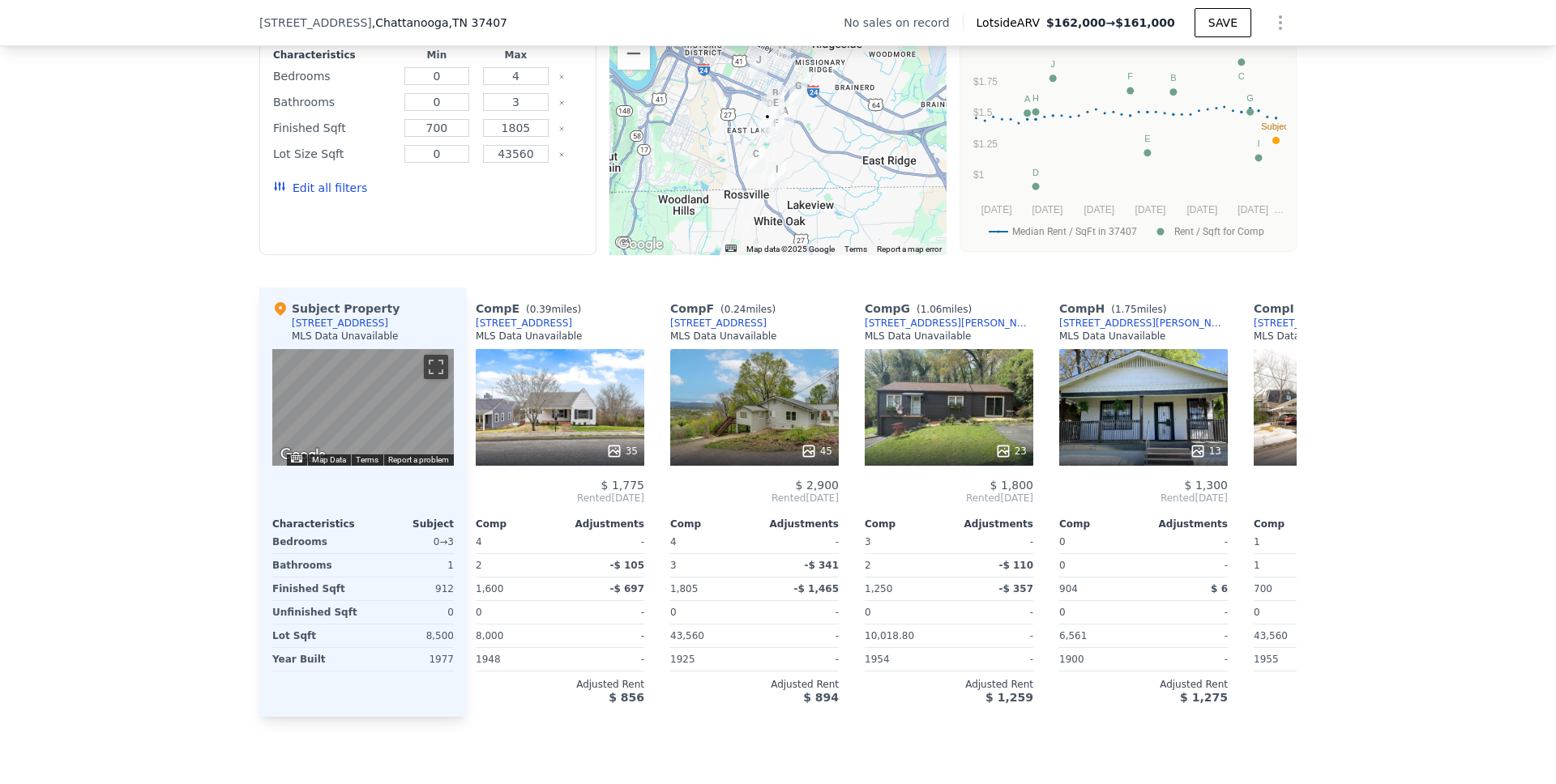
scroll to position [0, 765]
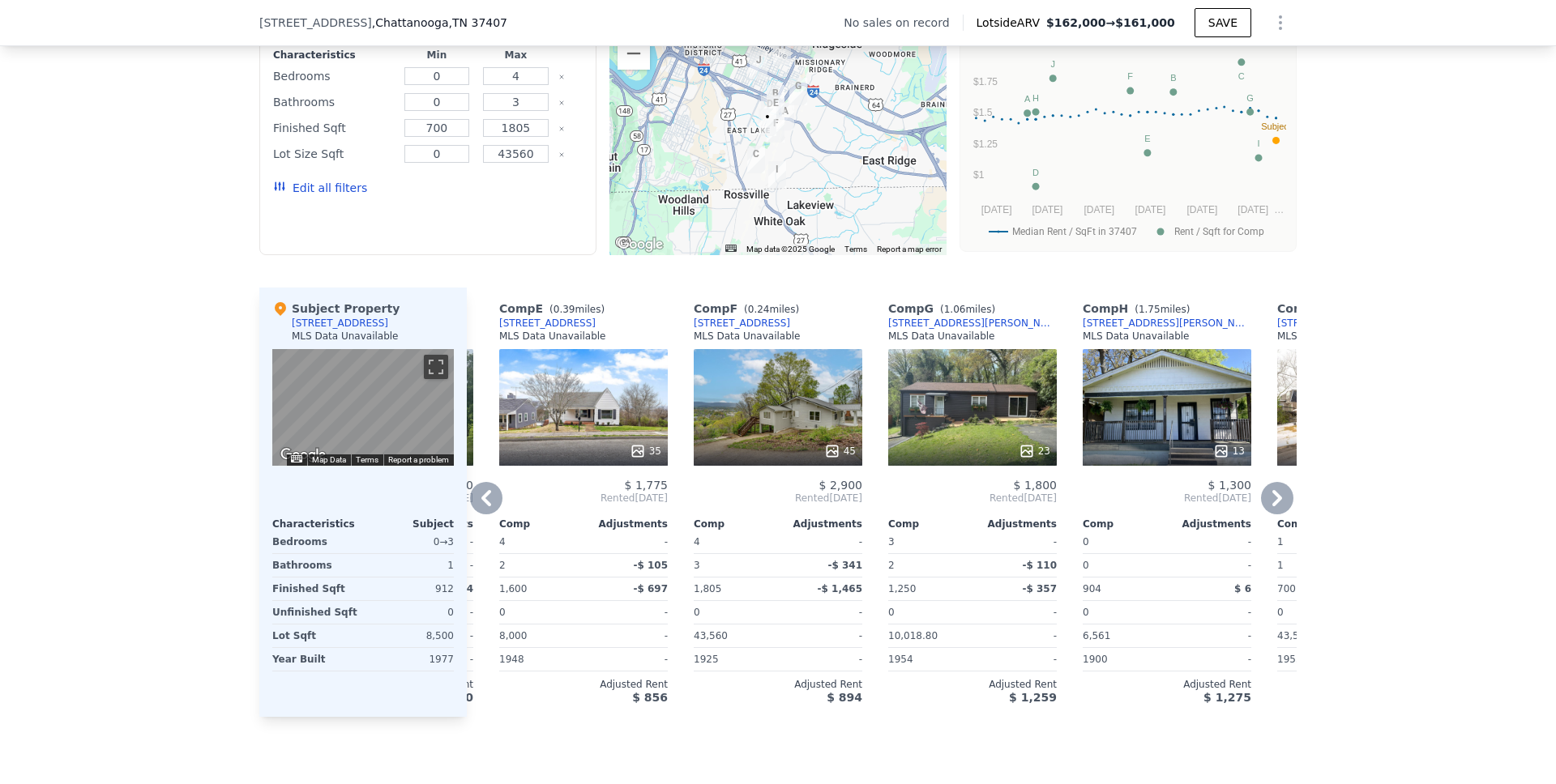
click at [482, 512] on icon at bounding box center [486, 498] width 32 height 32
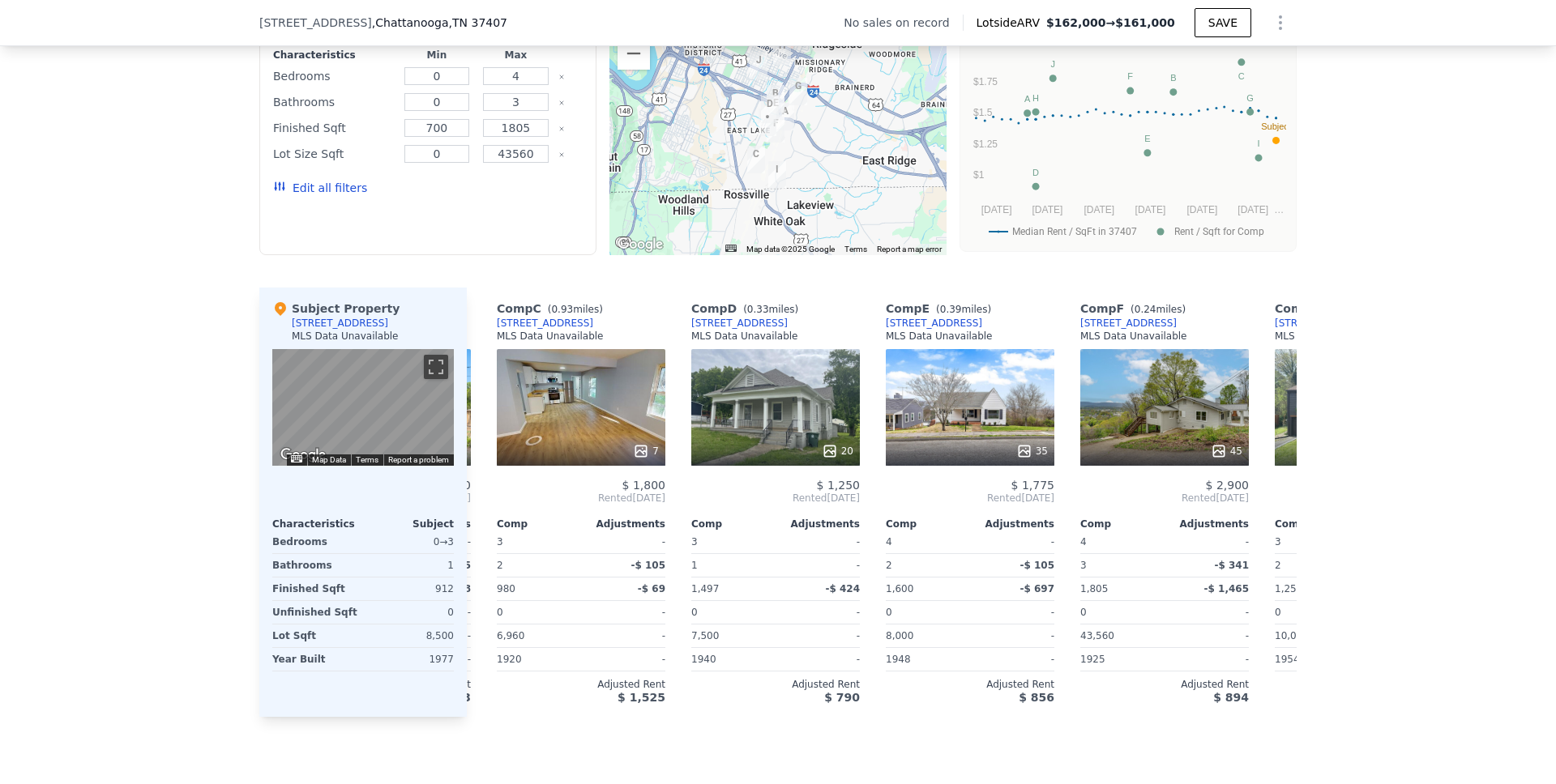
scroll to position [0, 376]
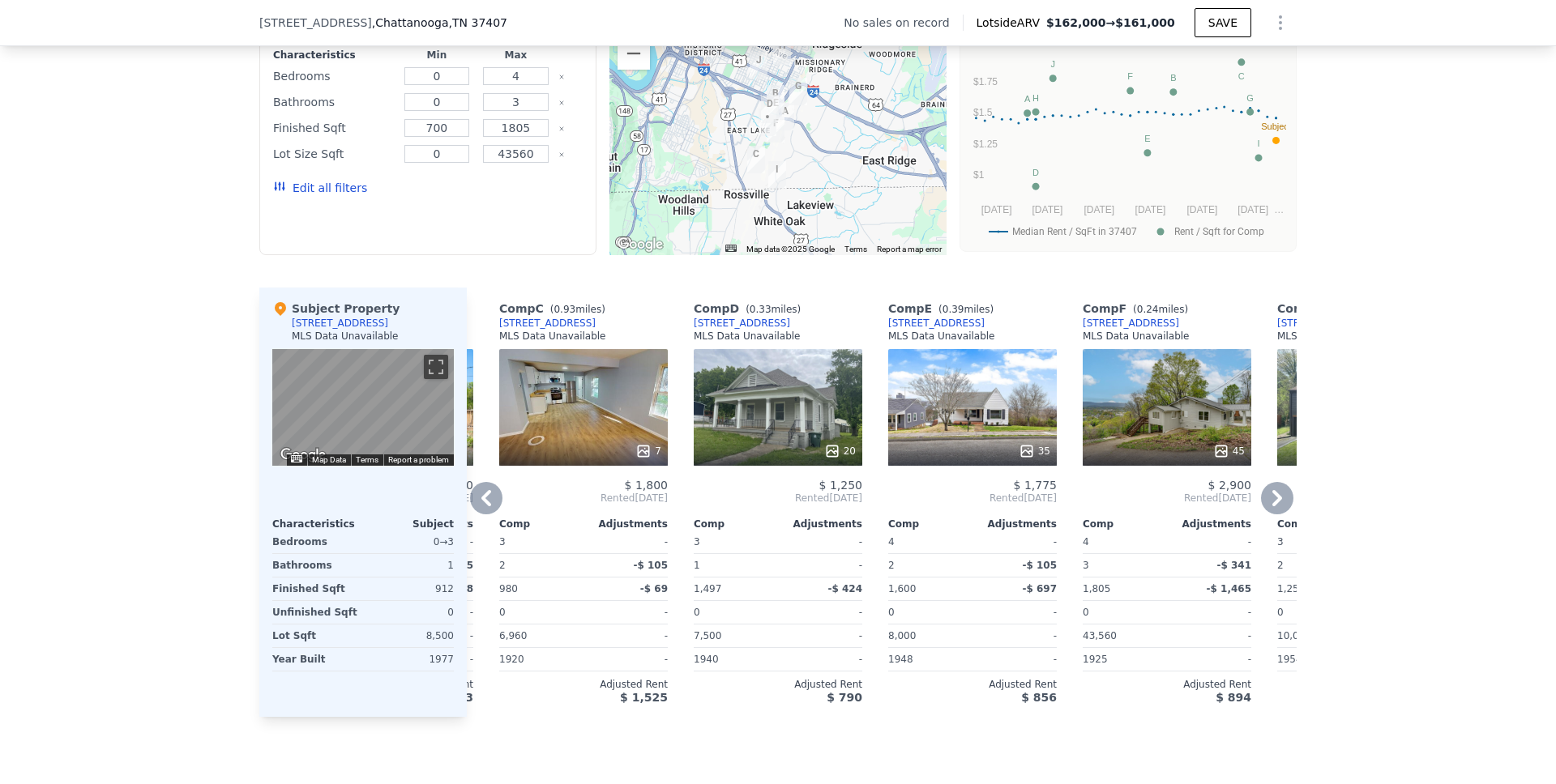
click at [482, 512] on icon at bounding box center [486, 498] width 32 height 32
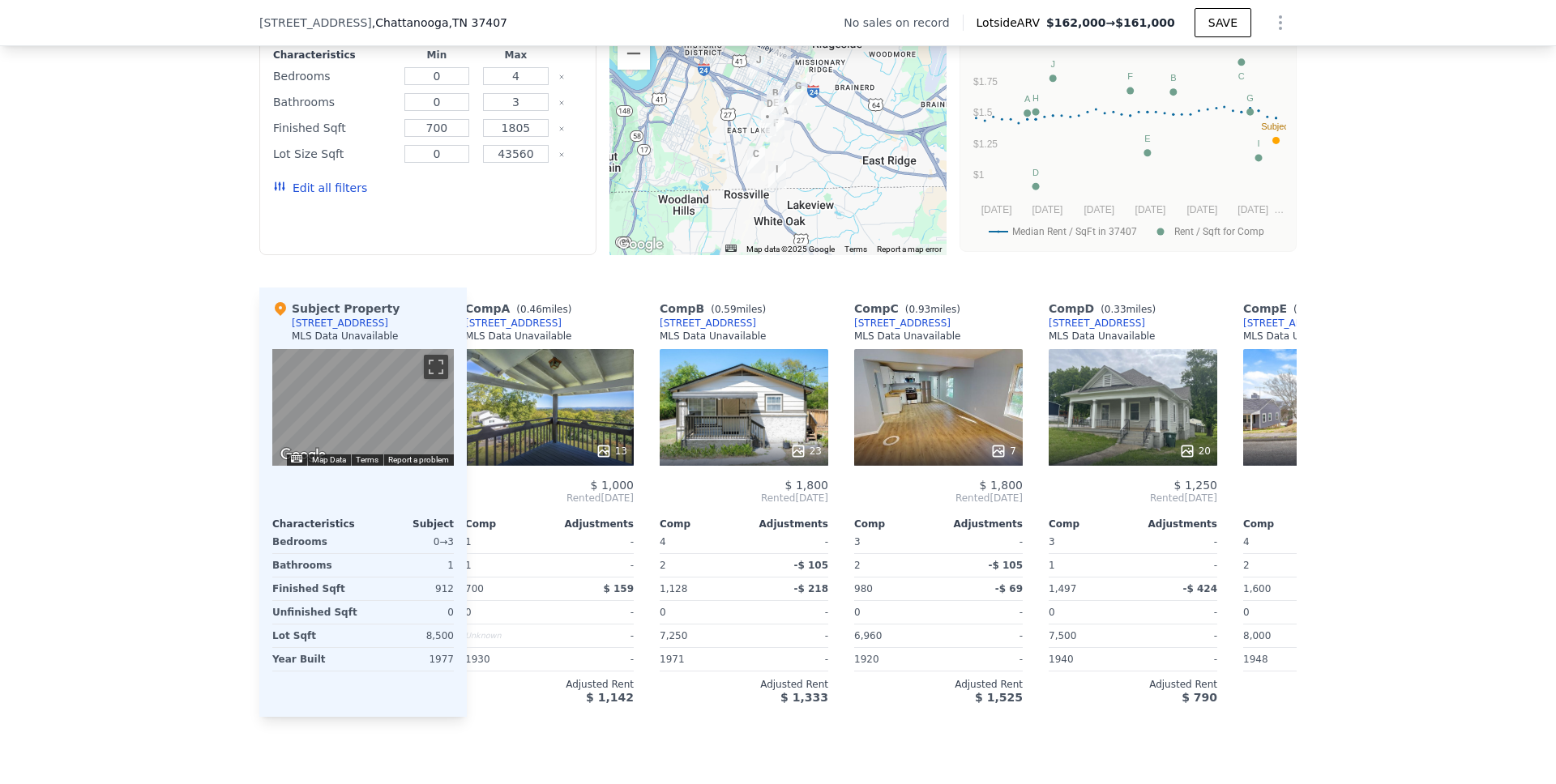
scroll to position [0, 0]
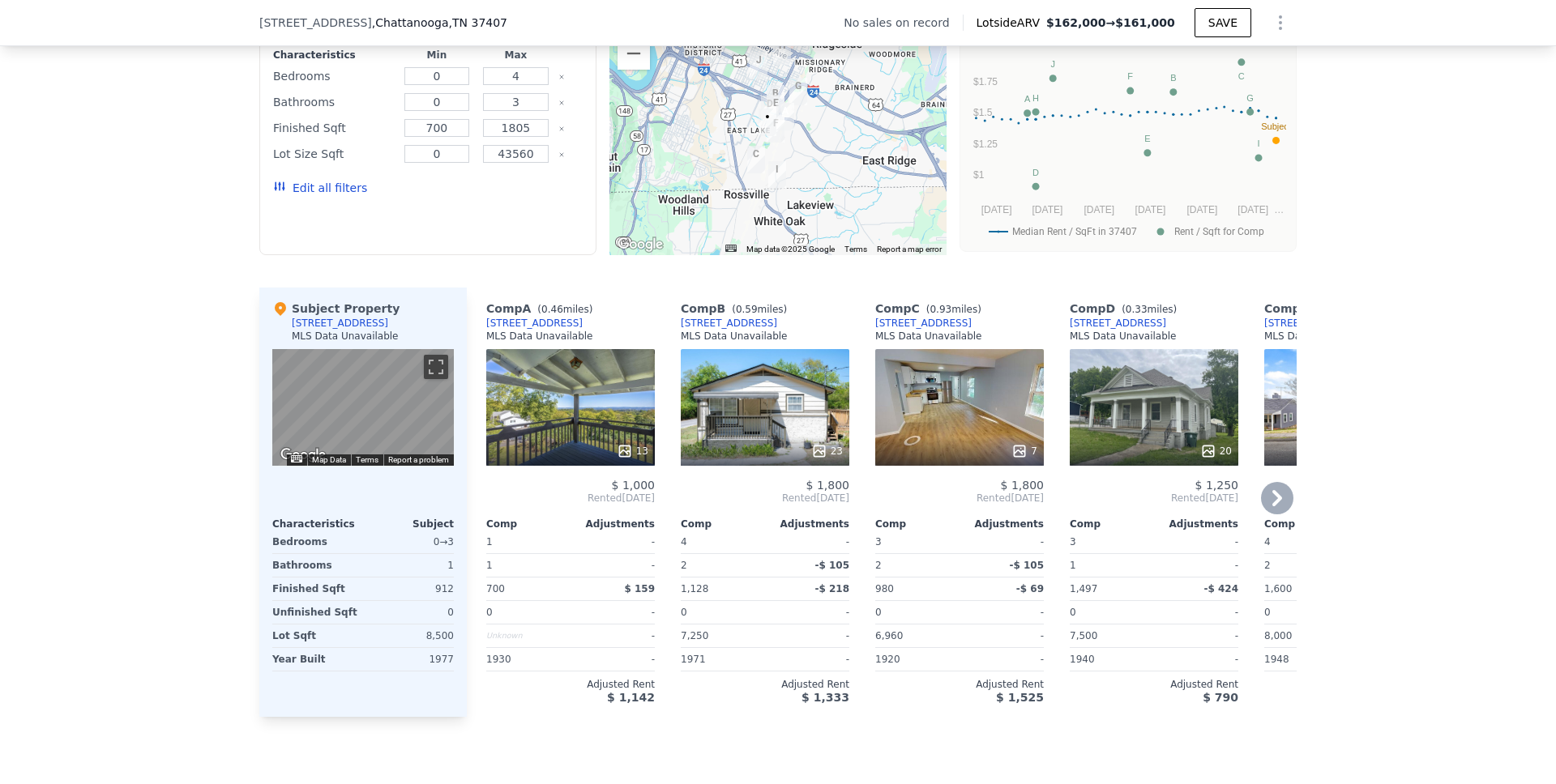
click at [469, 556] on div "Comp A ( 0.46 miles) [STREET_ADDRESS] 2 MLS Data Unavailable 13 $ 1,000 Rented …" at bounding box center [564, 502] width 195 height 429
click at [648, 531] on div "Adjustments" at bounding box center [613, 524] width 84 height 13
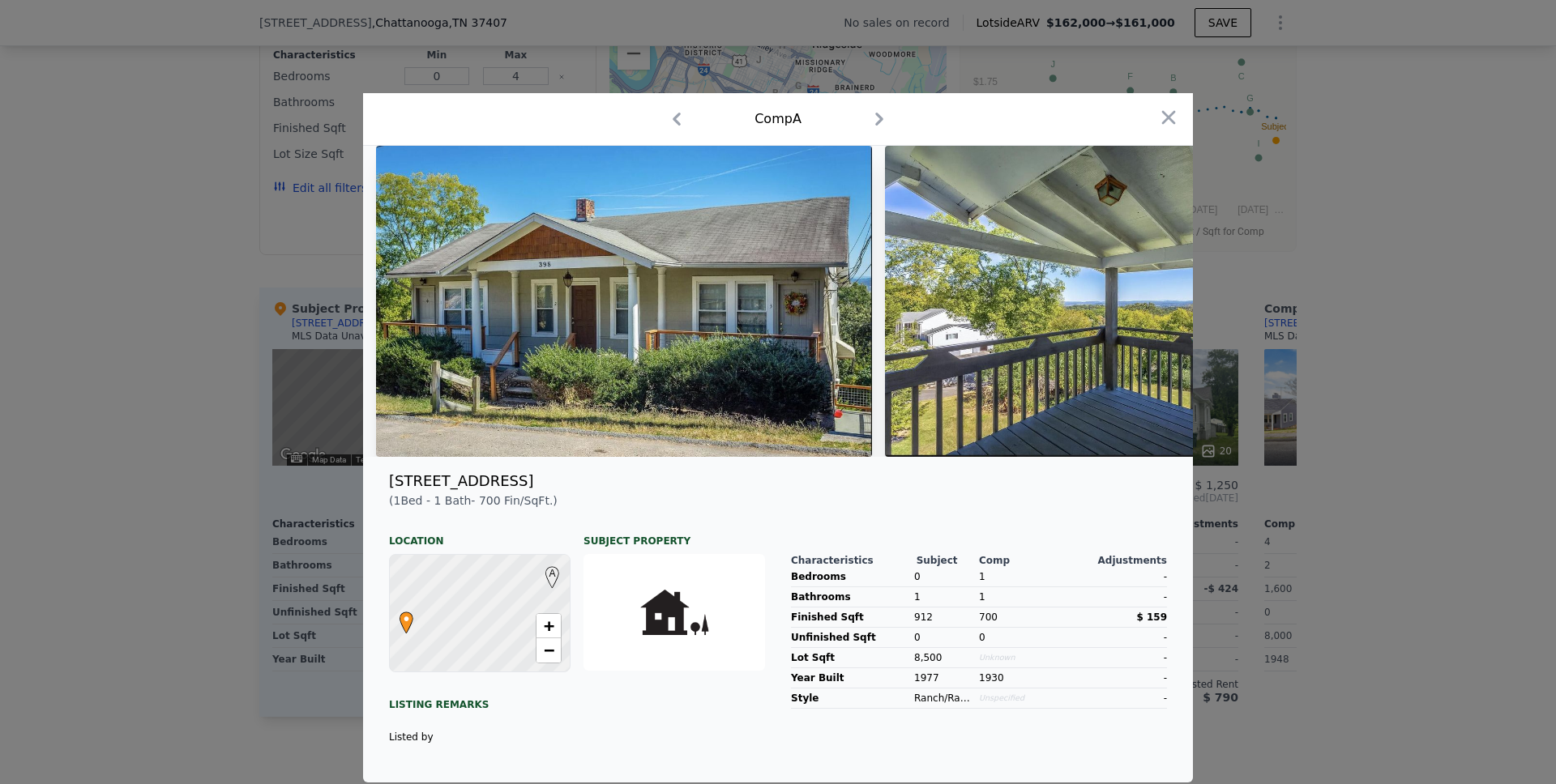
drag, startPoint x: 1164, startPoint y: 108, endPoint x: 948, endPoint y: 263, distance: 265.9
click at [1164, 111] on icon "button" at bounding box center [1169, 117] width 13 height 13
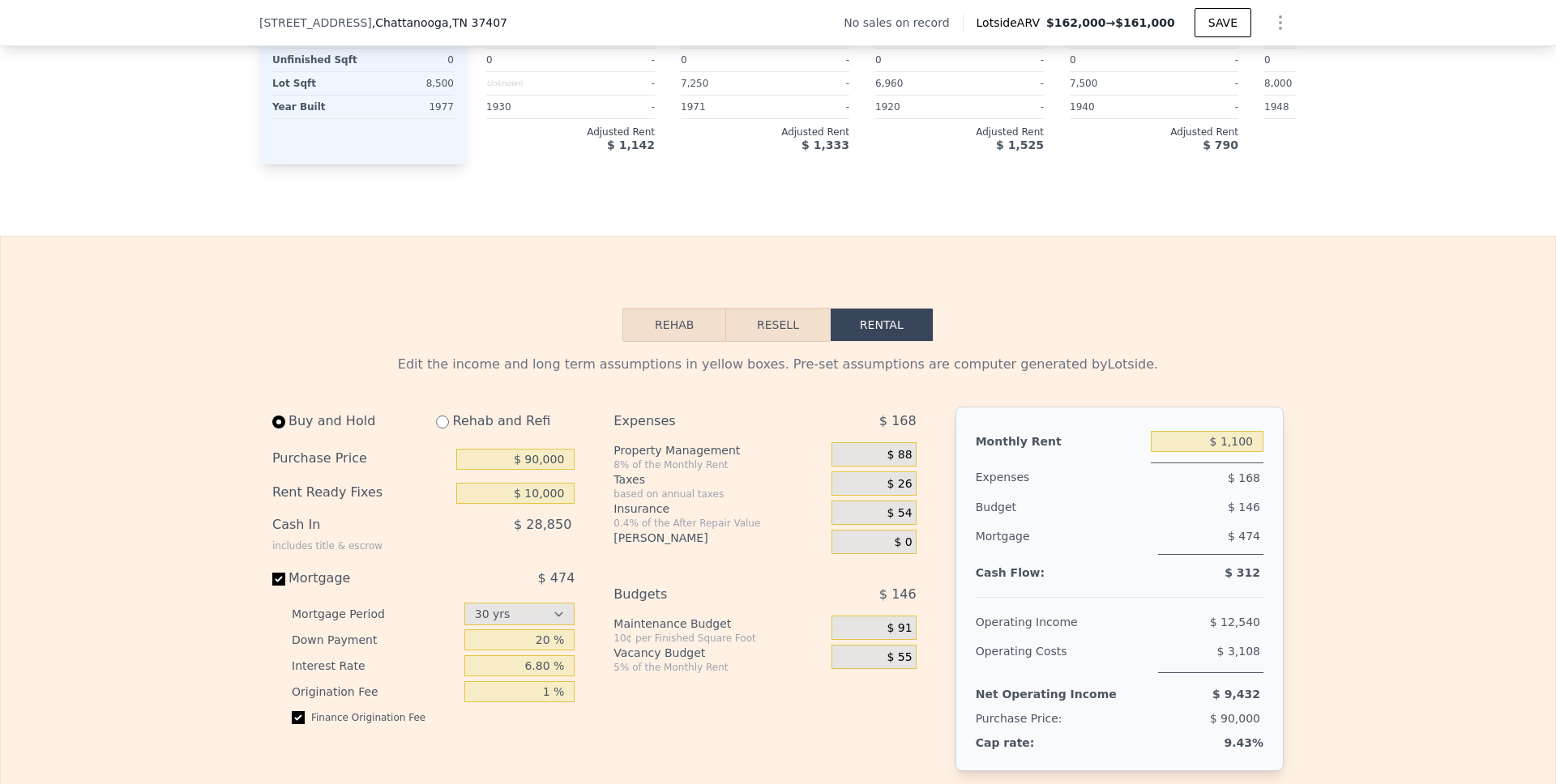
scroll to position [1920, 0]
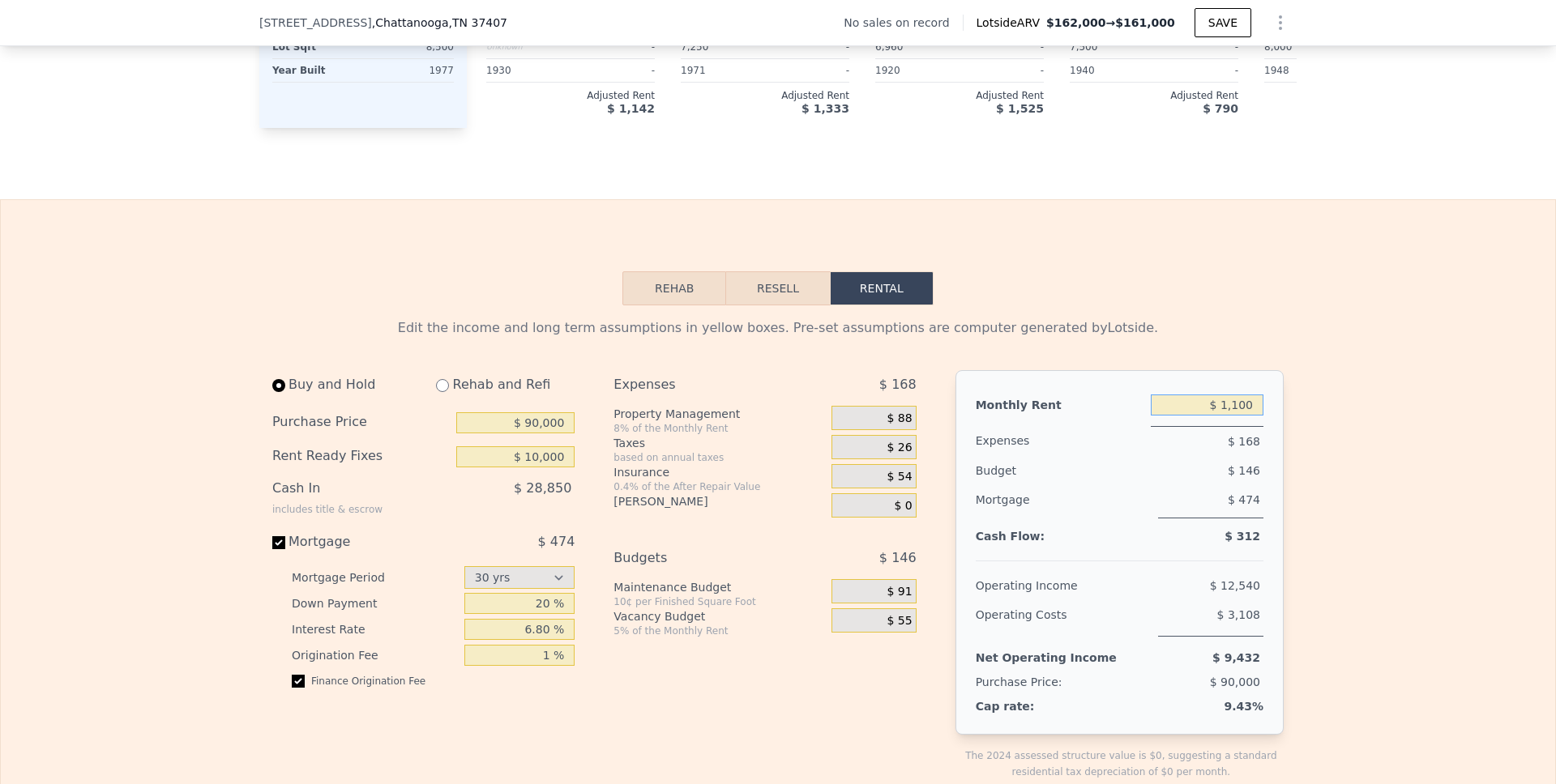
click at [1238, 416] on input "$ 1,100" at bounding box center [1207, 405] width 113 height 21
click at [1234, 416] on input "$ 1,100" at bounding box center [1207, 405] width 113 height 21
click at [1233, 416] on input "$ 1,100" at bounding box center [1207, 405] width 113 height 21
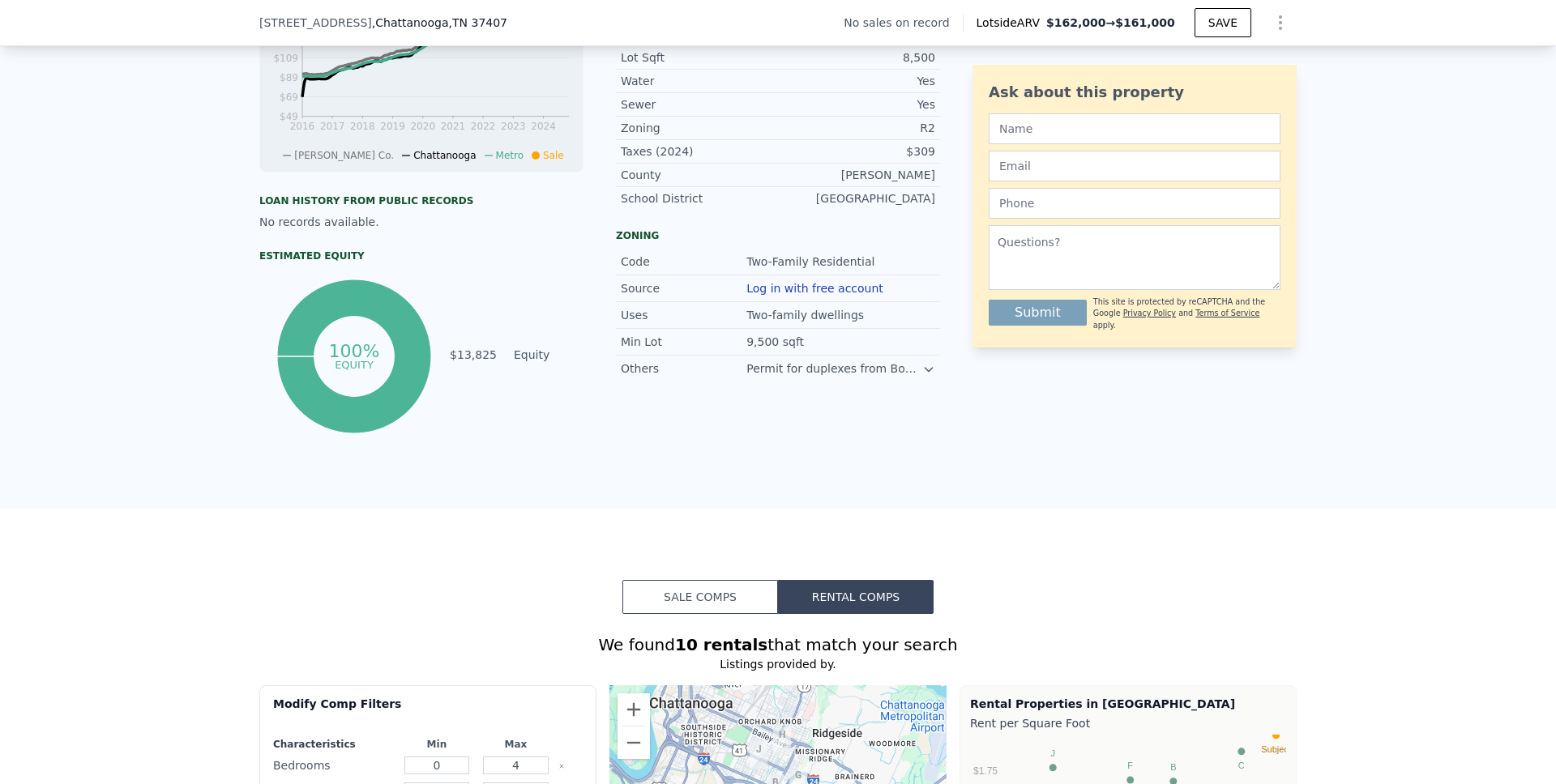
scroll to position [0, 0]
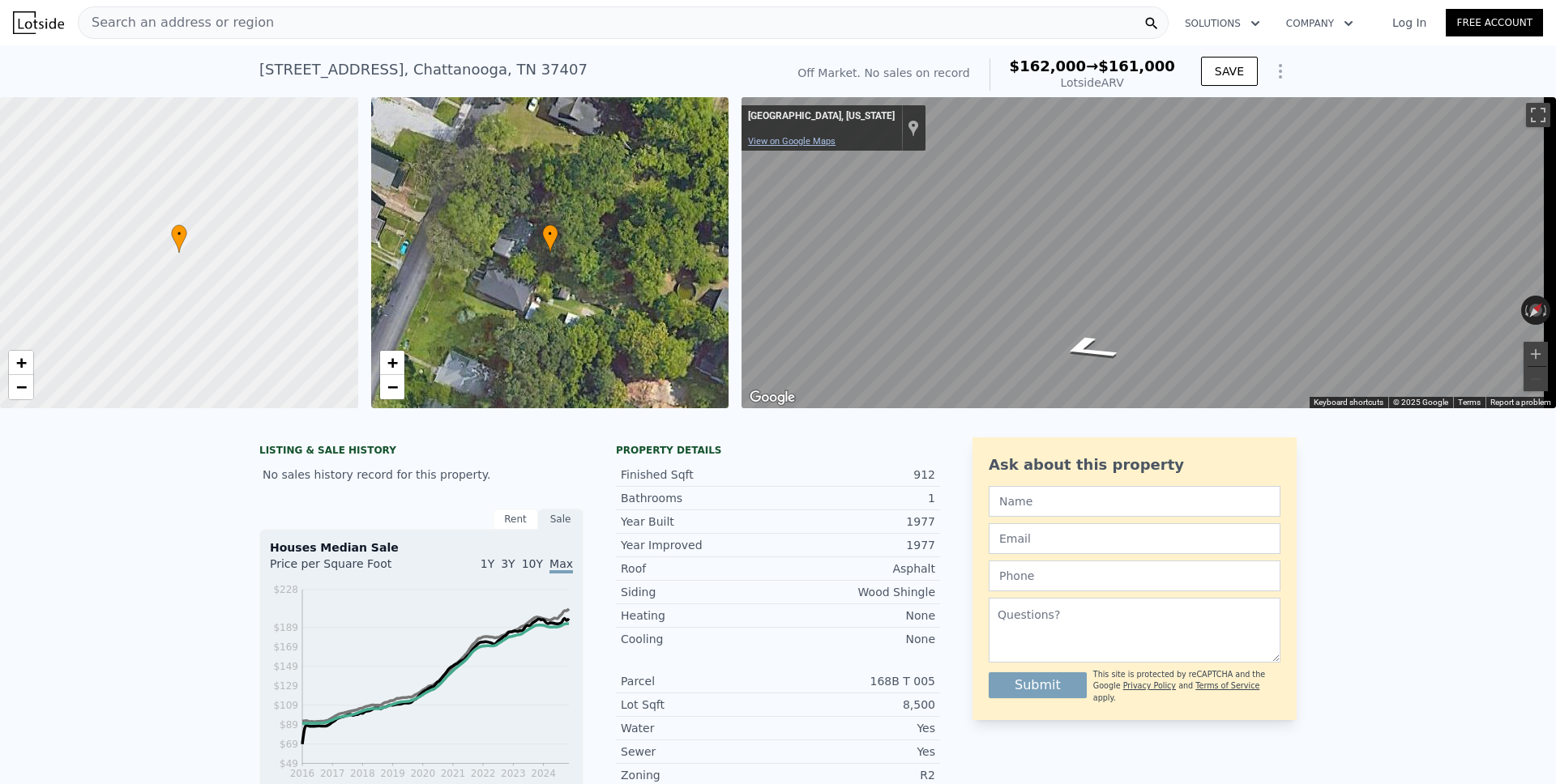
click at [812, 147] on link "View on Google Maps" at bounding box center [792, 141] width 88 height 11
type input "$ 1,100"
